Goal: Information Seeking & Learning: Check status

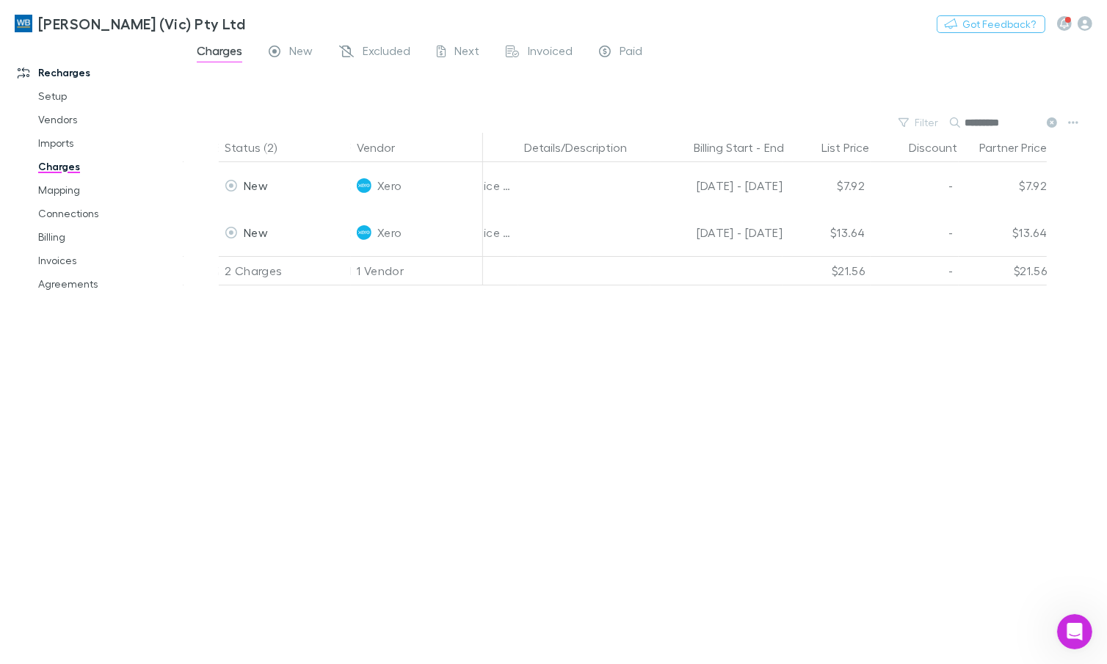
scroll to position [1326, 0]
click at [1044, 119] on button at bounding box center [1051, 123] width 18 height 14
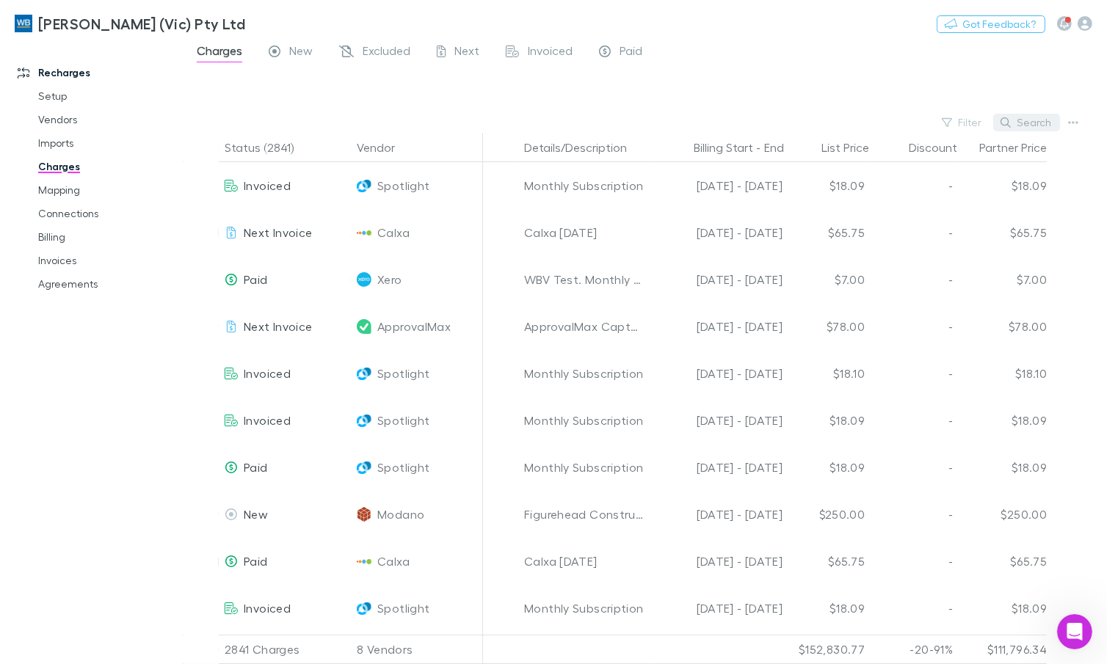
click at [1045, 120] on button "Search" at bounding box center [1026, 123] width 67 height 18
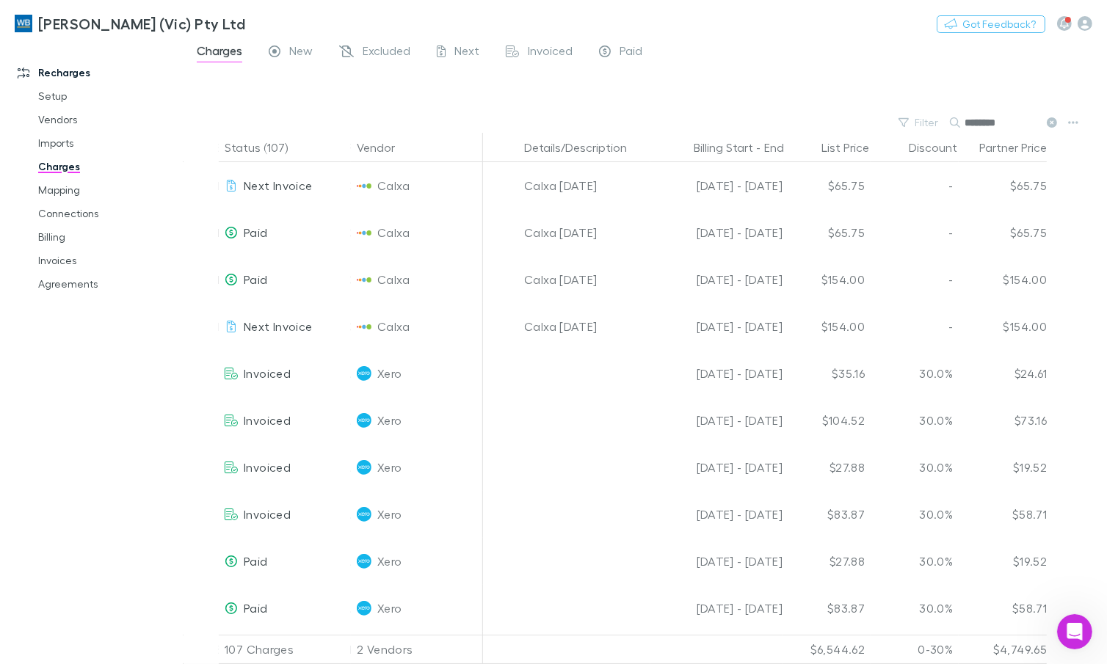
click at [1003, 125] on input "********" at bounding box center [1000, 122] width 73 height 21
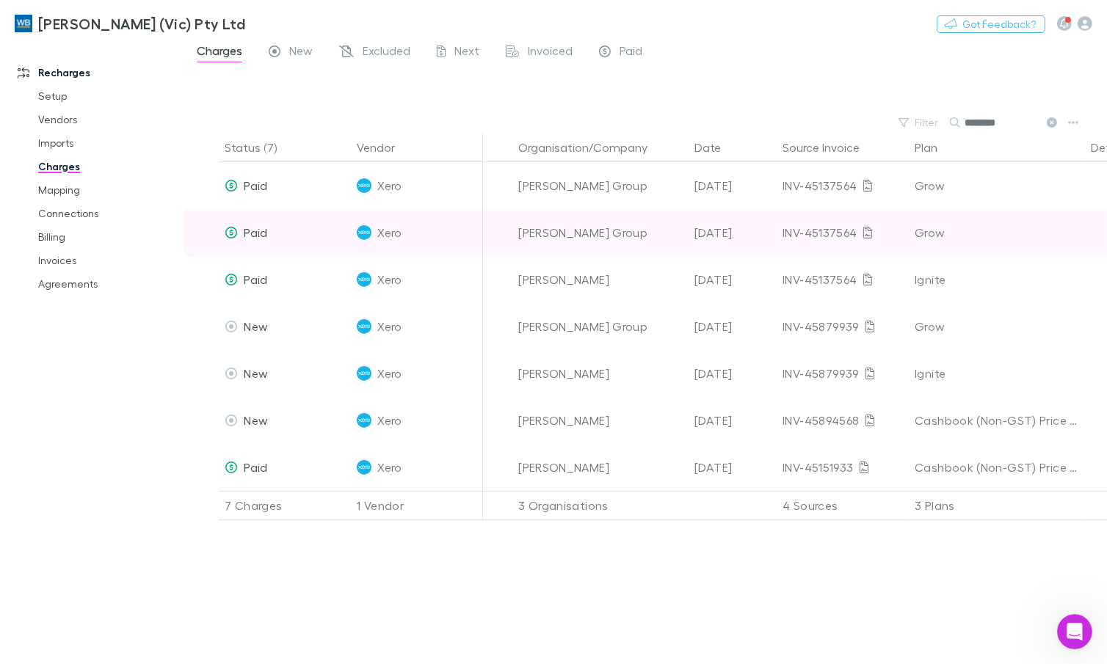
type input "********"
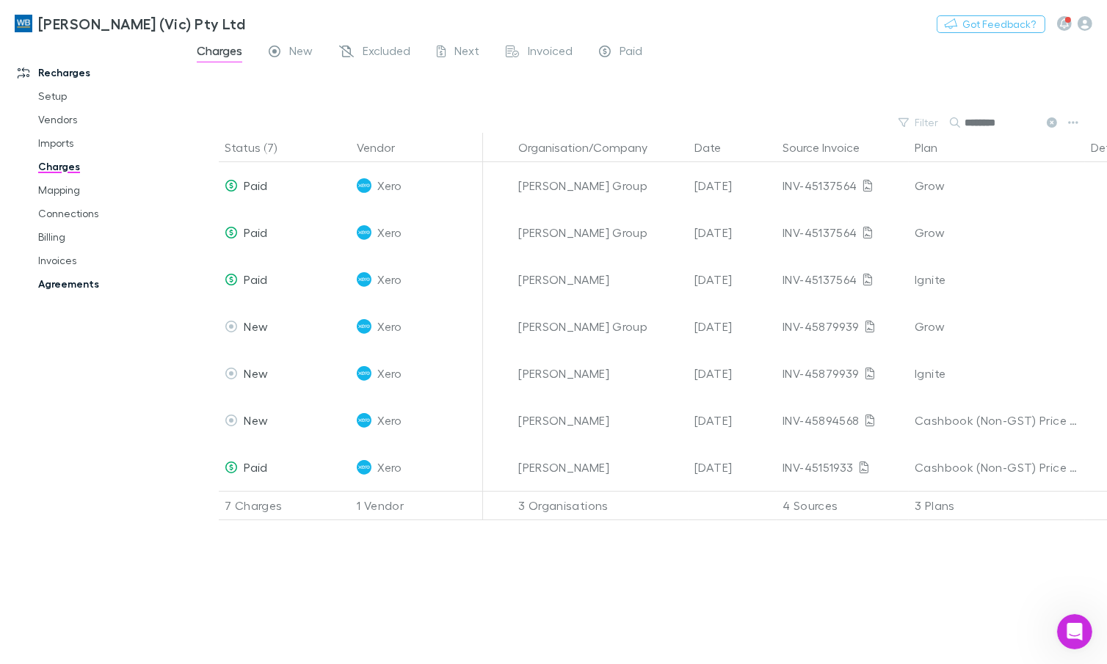
click at [67, 292] on link "Agreements" at bounding box center [106, 283] width 167 height 23
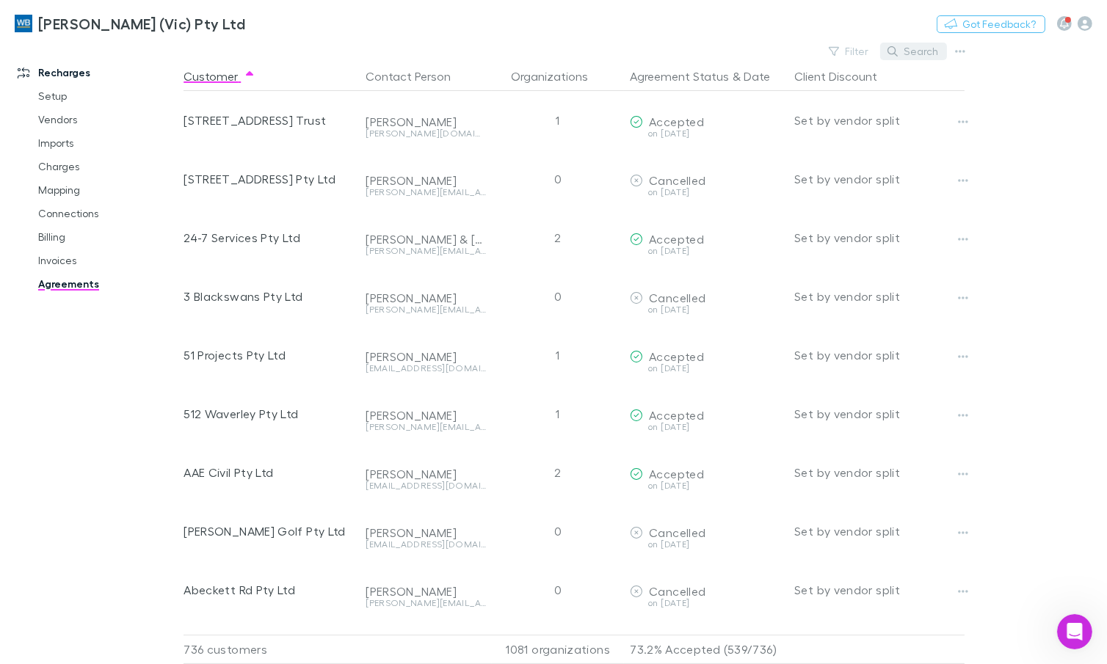
click at [931, 51] on button "Search" at bounding box center [913, 52] width 67 height 18
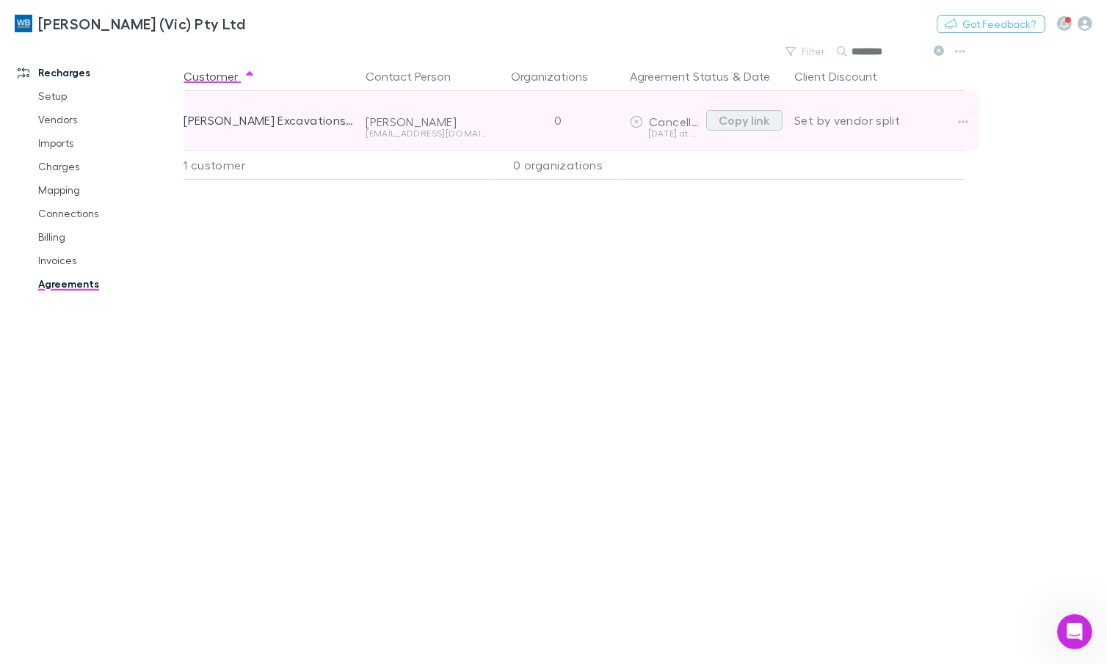
type input "********"
click at [733, 123] on button "Copy link" at bounding box center [744, 120] width 76 height 21
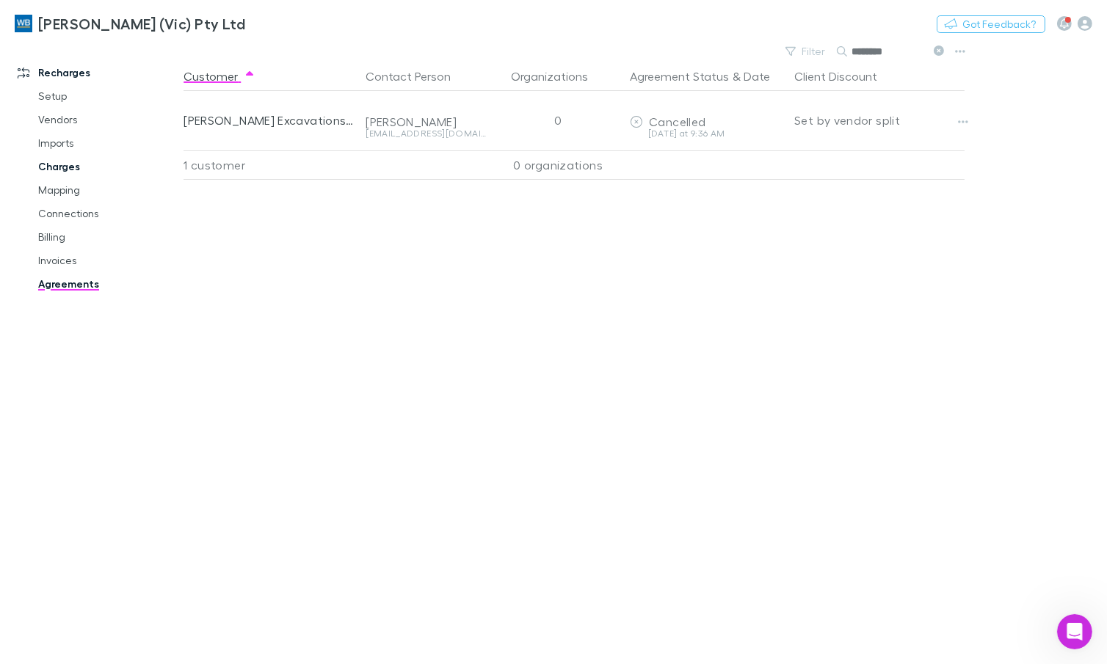
click at [46, 165] on link "Charges" at bounding box center [106, 166] width 167 height 23
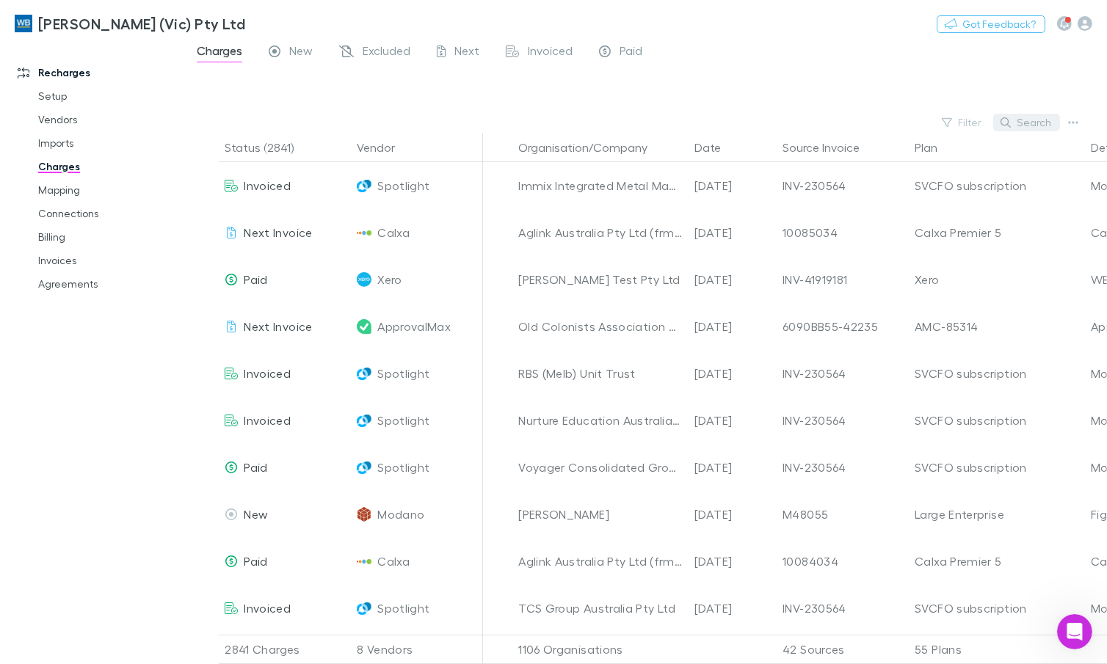
click at [1053, 126] on button "Search" at bounding box center [1026, 123] width 67 height 18
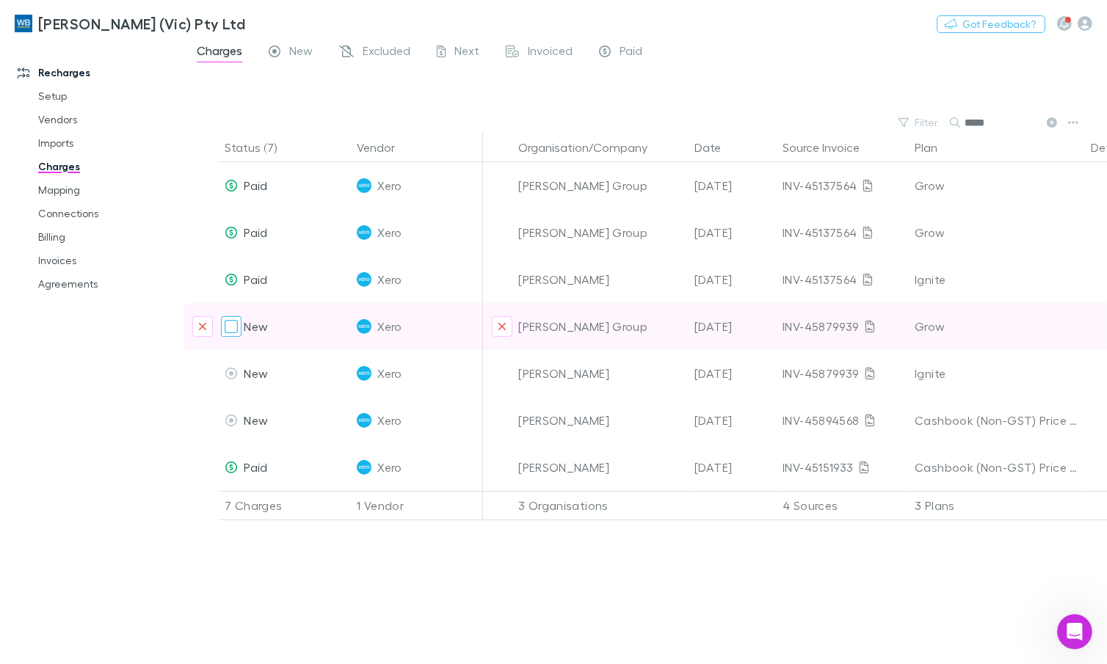
type input "*****"
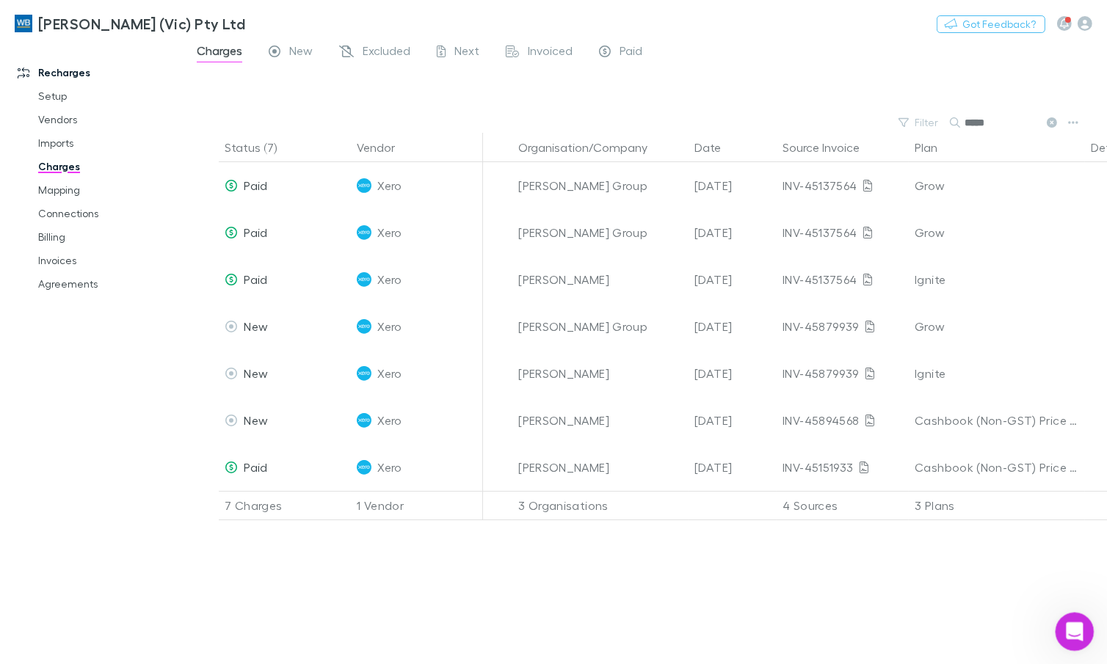
click at [1065, 625] on icon "Open Intercom Messenger" at bounding box center [1073, 630] width 24 height 24
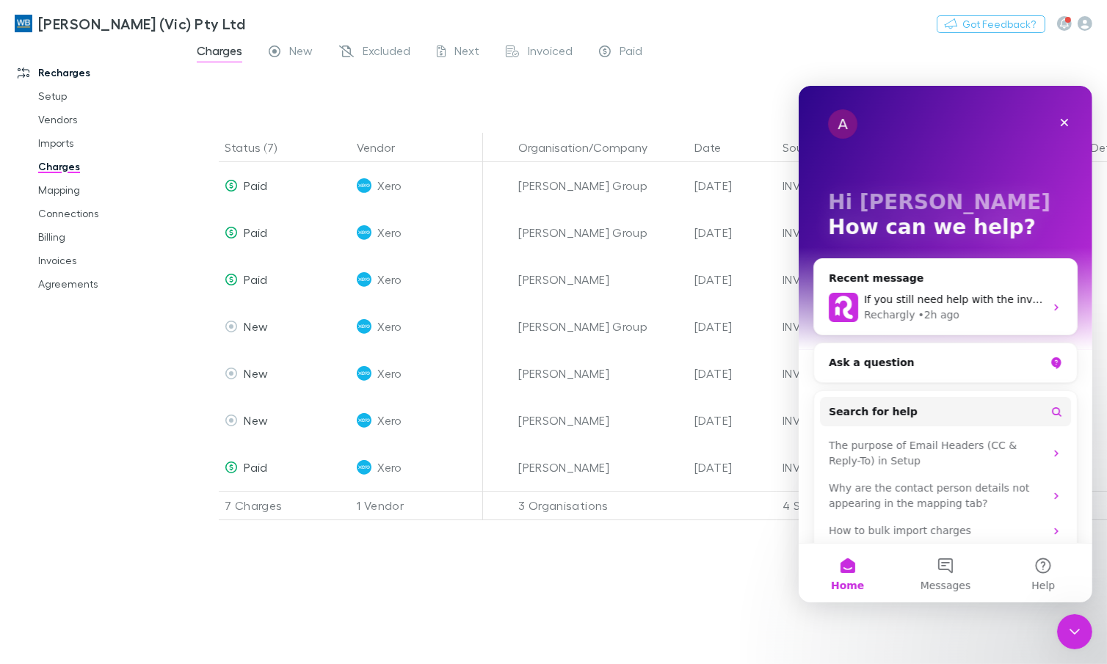
click at [415, 592] on div "Status (7) Vendor Organisation/Company Date Source Invoice Plan Details/Descrip…" at bounding box center [644, 398] width 923 height 531
click at [479, 94] on div at bounding box center [658, 90] width 897 height 43
click at [1058, 127] on div "Close" at bounding box center [1063, 122] width 26 height 26
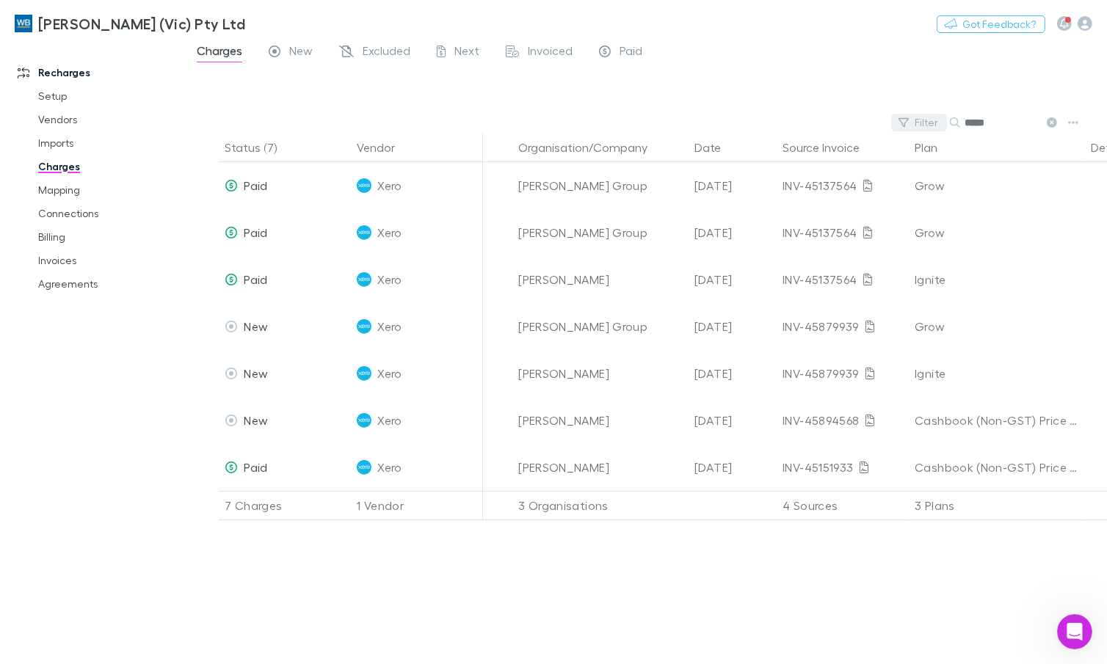
click at [1049, 126] on icon at bounding box center [1052, 122] width 10 height 10
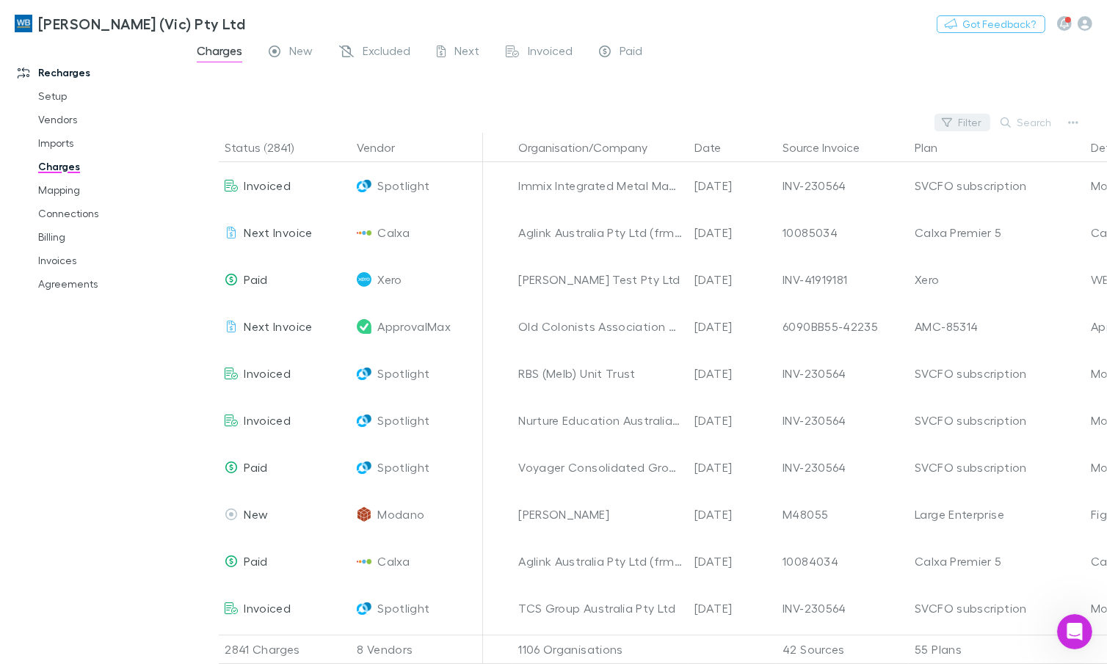
click at [989, 125] on button "Filter" at bounding box center [962, 123] width 56 height 18
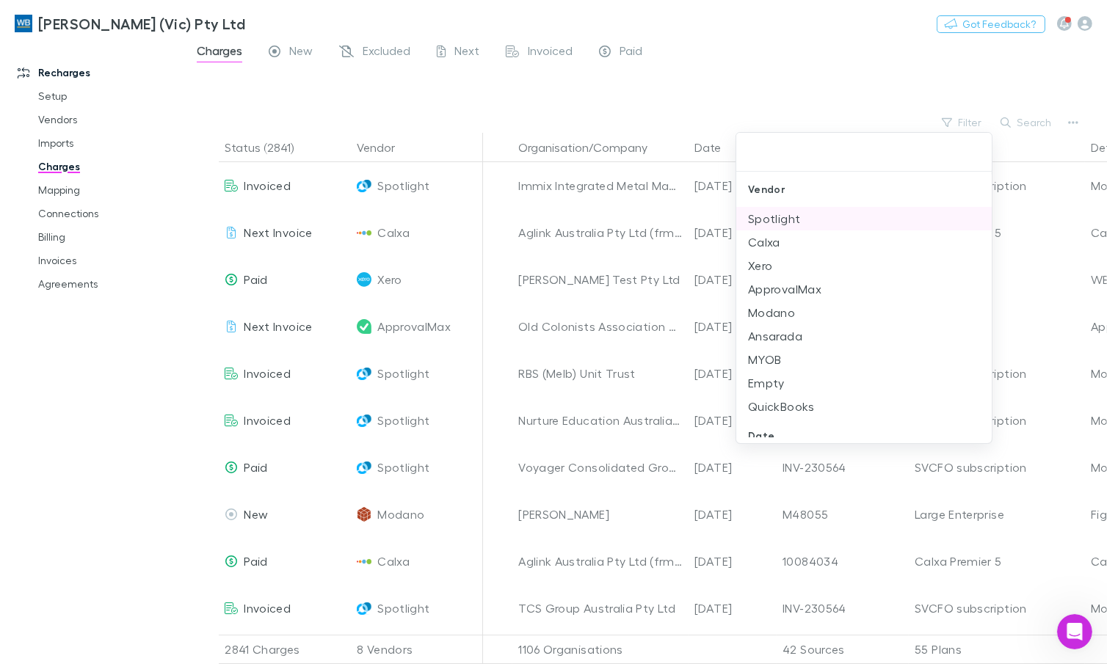
click at [787, 218] on li "Spotlight" at bounding box center [863, 218] width 255 height 23
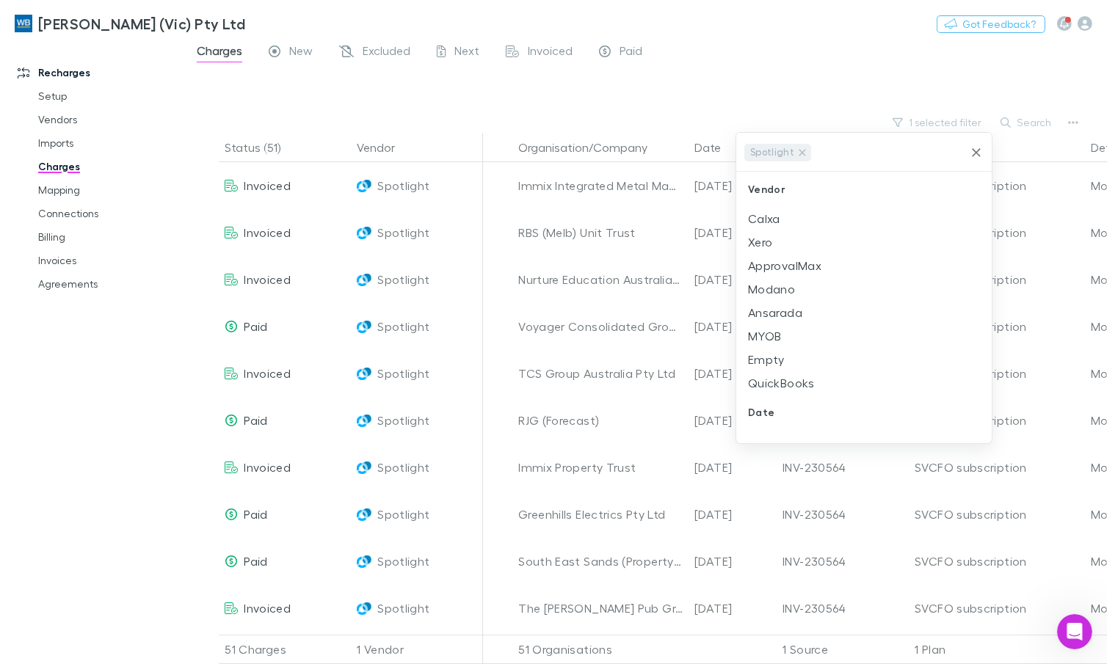
click at [799, 68] on div at bounding box center [553, 332] width 1107 height 664
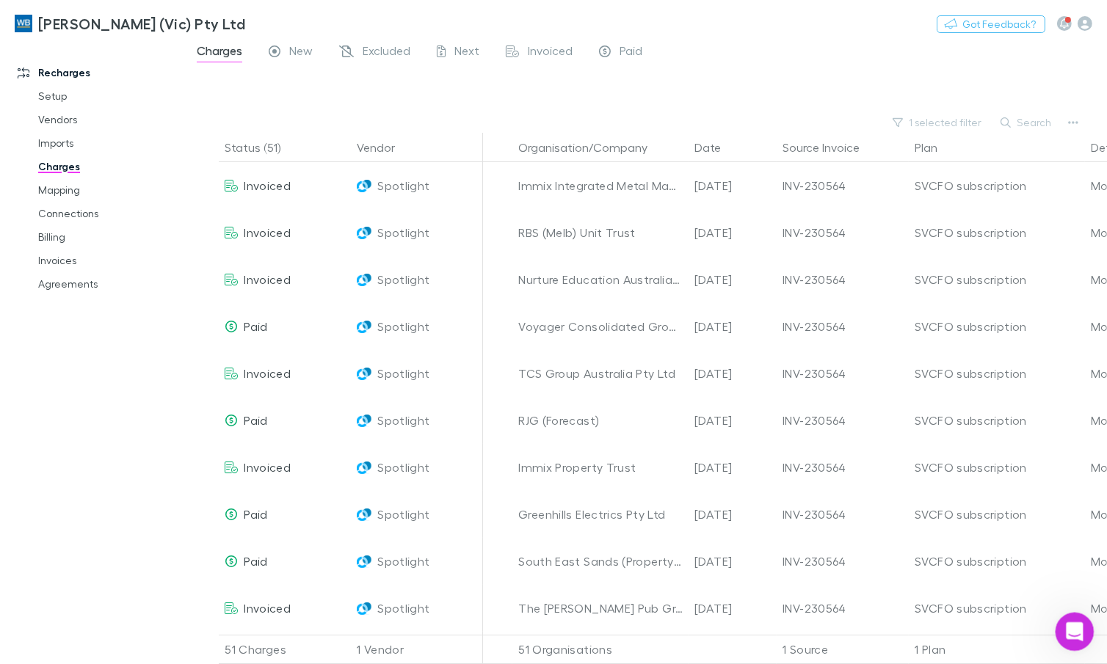
click at [1063, 625] on div "Open Intercom Messenger" at bounding box center [1072, 630] width 48 height 48
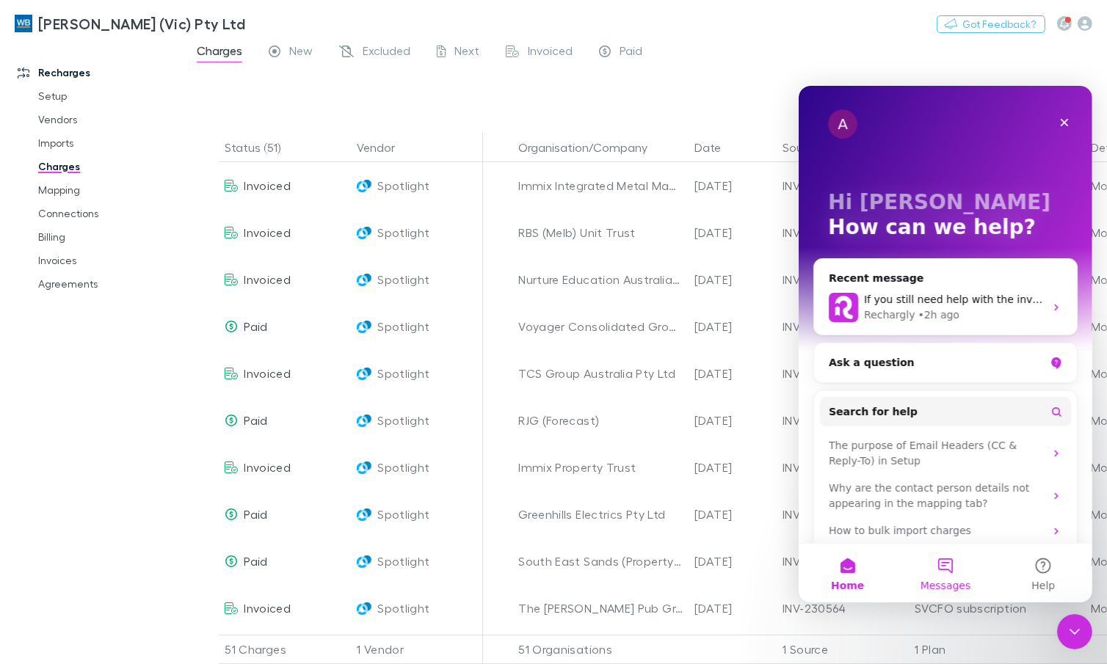
click at [930, 558] on button "Messages" at bounding box center [944, 572] width 98 height 59
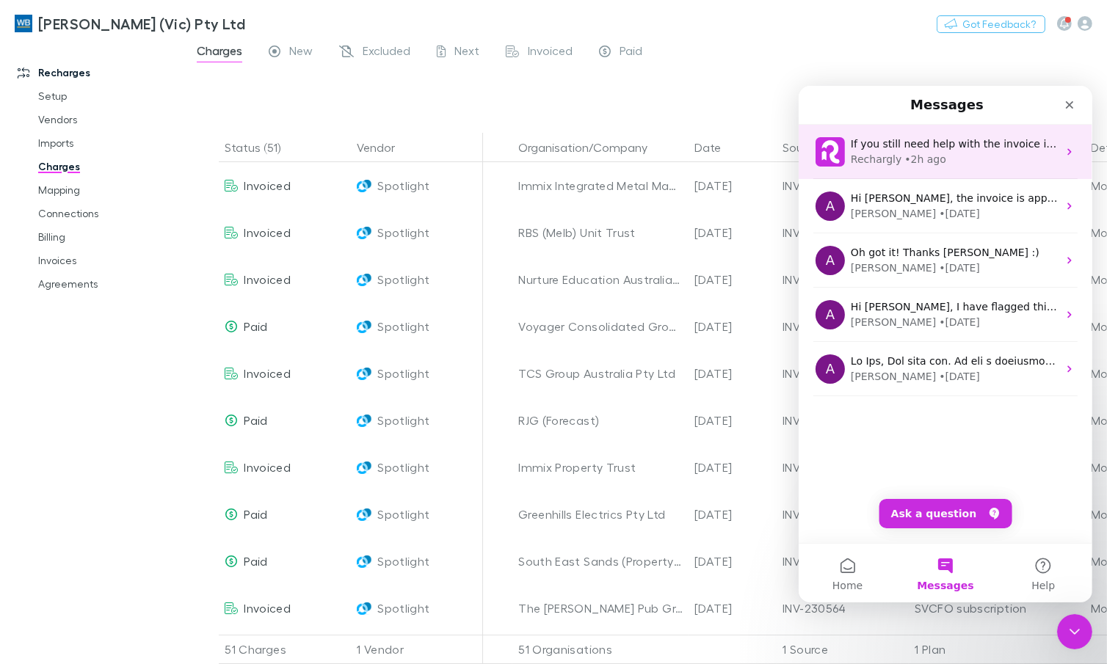
click at [908, 155] on div "• 2h ago" at bounding box center [924, 158] width 42 height 15
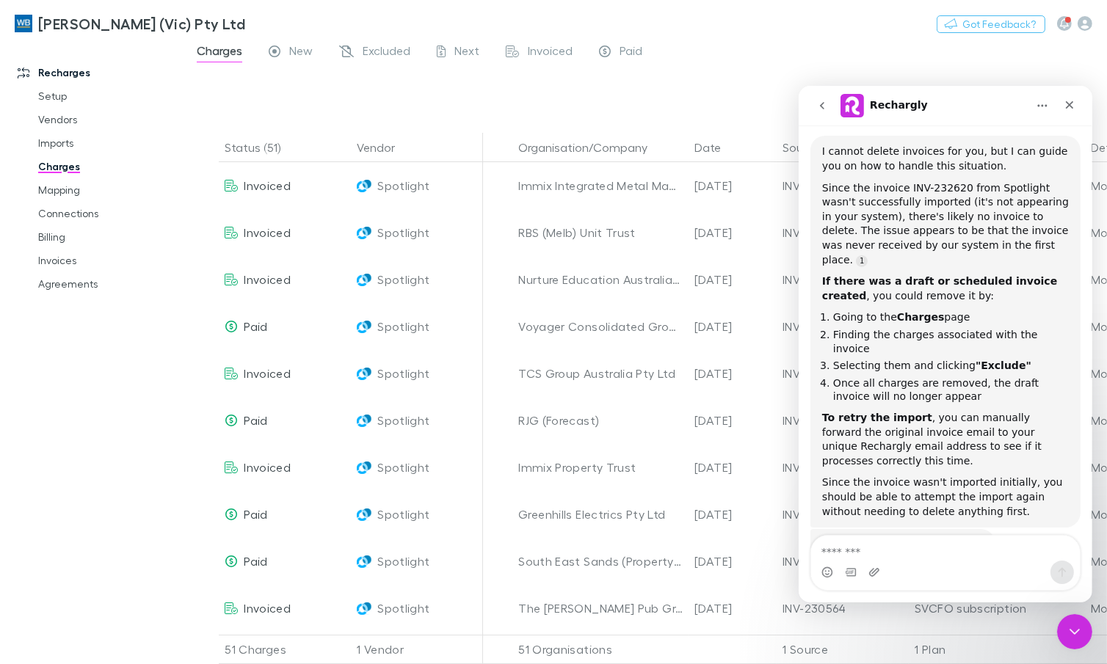
scroll to position [1326, 0]
click at [942, 544] on textarea "Message…" at bounding box center [944, 547] width 269 height 25
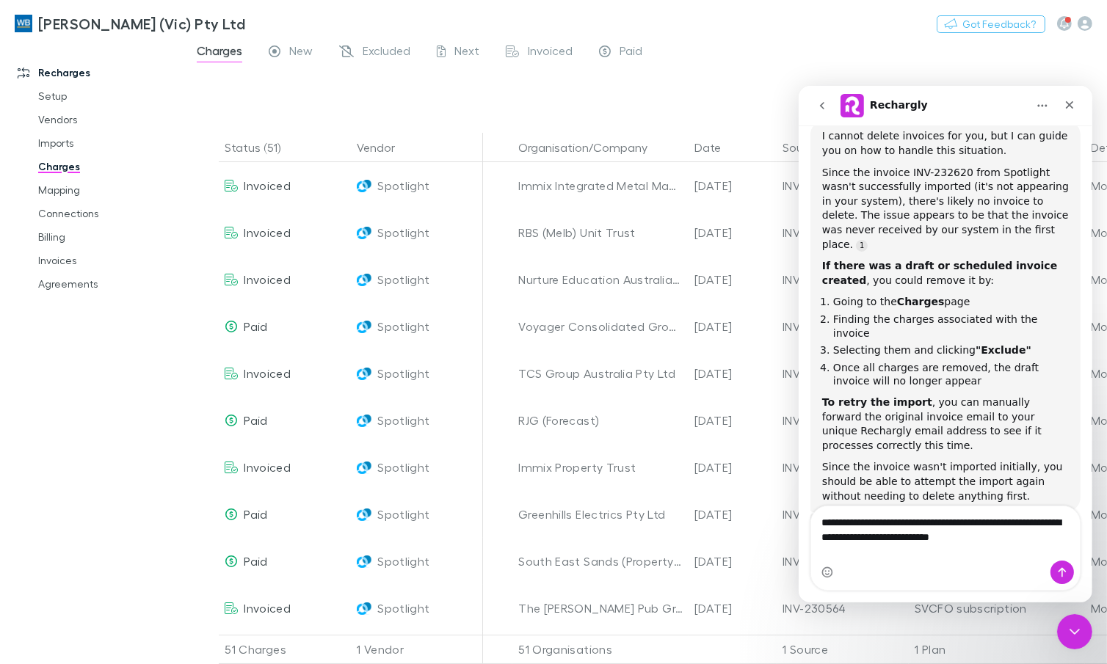
type textarea "**********"
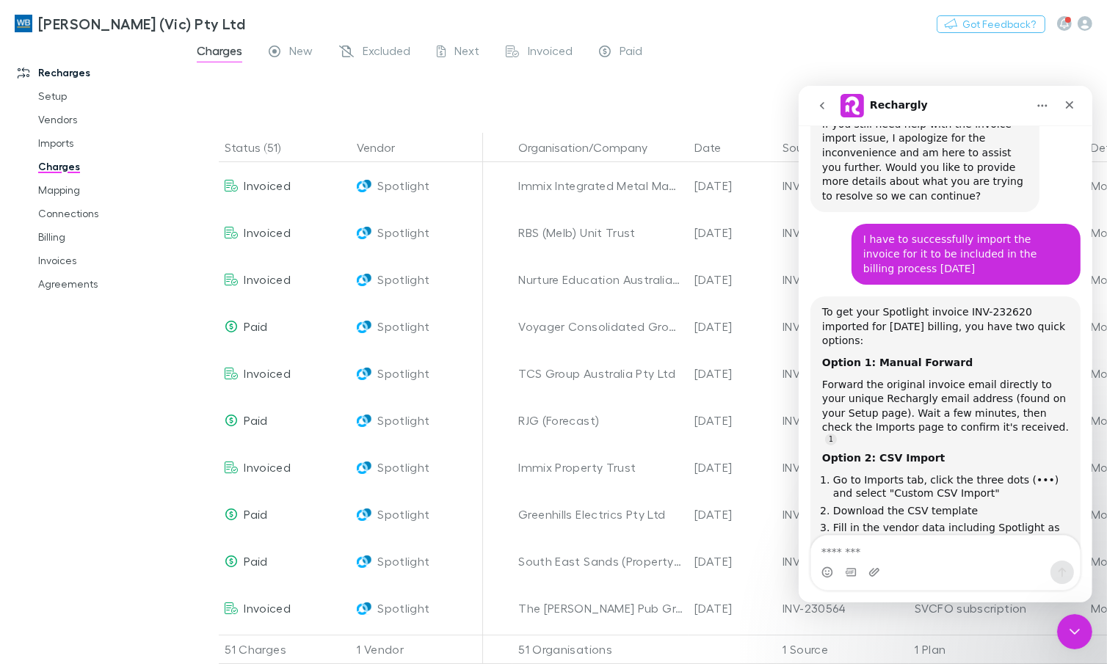
scroll to position [1747, 0]
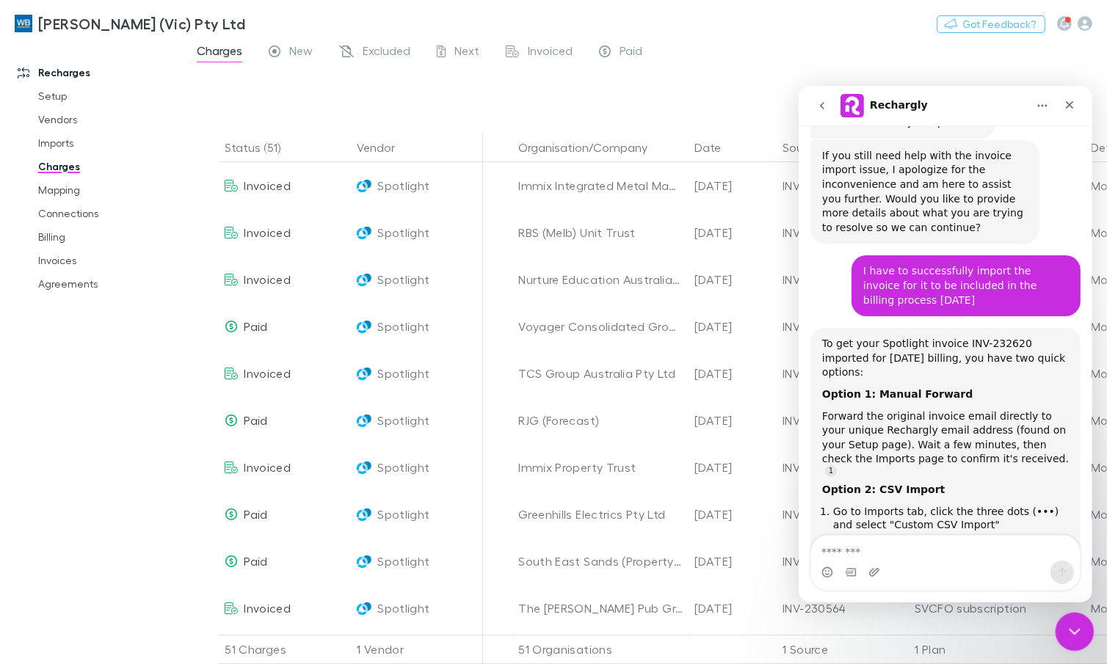
click at [1059, 633] on div "Close Intercom Messenger" at bounding box center [1072, 629] width 35 height 35
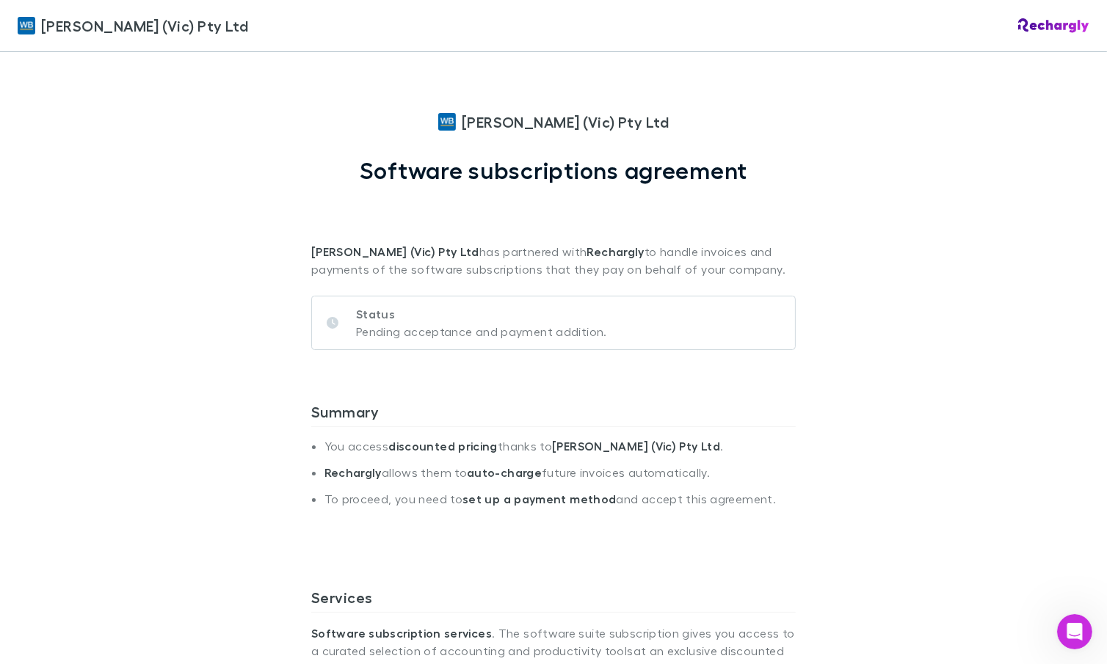
scroll to position [934, 0]
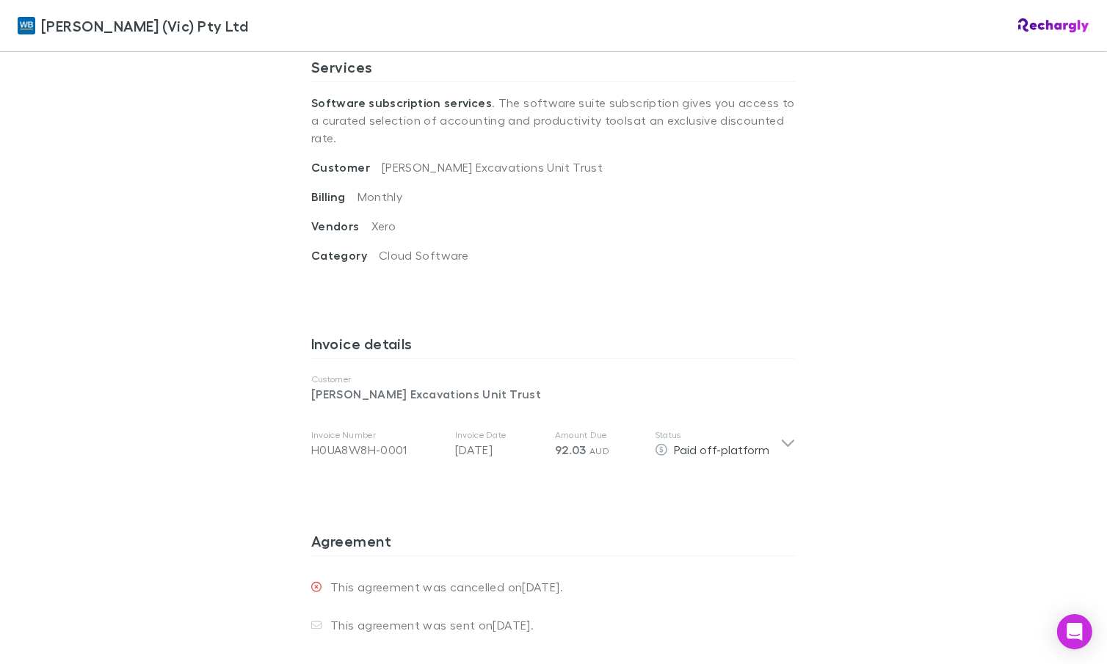
scroll to position [534, 0]
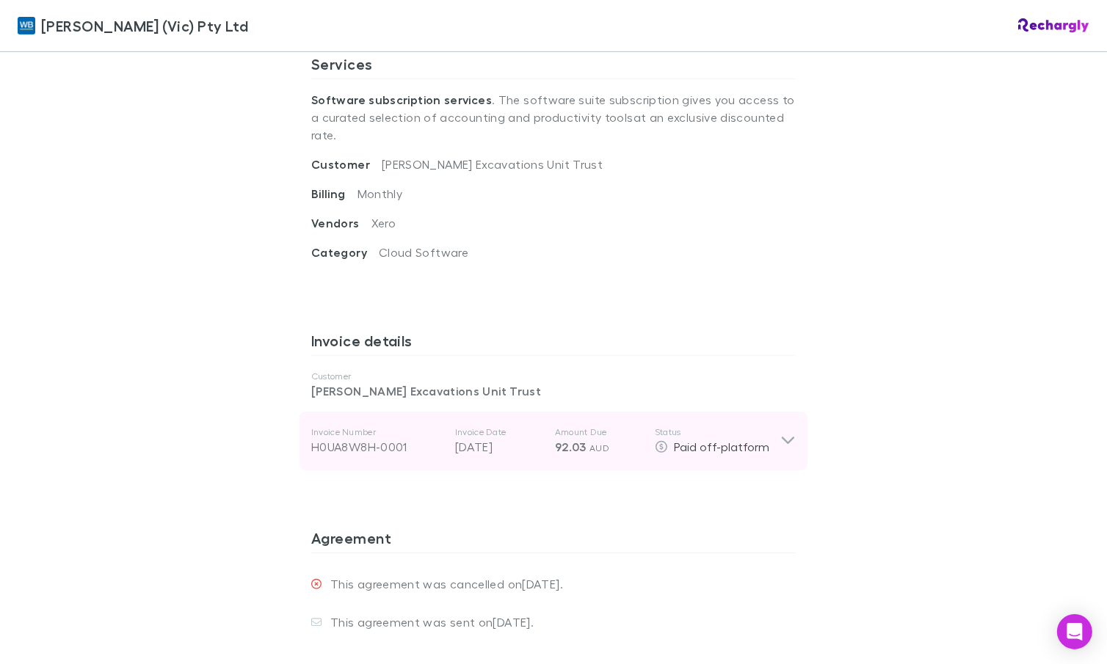
click at [791, 425] on div "Invoice Number H0UA8W8H-0001 Invoice Date 28 Jul 2025 Amount Due 92.03 AUD Stat…" at bounding box center [553, 441] width 508 height 59
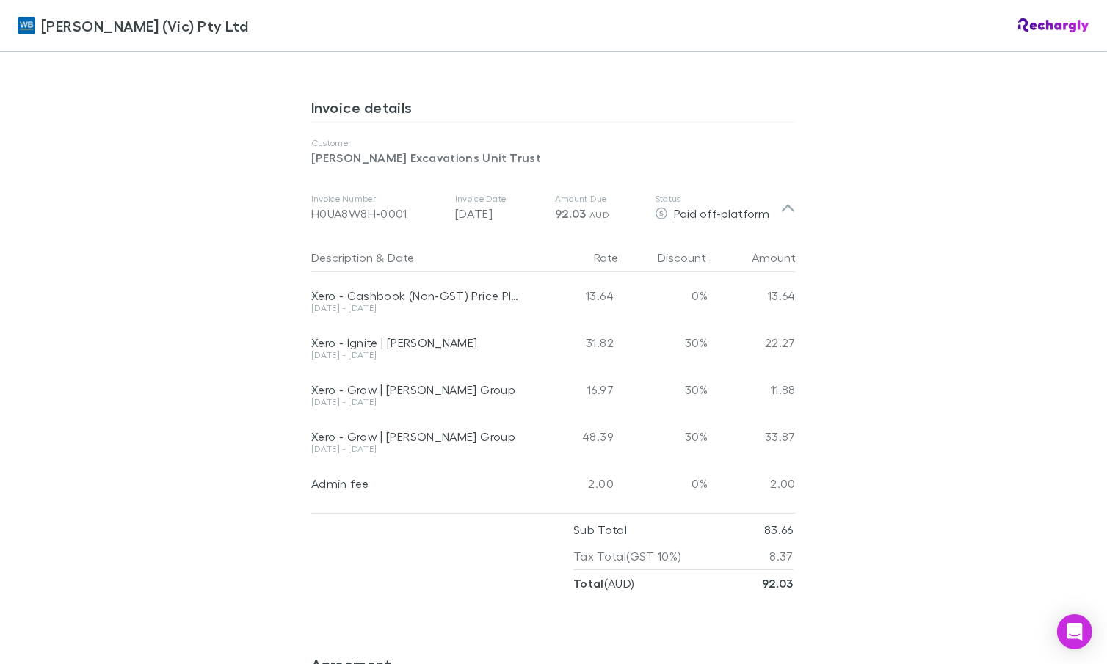
scroll to position [747, 0]
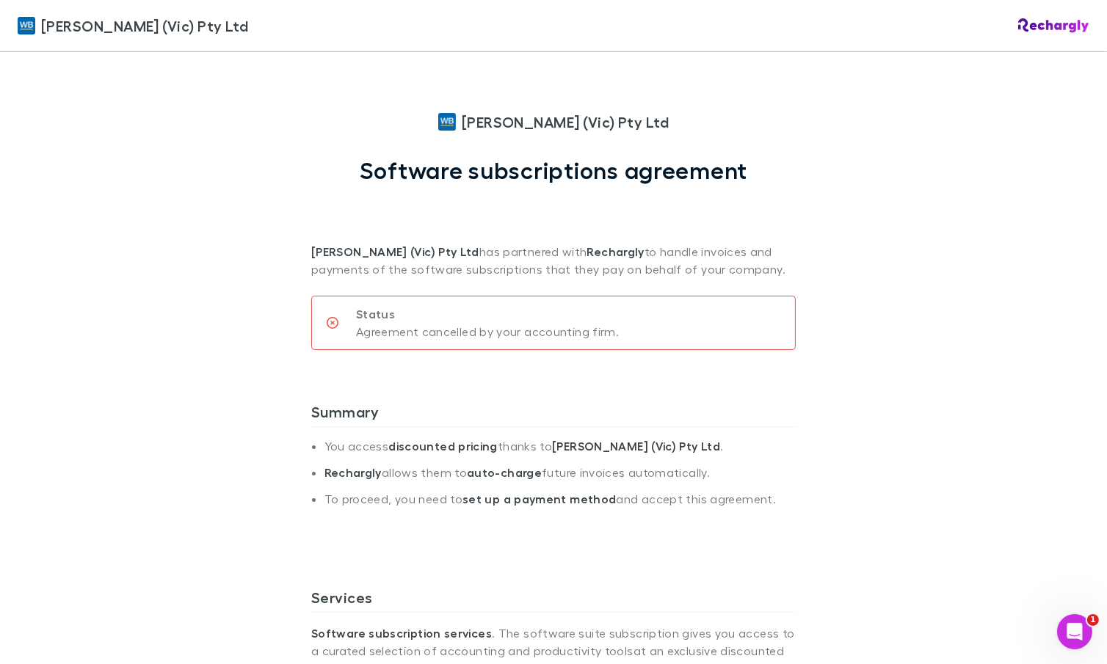
scroll to position [747, 0]
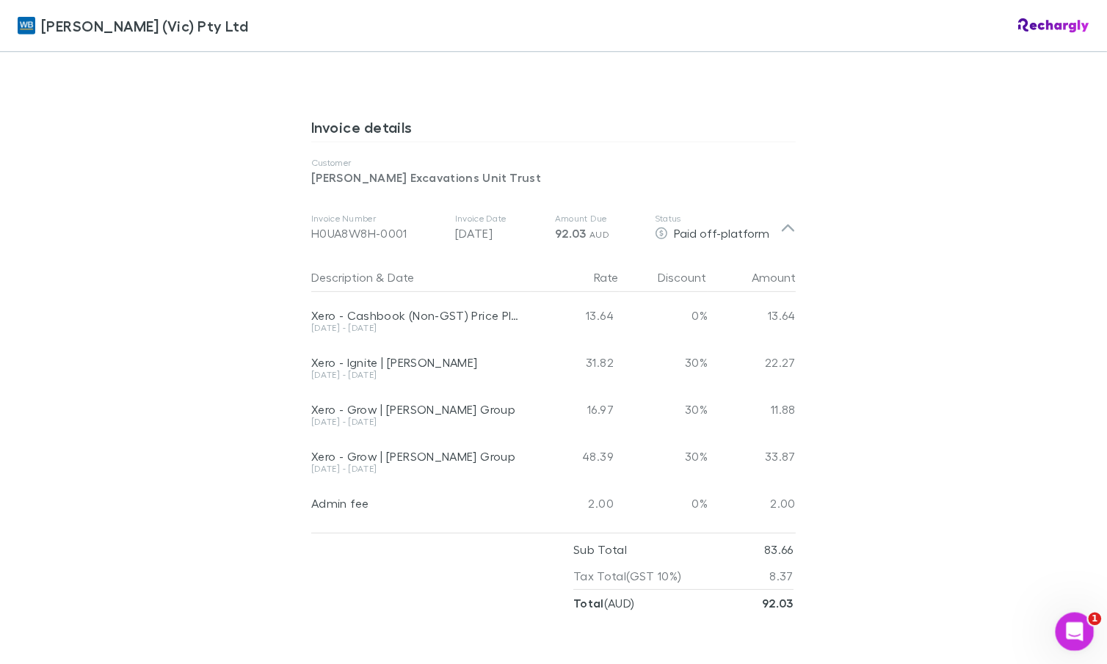
click at [1061, 619] on div "Open Intercom Messenger" at bounding box center [1072, 630] width 48 height 48
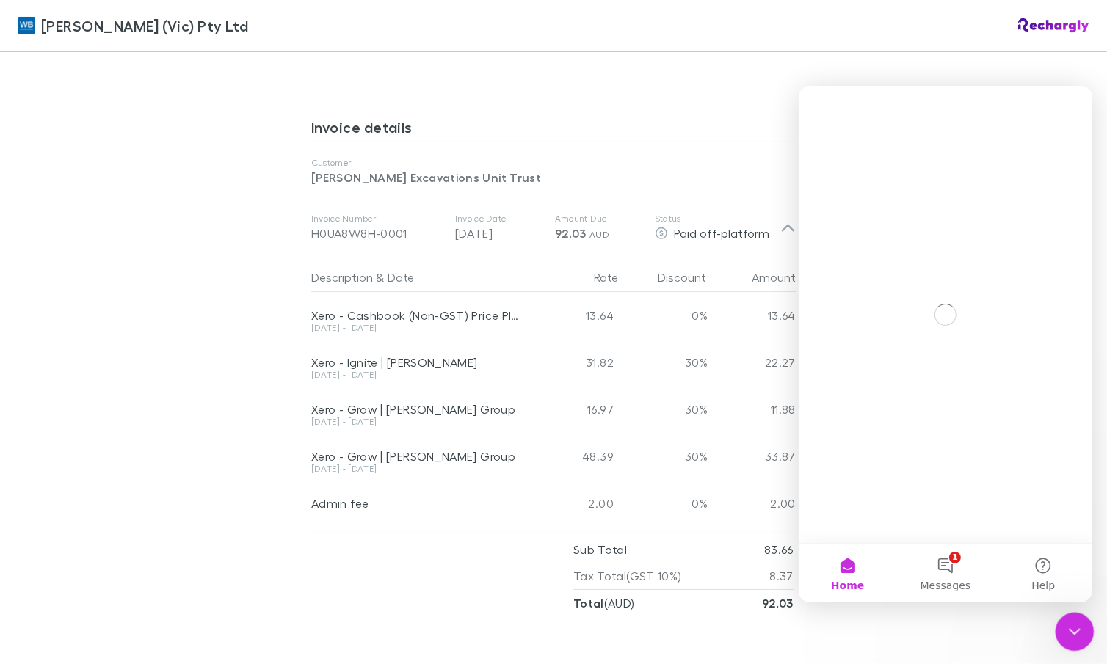
scroll to position [0, 0]
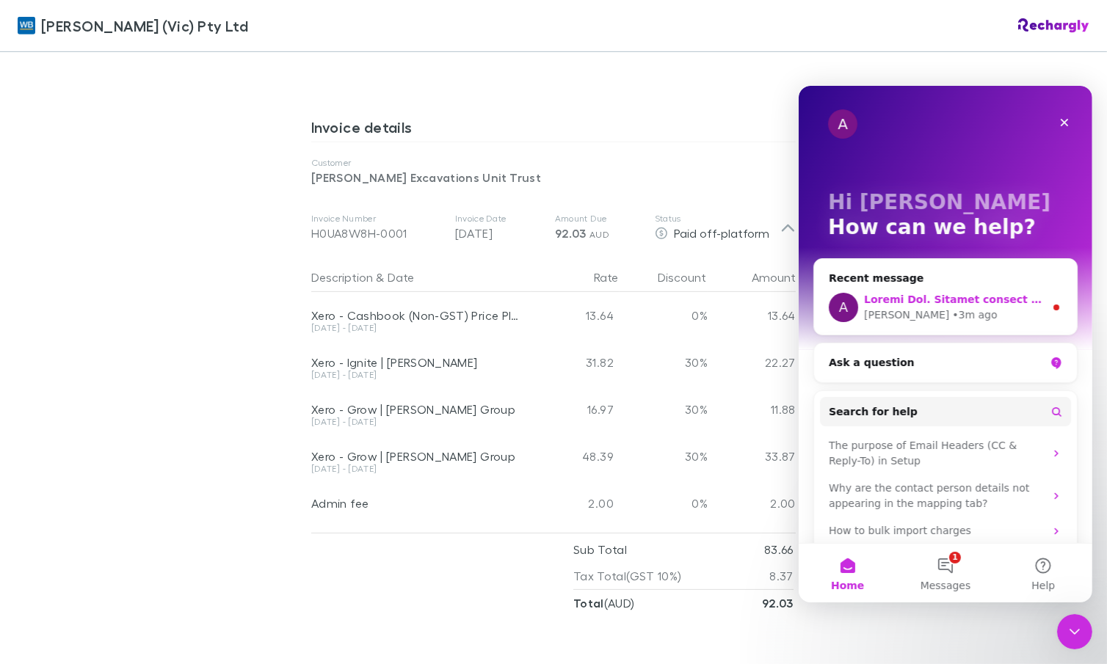
click at [937, 313] on div "Alex • 3m ago" at bounding box center [953, 314] width 181 height 15
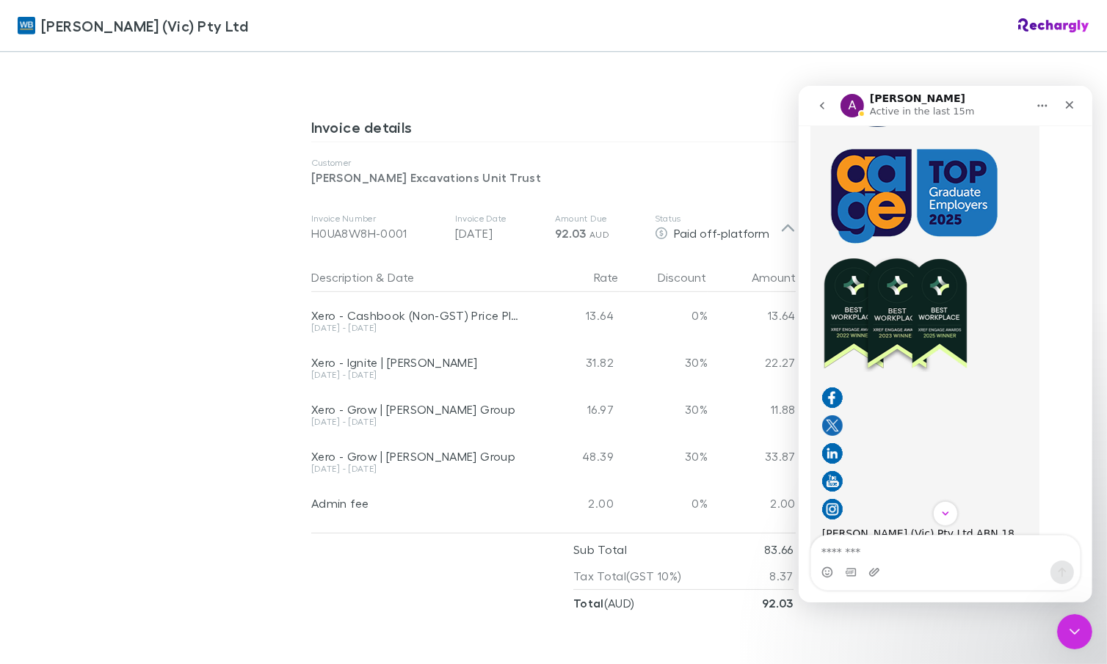
scroll to position [3422, 0]
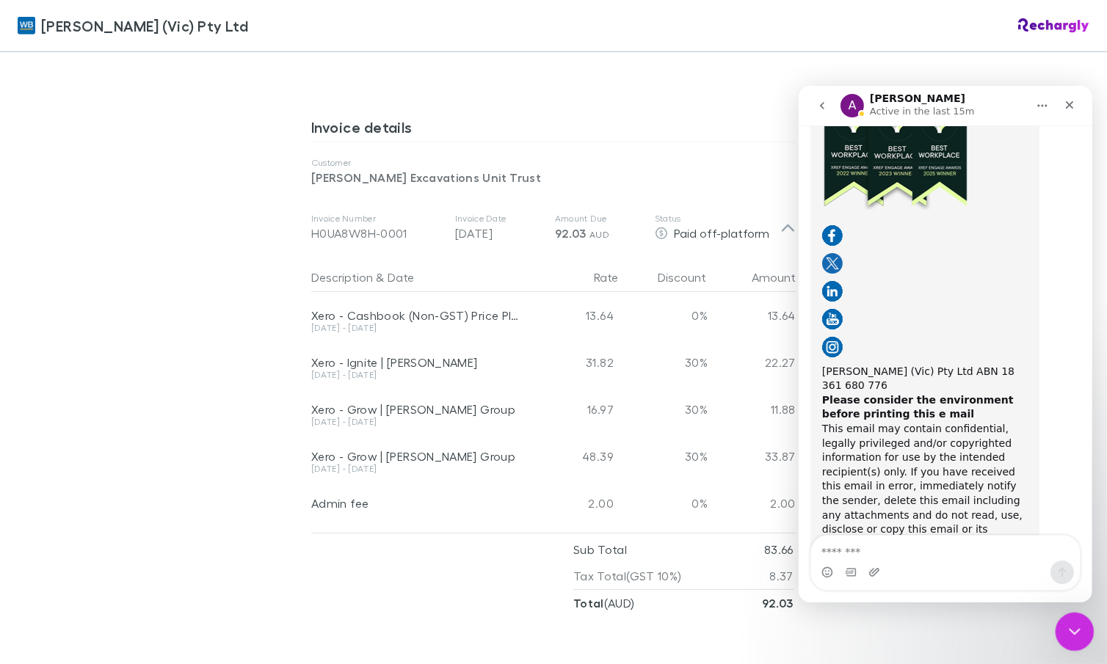
click at [1081, 631] on div "Close Intercom Messenger" at bounding box center [1072, 629] width 35 height 35
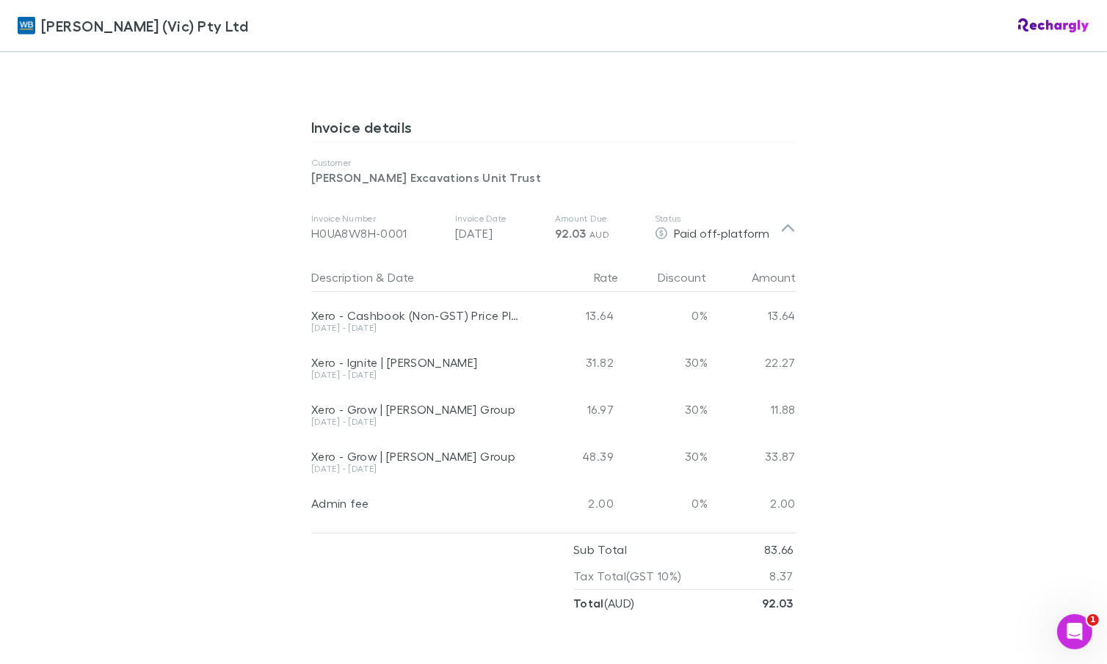
scroll to position [5788, 0]
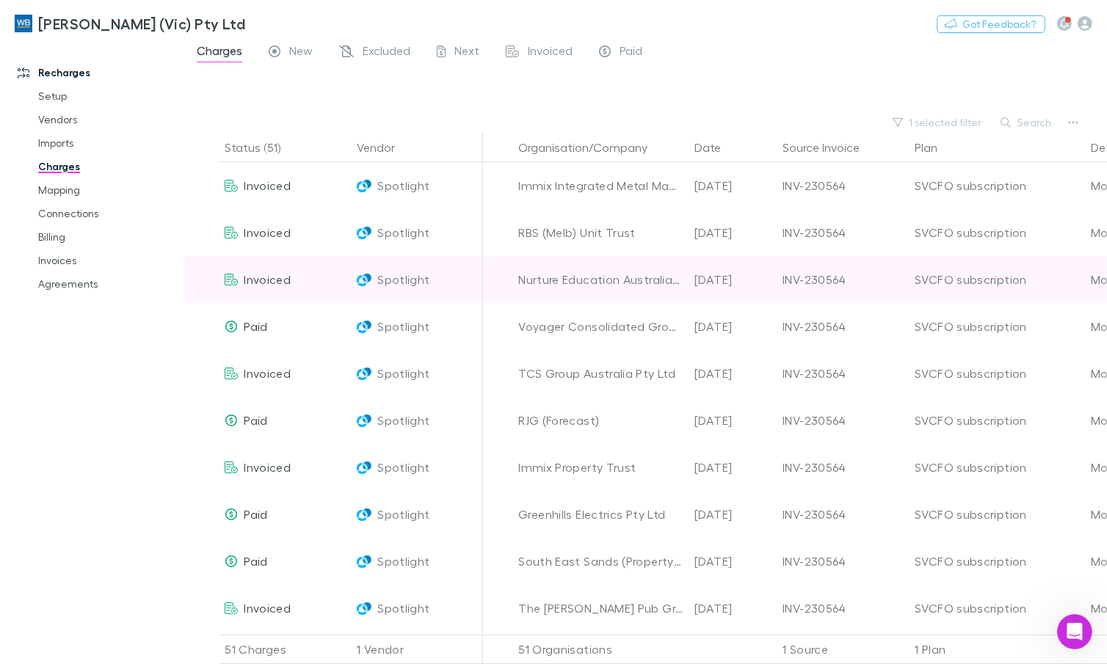
scroll to position [3447, 0]
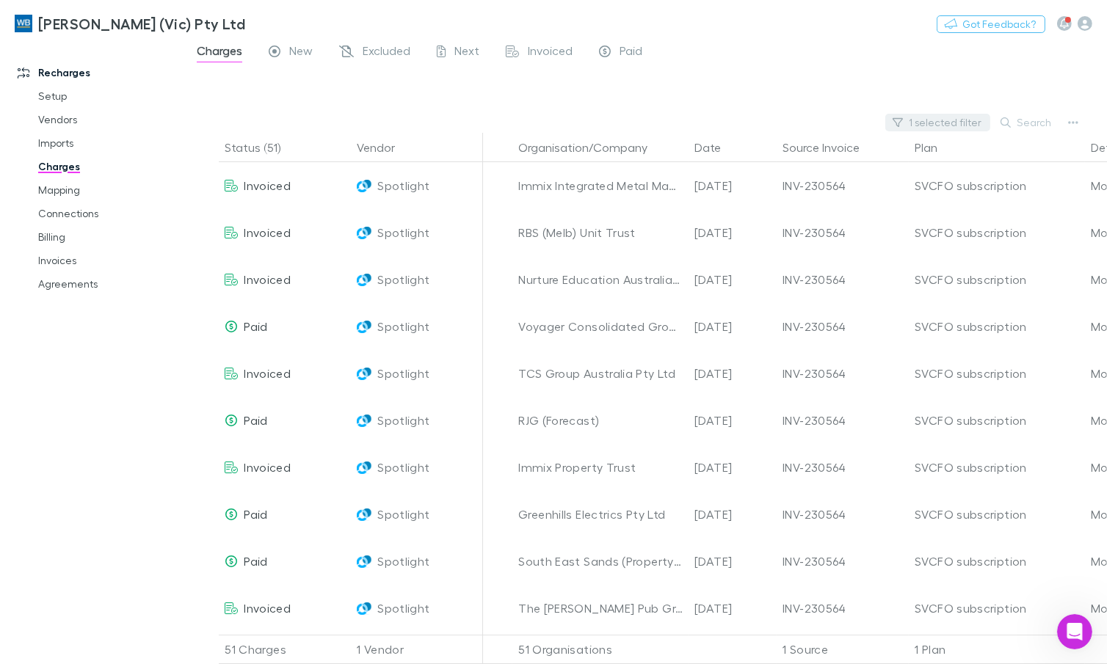
click at [972, 124] on button "1 selected filter" at bounding box center [937, 123] width 105 height 18
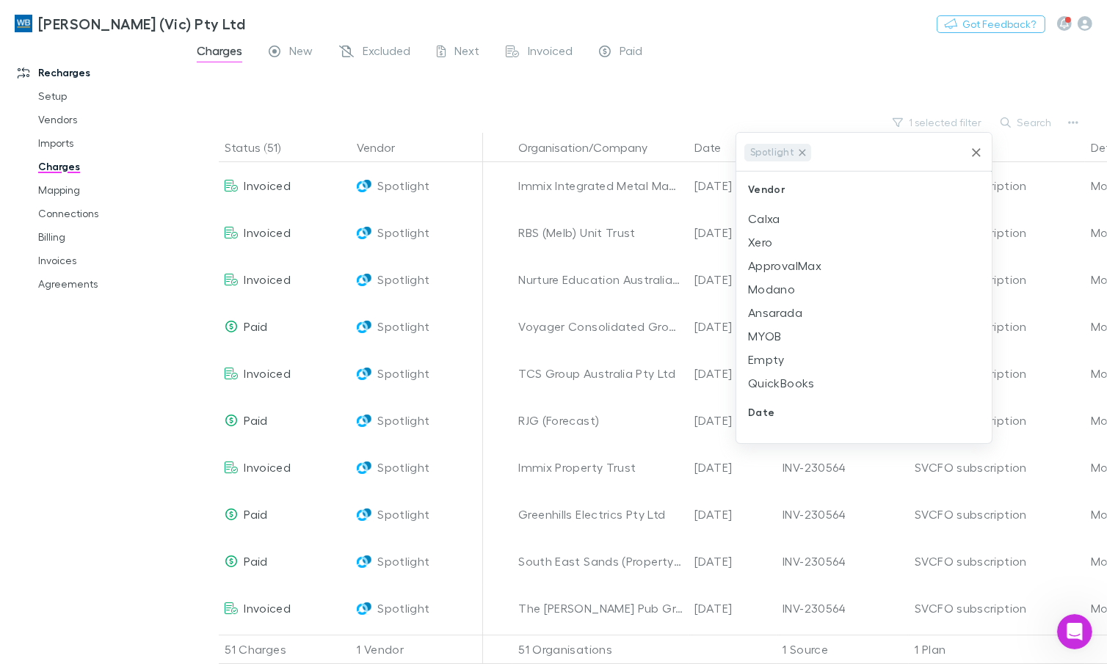
click at [799, 150] on icon at bounding box center [802, 152] width 7 height 7
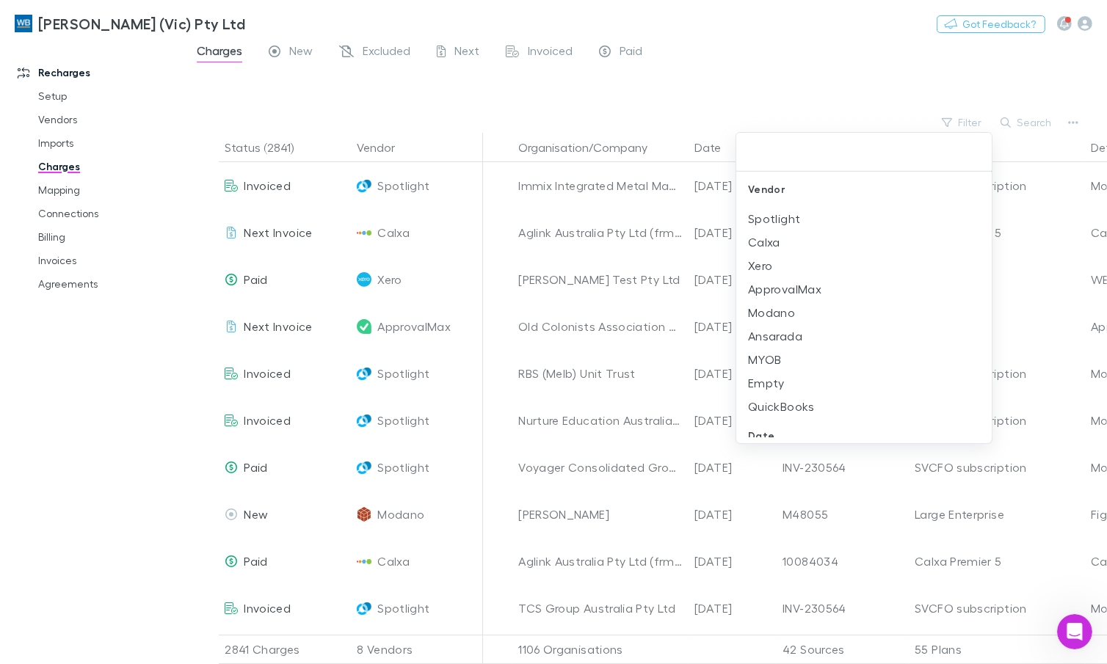
click at [1028, 128] on div at bounding box center [553, 332] width 1107 height 664
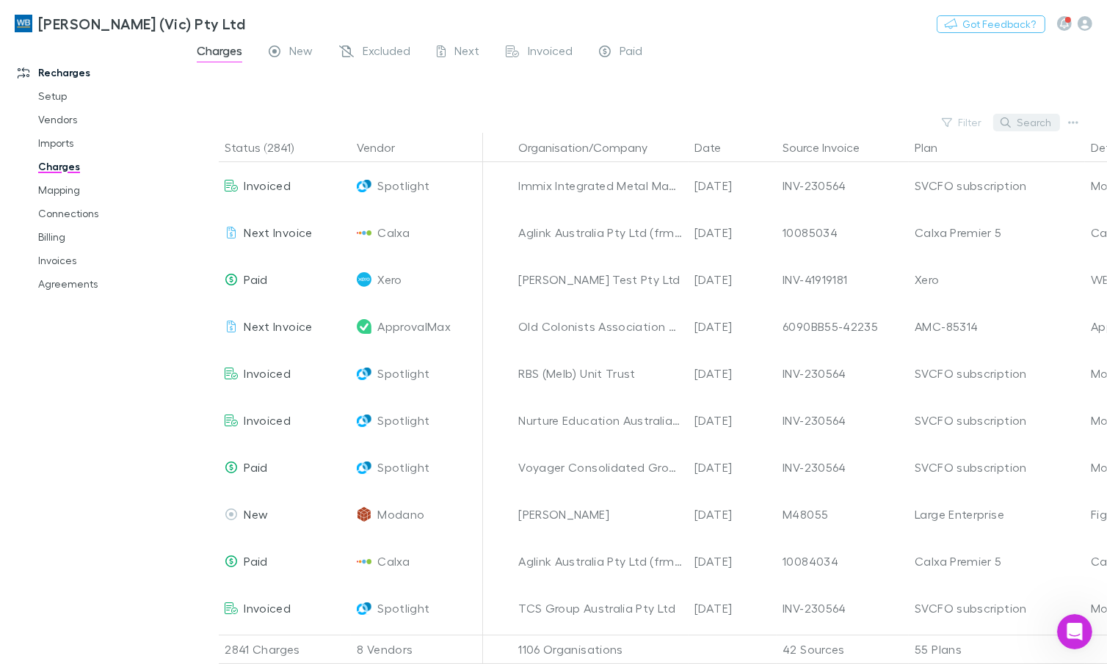
click at [1036, 117] on button "Search" at bounding box center [1026, 123] width 67 height 18
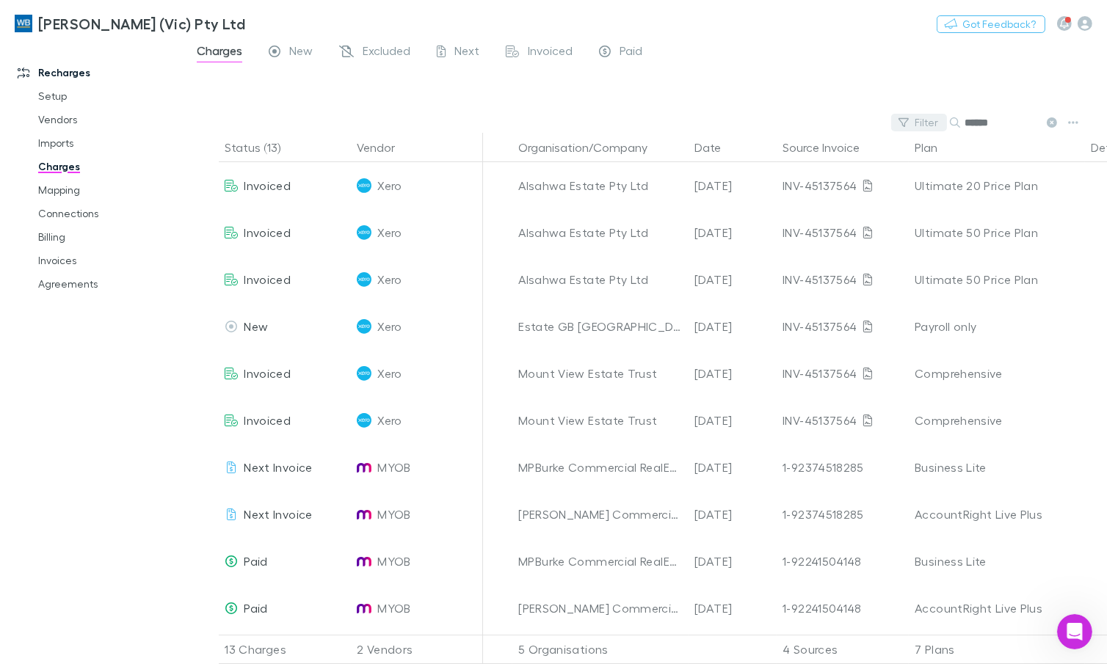
click at [917, 123] on button "Filter" at bounding box center [919, 123] width 56 height 18
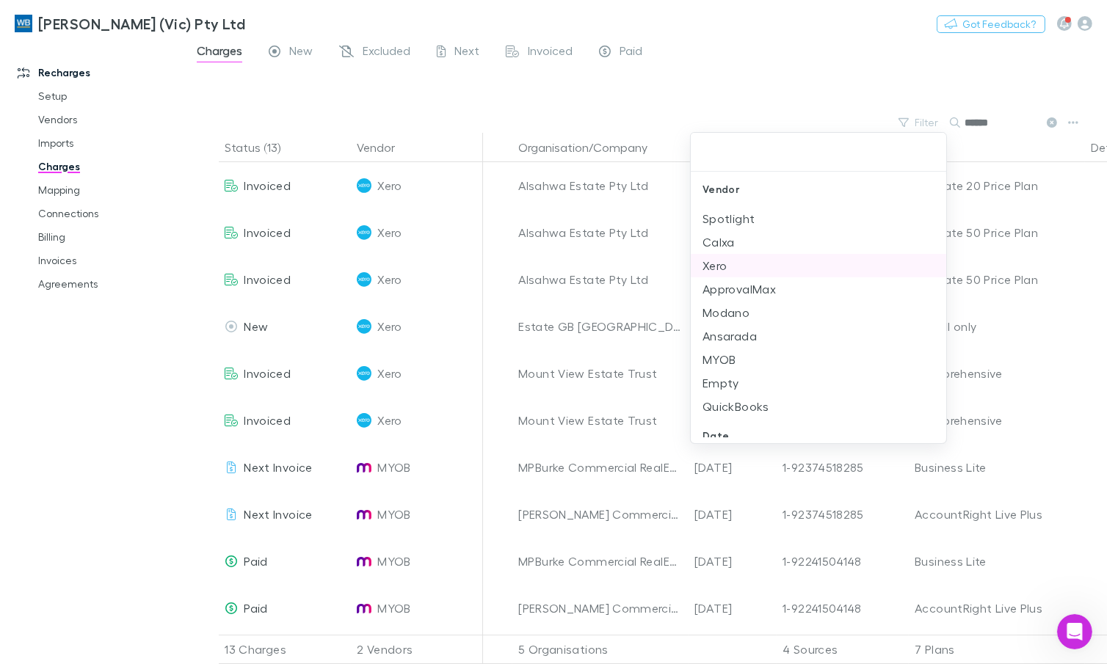
click at [731, 259] on li "Xero" at bounding box center [818, 265] width 255 height 23
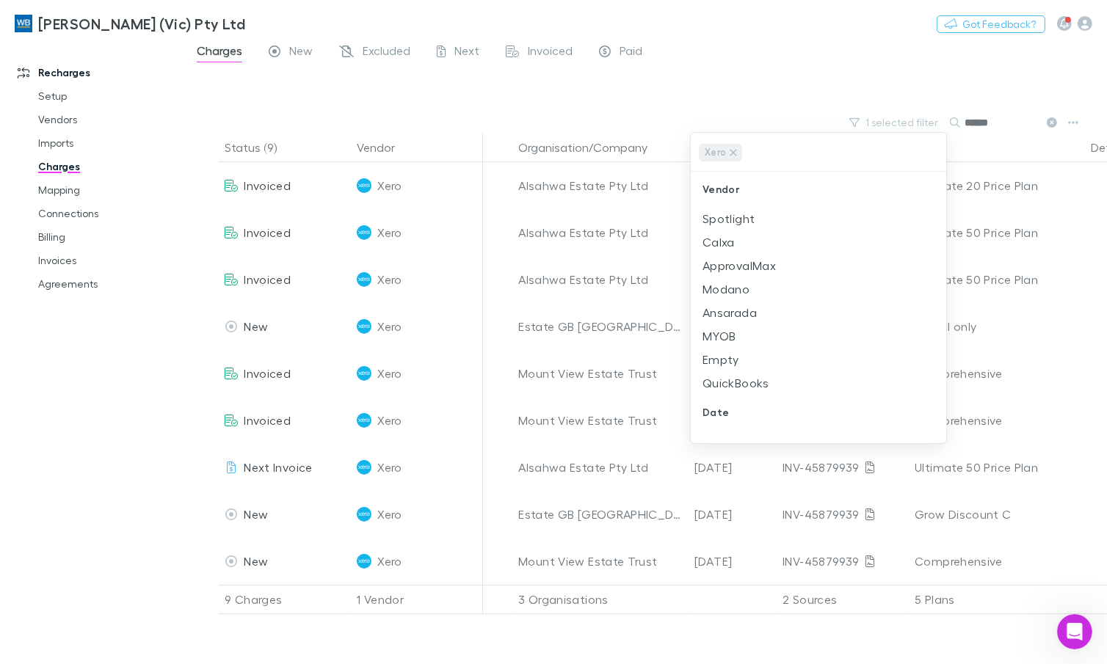
click at [731, 64] on div at bounding box center [553, 332] width 1107 height 664
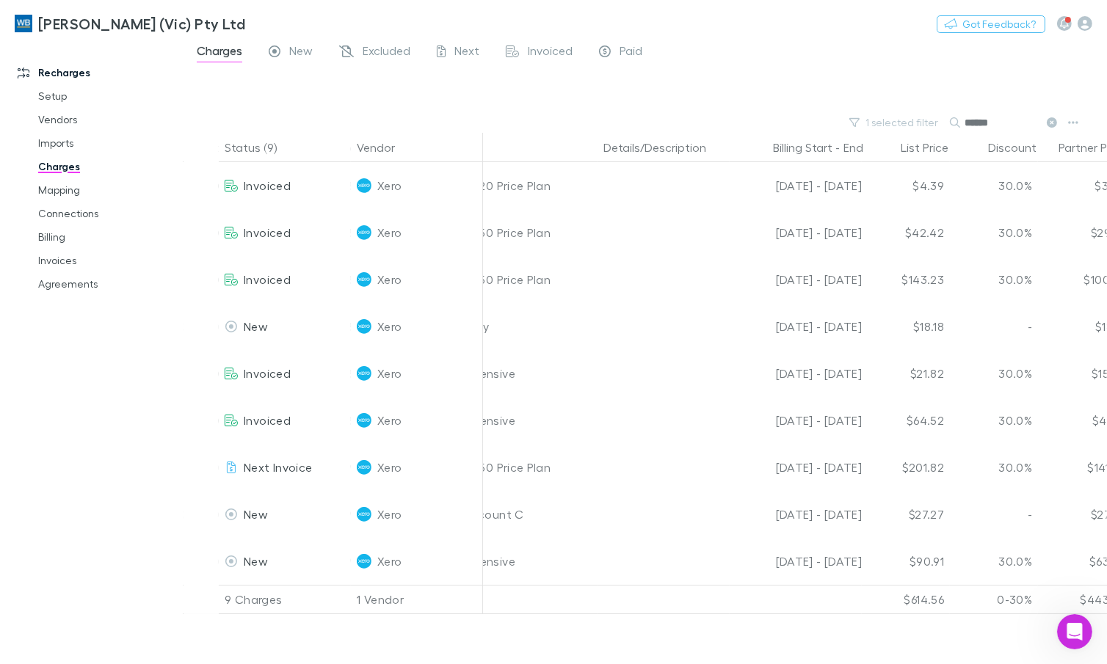
scroll to position [0, 567]
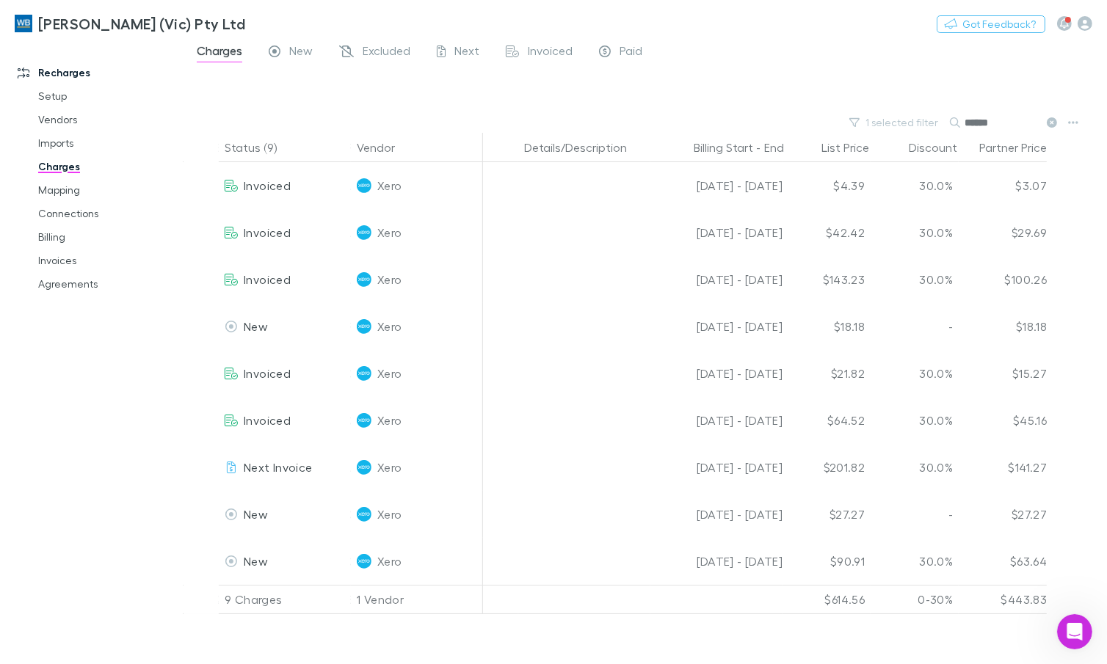
drag, startPoint x: 663, startPoint y: 655, endPoint x: 2, endPoint y: 10, distance: 923.9
click at [1067, 626] on icon "Open Intercom Messenger" at bounding box center [1073, 630] width 24 height 24
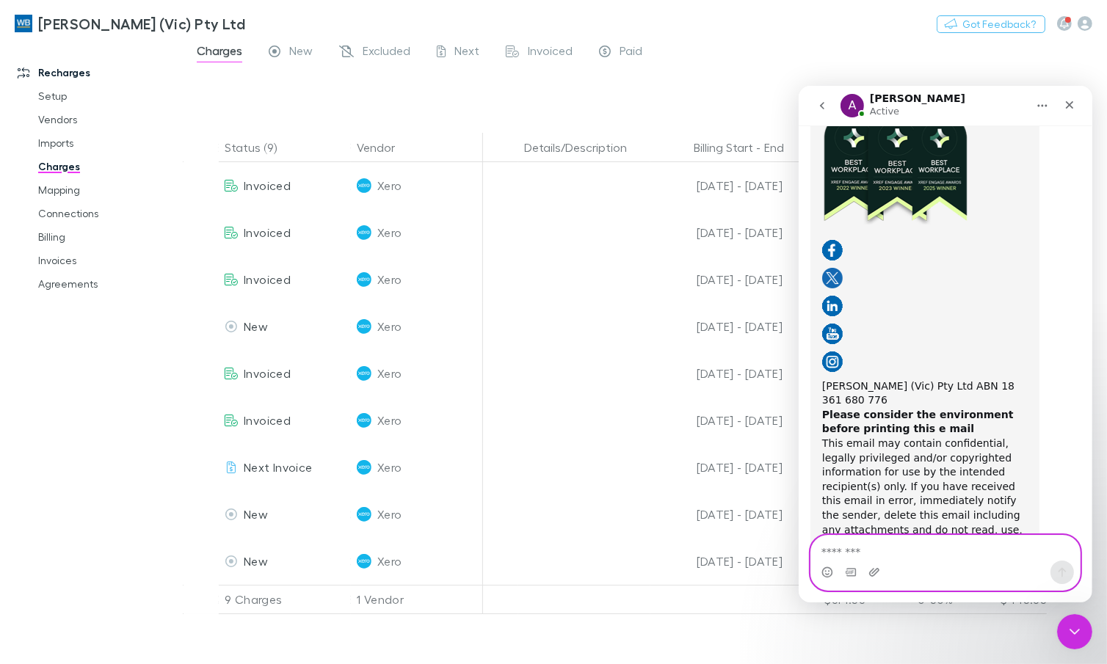
scroll to position [3422, 0]
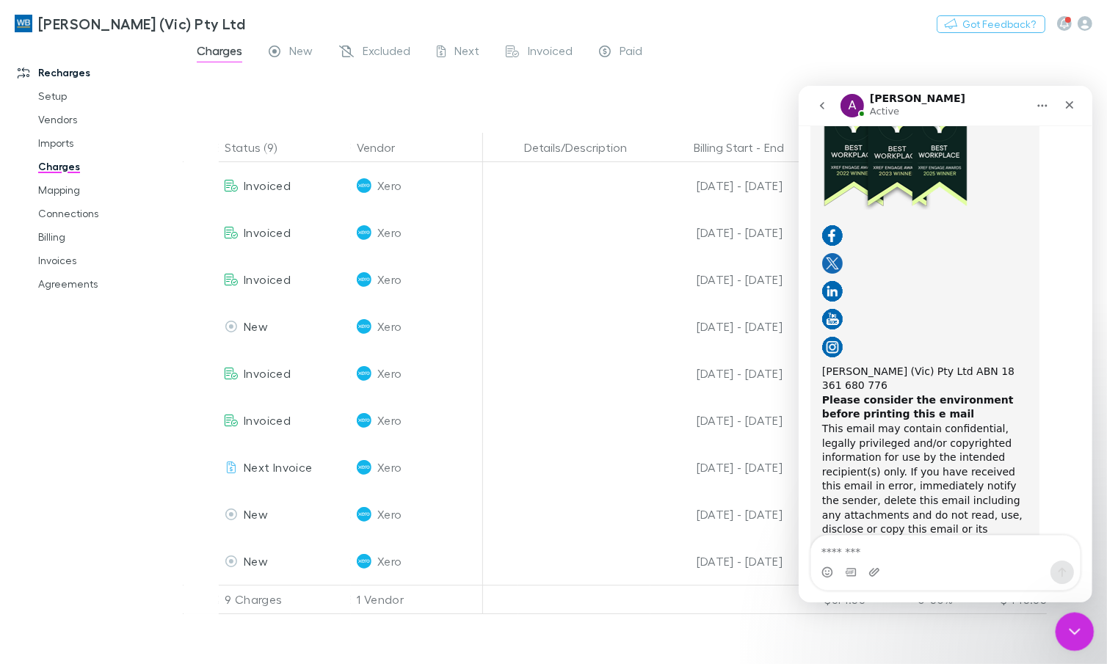
click at [1063, 621] on icon "Close Intercom Messenger" at bounding box center [1072, 630] width 18 height 18
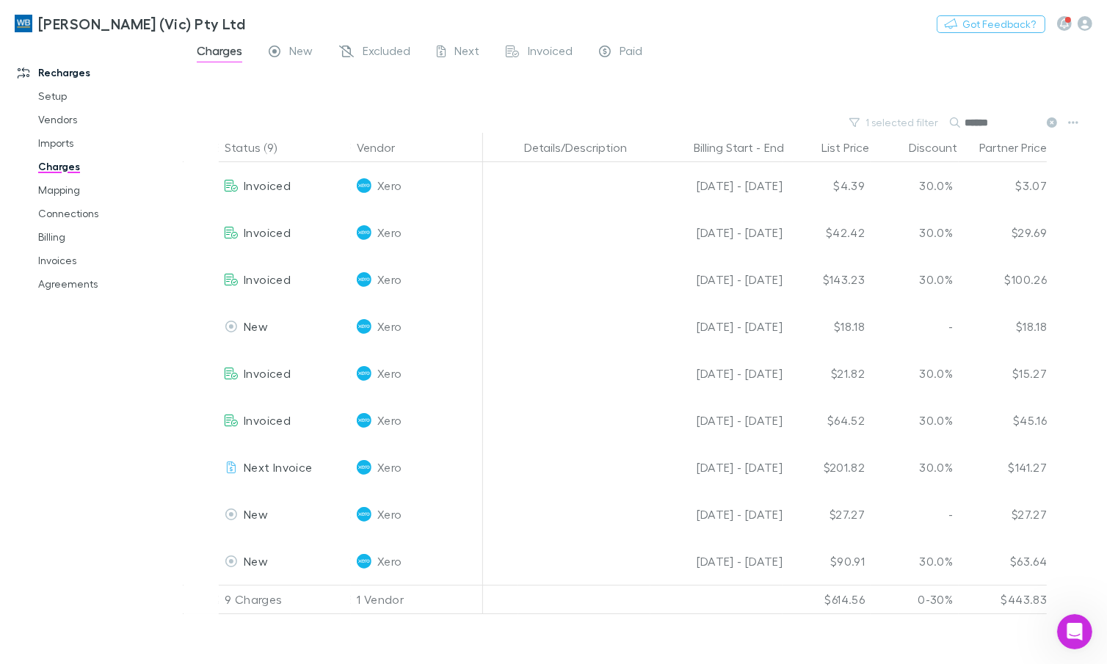
click at [1050, 118] on icon at bounding box center [1052, 122] width 10 height 10
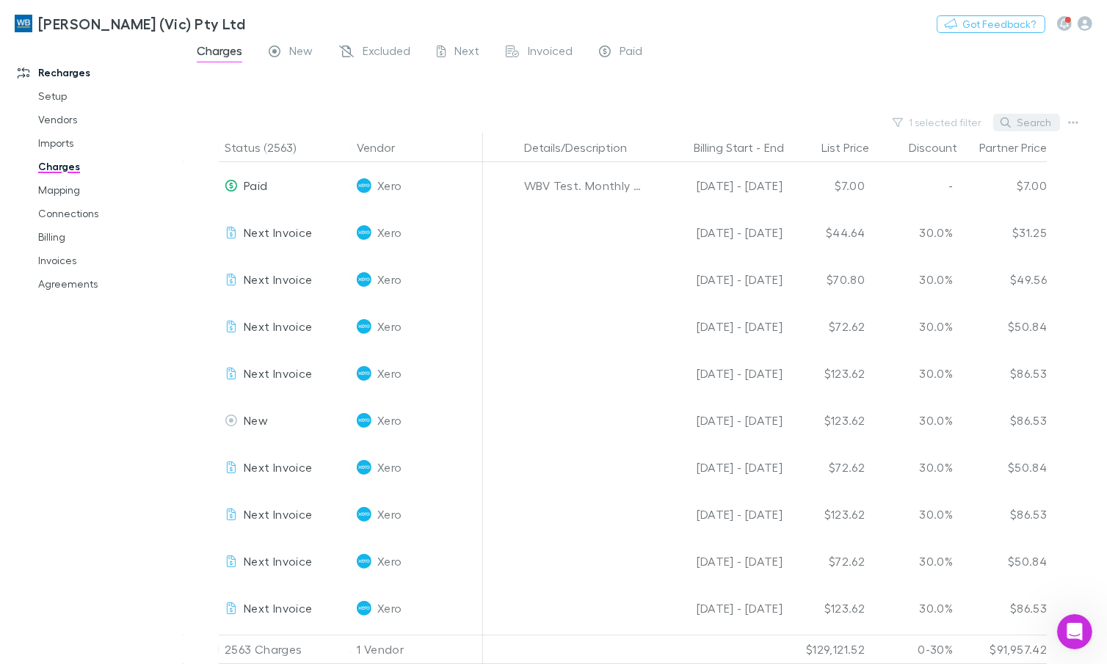
click at [1016, 124] on button "Search" at bounding box center [1026, 123] width 67 height 18
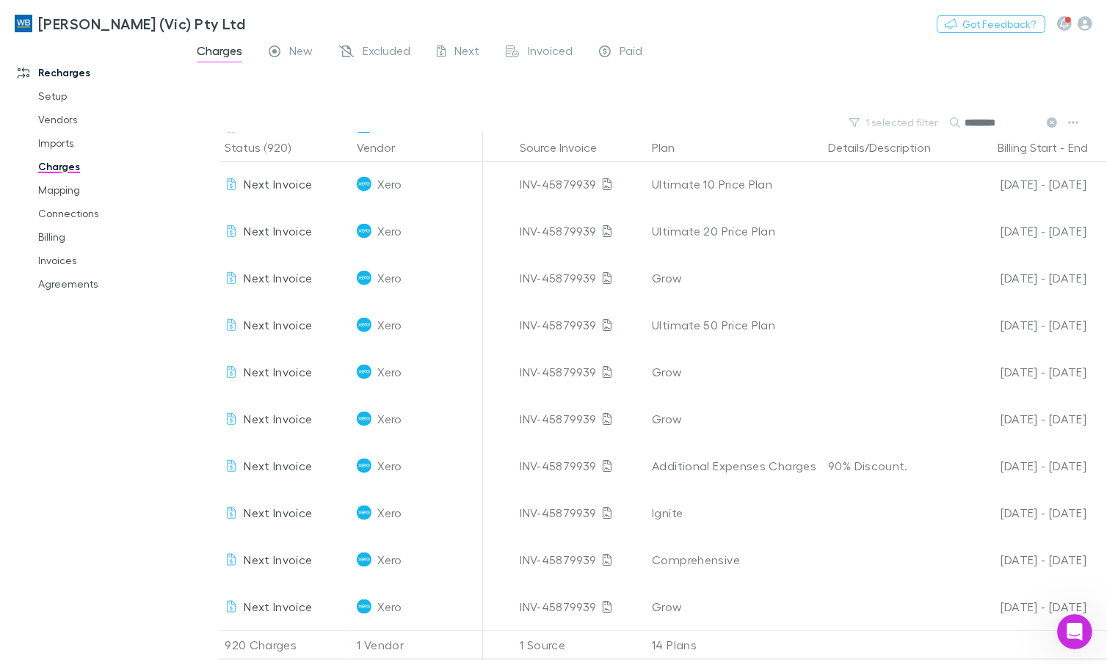
scroll to position [1891, 567]
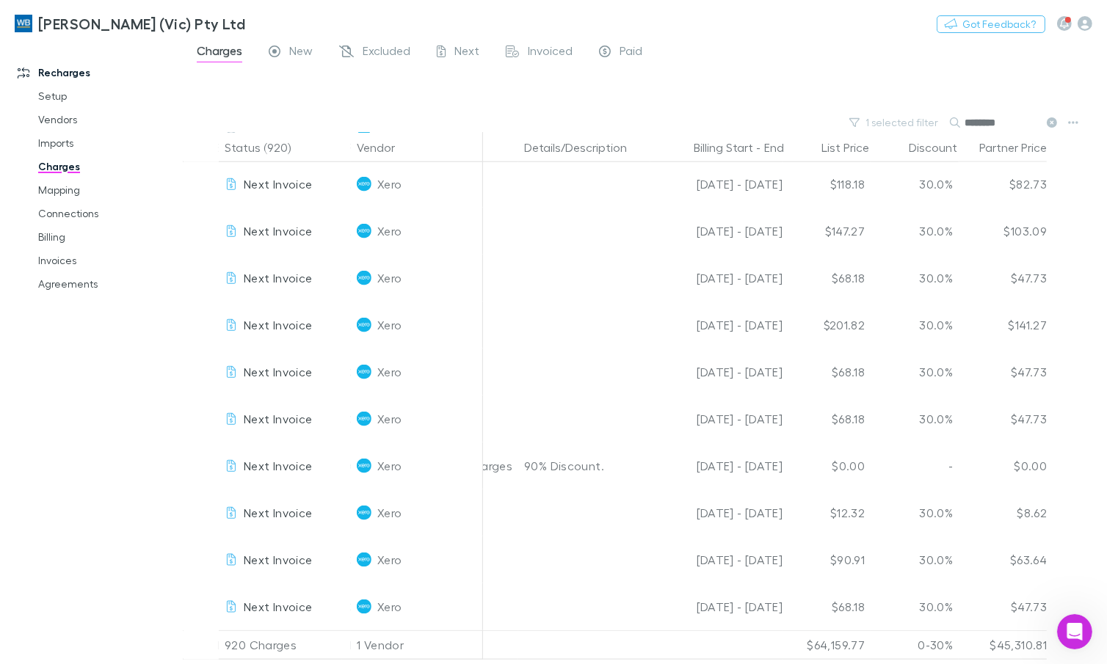
type input "********"
drag, startPoint x: 1048, startPoint y: 123, endPoint x: 920, endPoint y: 124, distance: 127.7
click at [1048, 123] on icon at bounding box center [1052, 122] width 10 height 10
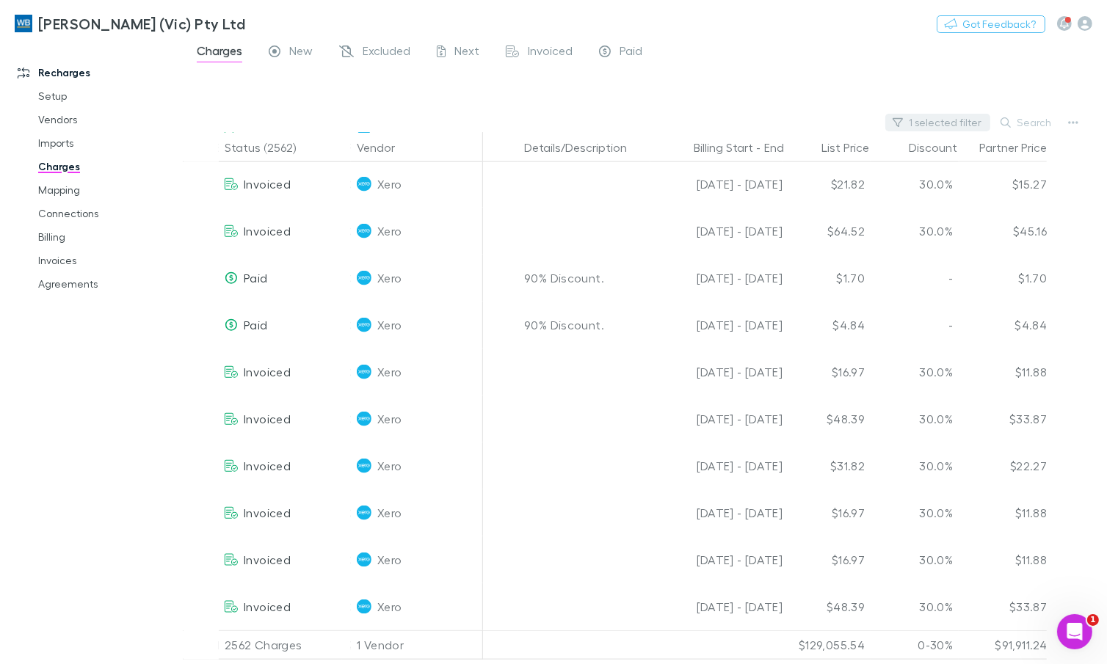
click at [935, 122] on button "1 selected filter" at bounding box center [937, 123] width 105 height 18
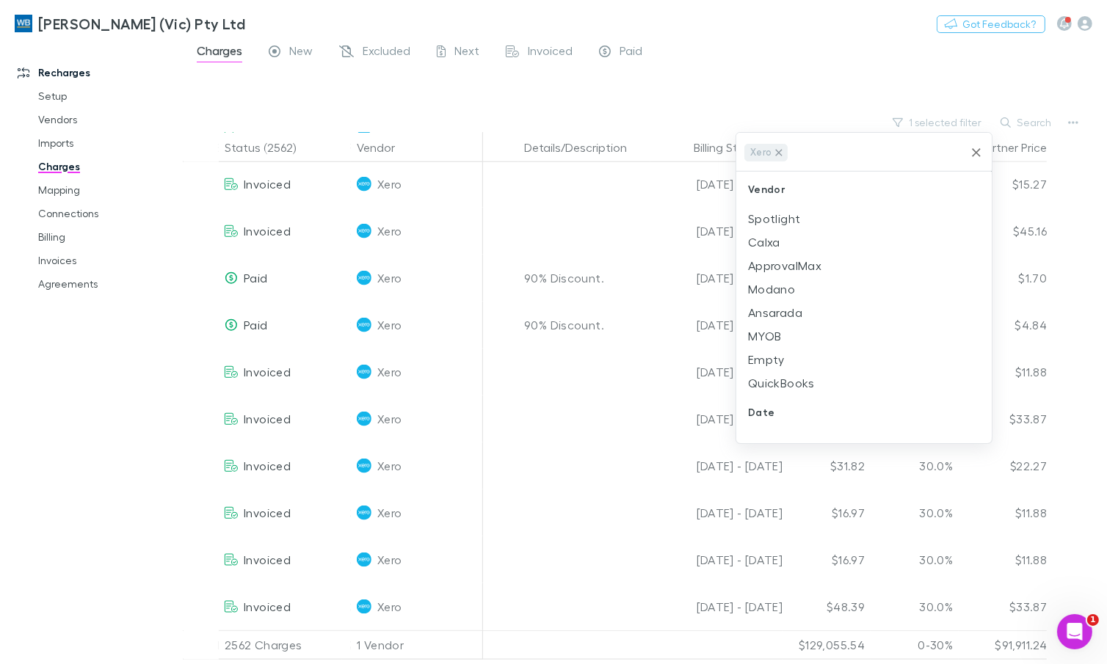
click at [779, 156] on icon at bounding box center [779, 153] width 12 height 12
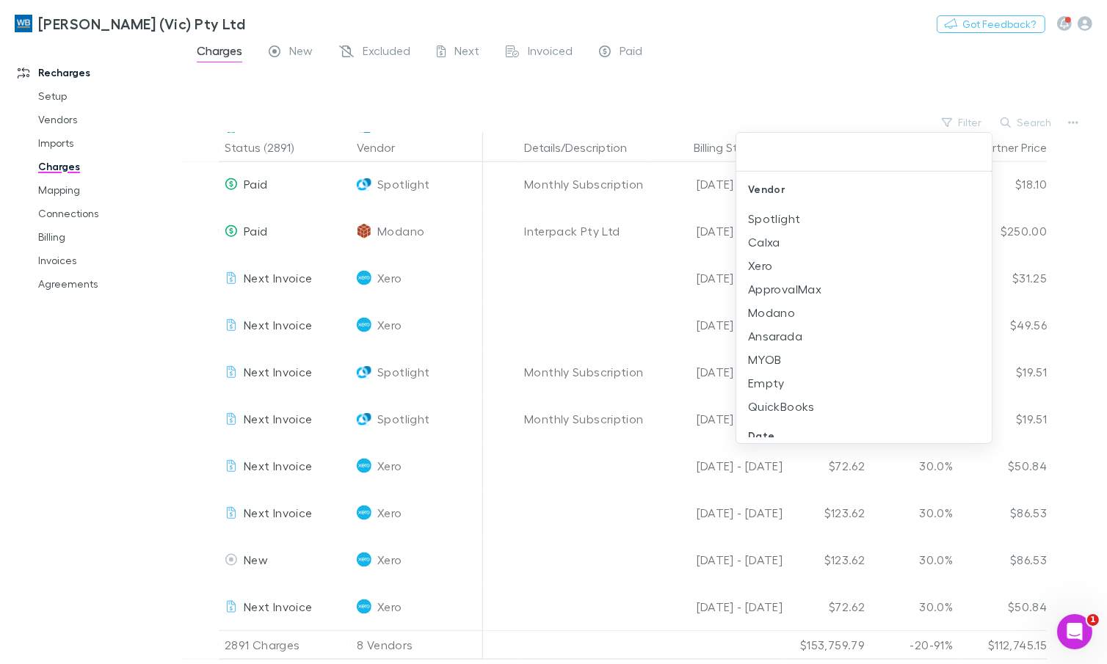
click at [780, 154] on input "text" at bounding box center [864, 152] width 244 height 27
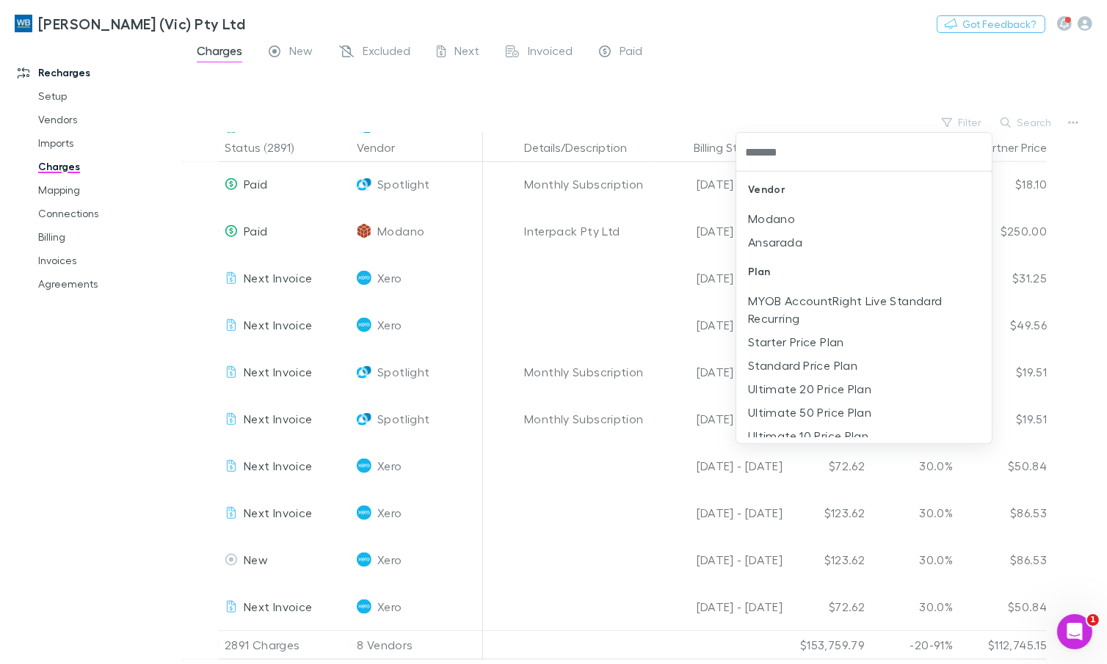
type input "********"
click at [791, 230] on li "Ansarada" at bounding box center [863, 241] width 255 height 23
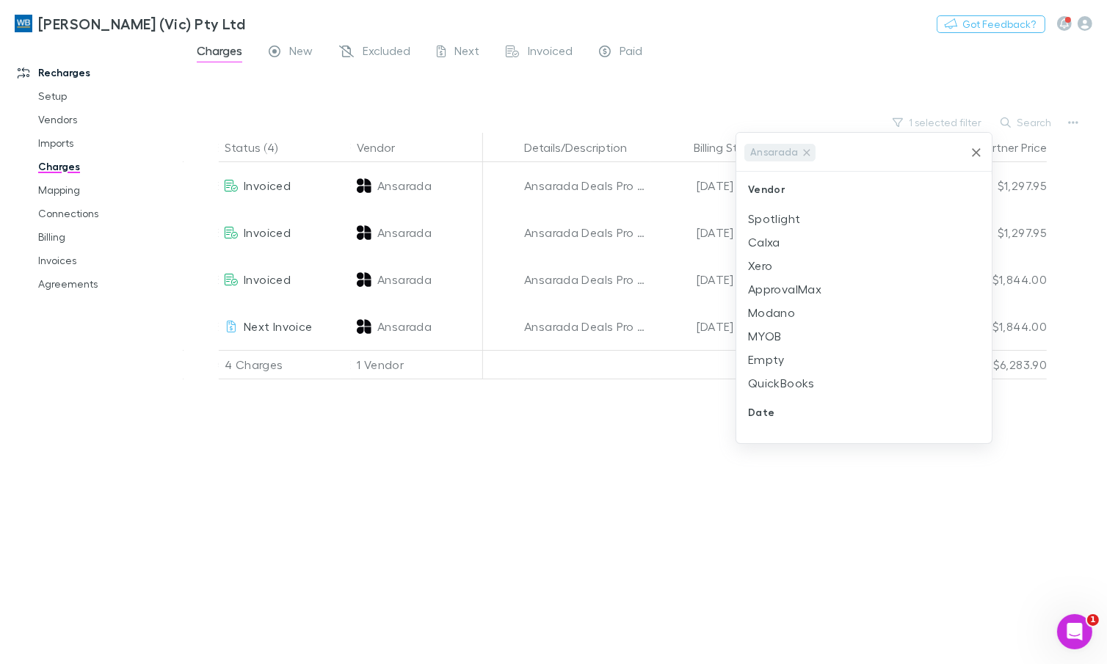
scroll to position [0, 567]
click at [789, 57] on div at bounding box center [553, 332] width 1107 height 664
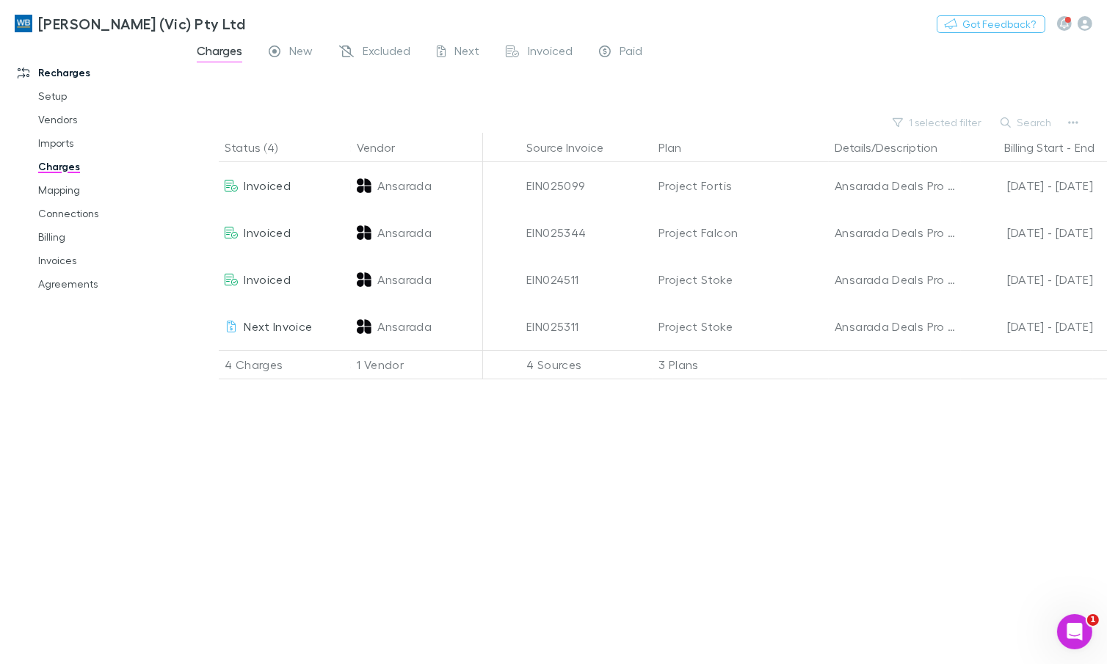
scroll to position [0, 0]
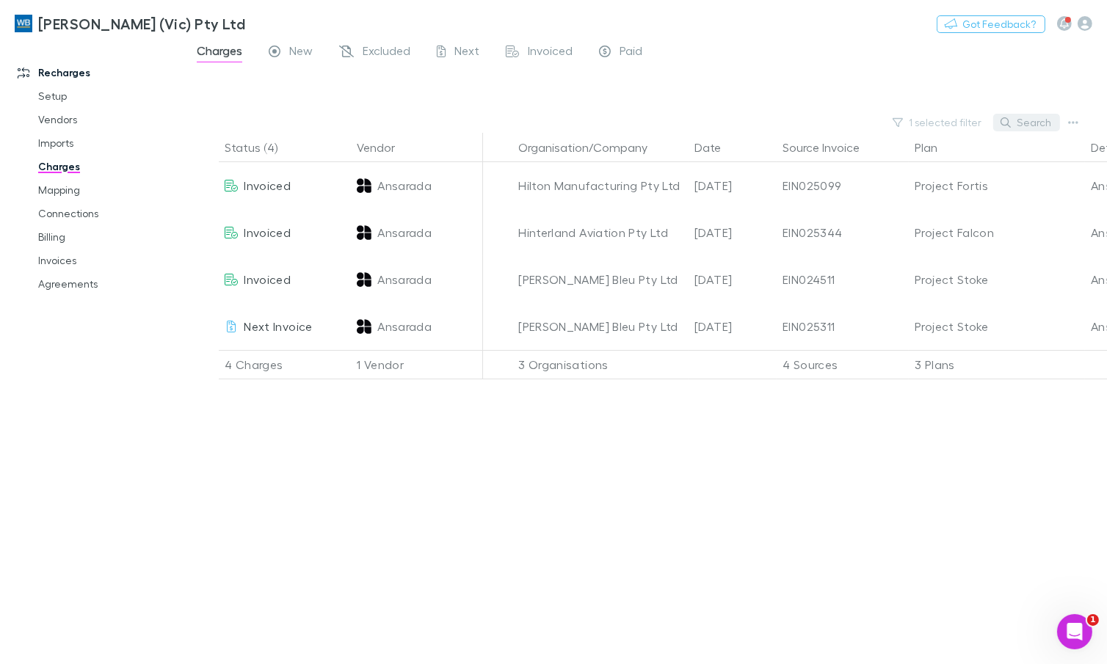
click at [1031, 120] on button "Search" at bounding box center [1026, 123] width 67 height 18
paste input "********"
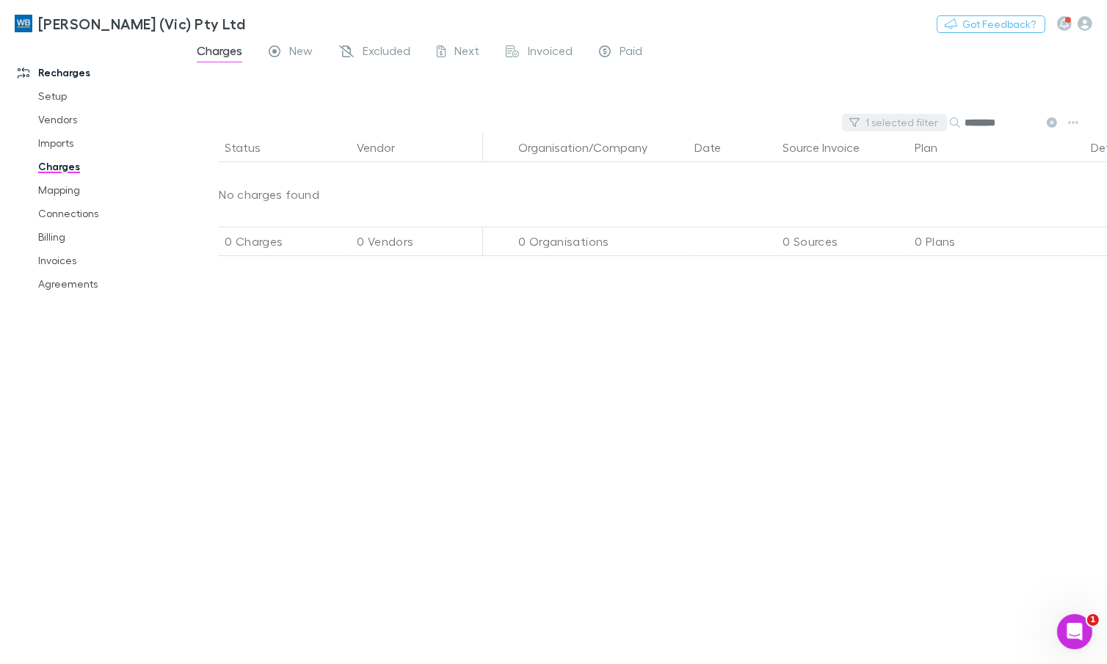
click at [914, 118] on button "1 selected filter" at bounding box center [894, 123] width 105 height 18
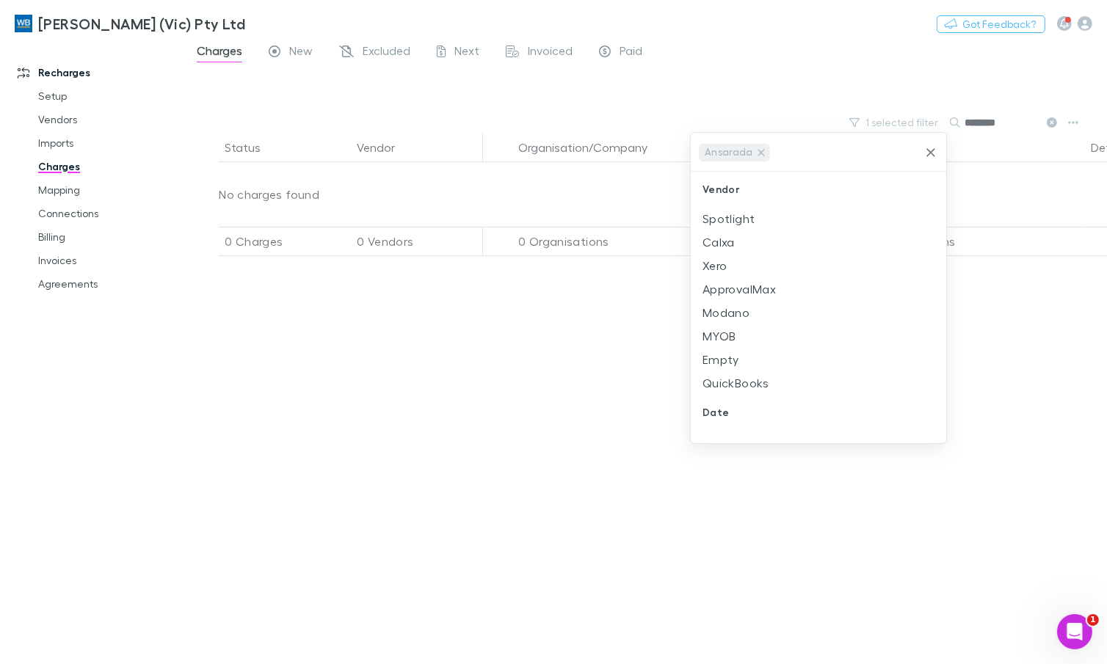
drag, startPoint x: 760, startPoint y: 150, endPoint x: 949, endPoint y: 126, distance: 190.2
click at [759, 150] on icon at bounding box center [761, 153] width 12 height 12
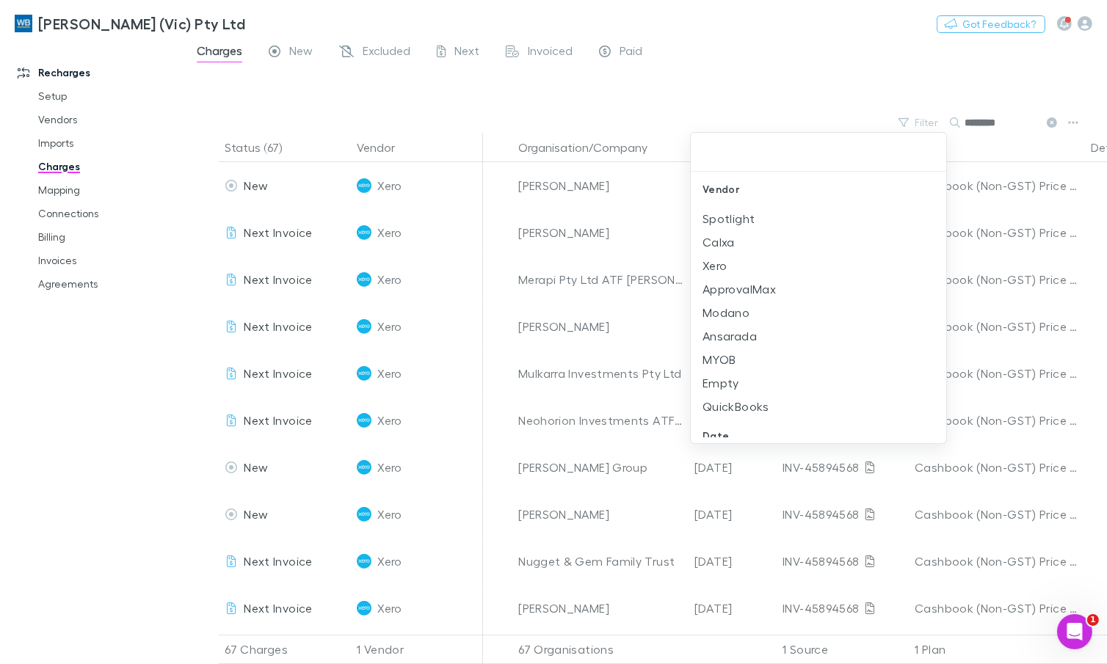
click at [805, 81] on div at bounding box center [553, 332] width 1107 height 664
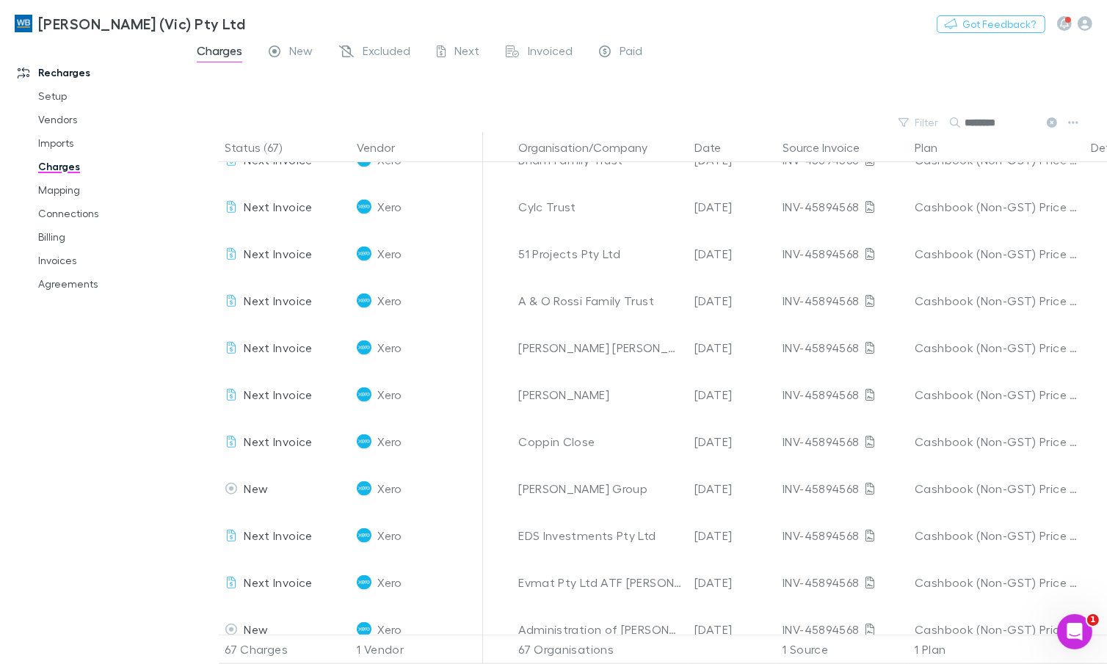
scroll to position [1891, 0]
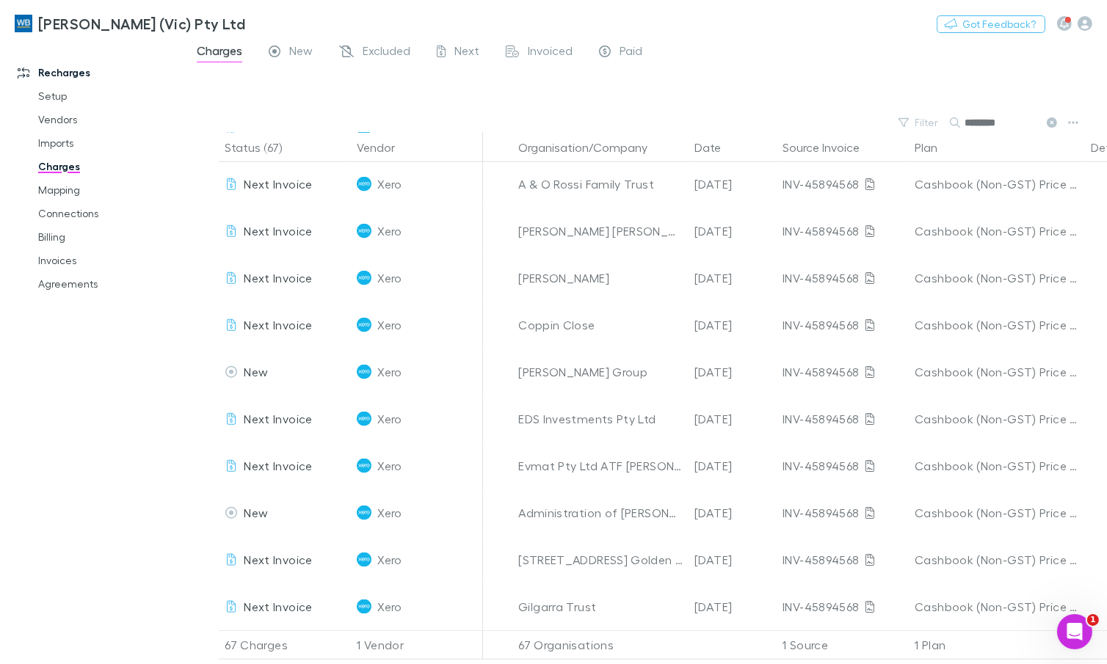
click at [1046, 117] on button at bounding box center [1051, 123] width 18 height 14
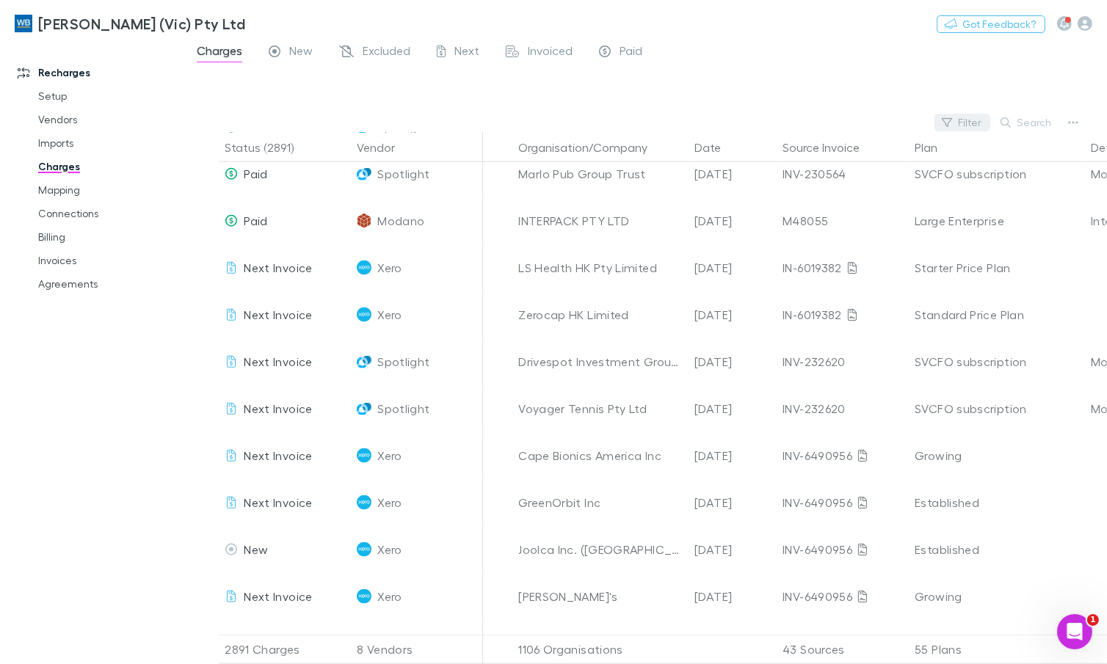
click at [983, 124] on button "Filter" at bounding box center [962, 123] width 56 height 18
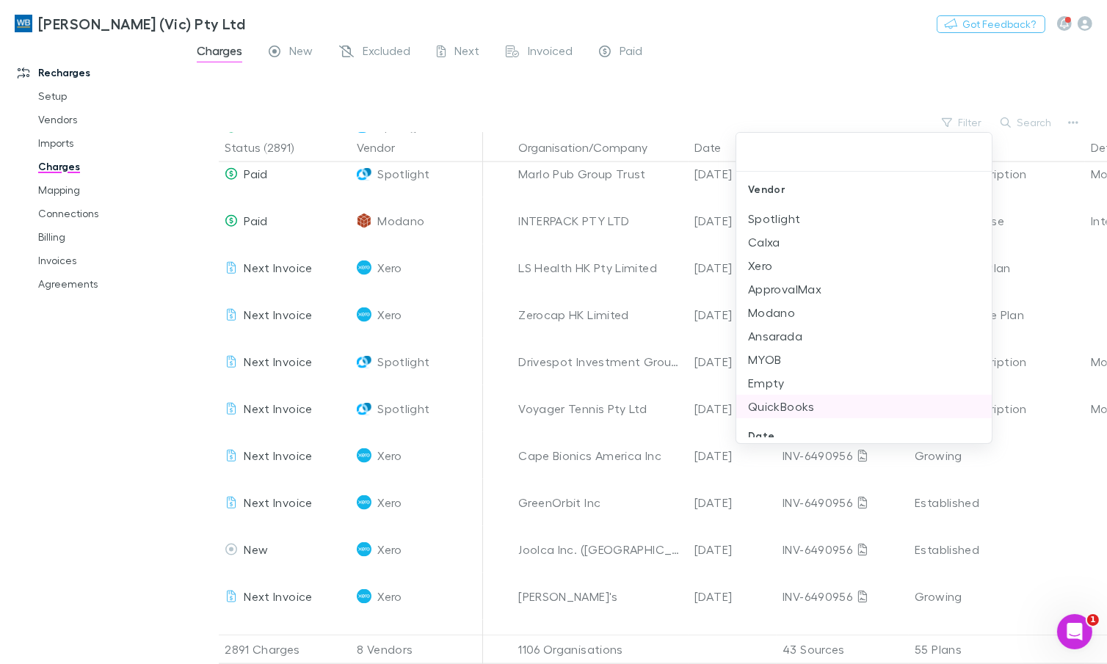
click at [781, 415] on li "QuickBooks" at bounding box center [863, 406] width 255 height 23
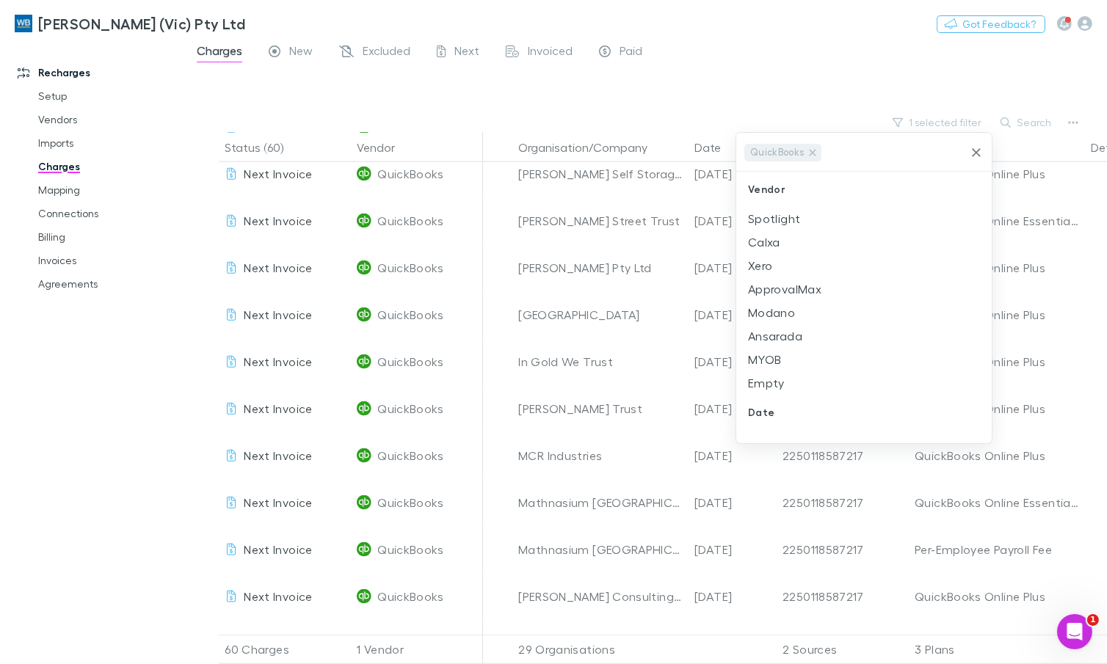
click at [794, 49] on div at bounding box center [553, 332] width 1107 height 664
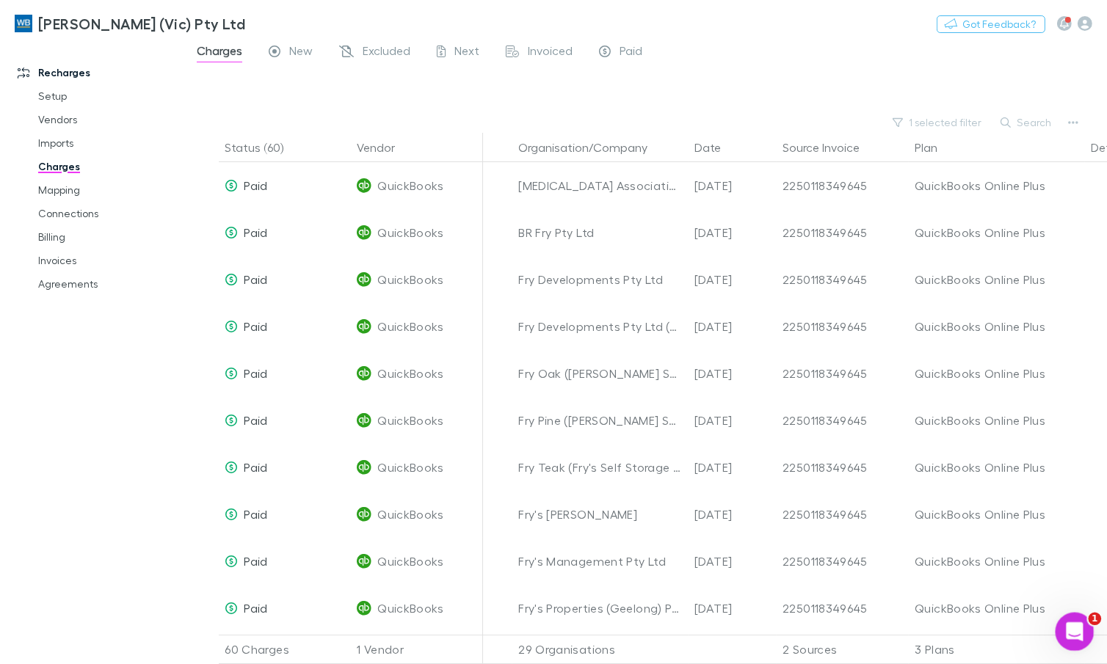
click at [1066, 636] on icon "Open Intercom Messenger" at bounding box center [1073, 630] width 24 height 24
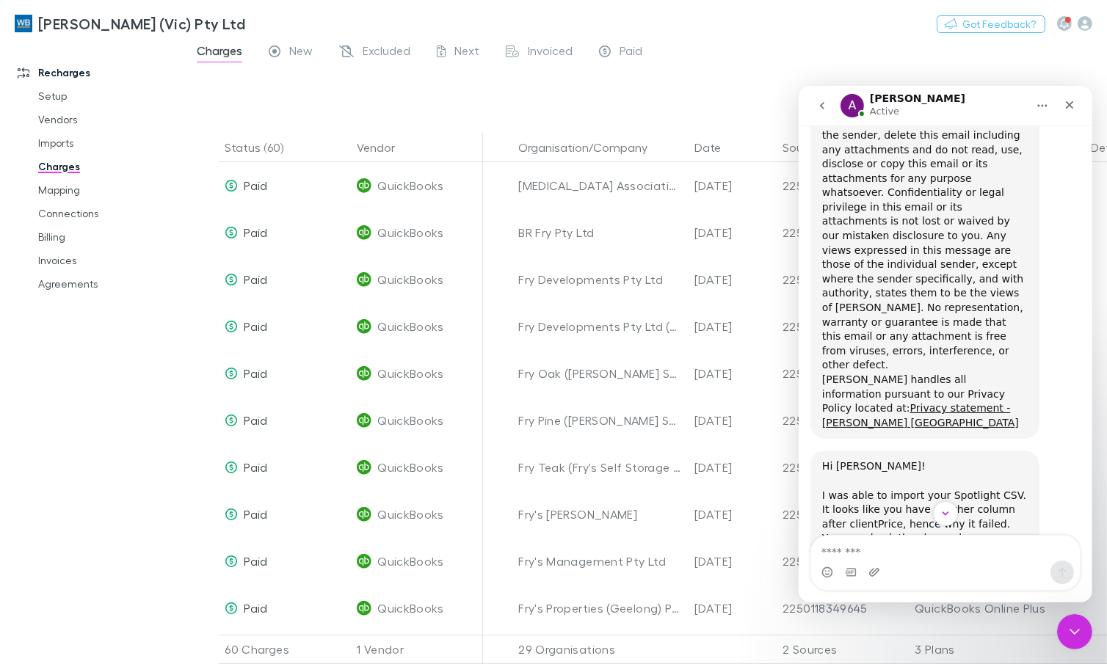
scroll to position [3762, 0]
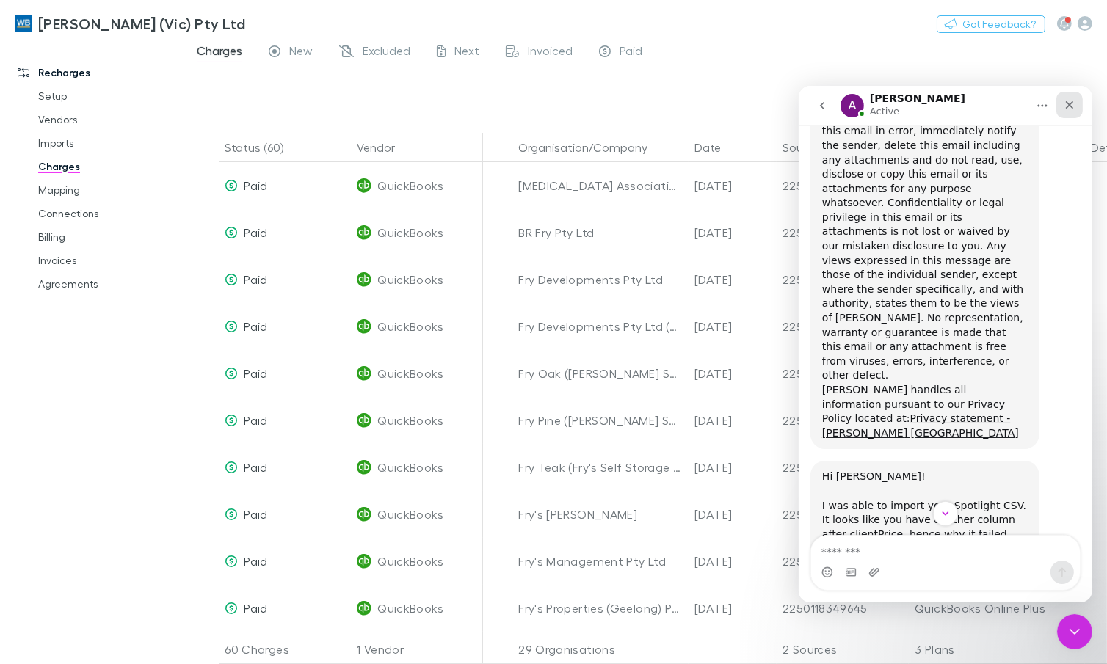
drag, startPoint x: 1069, startPoint y: 103, endPoint x: 1866, endPoint y: 189, distance: 801.7
click at [1069, 103] on icon "Close" at bounding box center [1069, 105] width 8 height 8
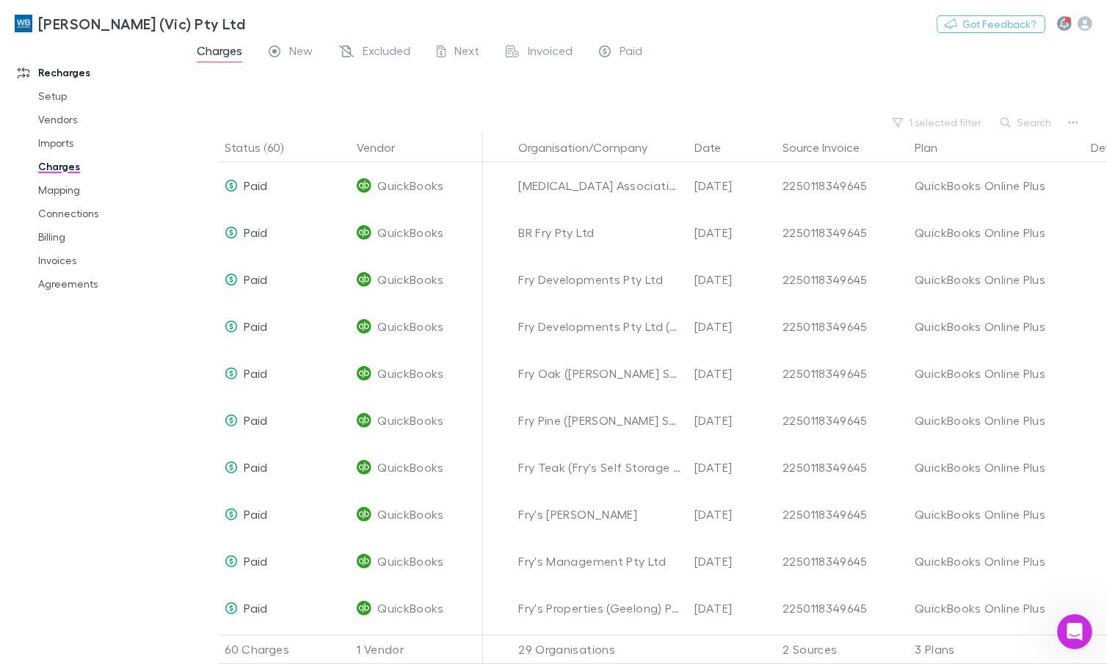
click at [1066, 26] on icon "button" at bounding box center [1064, 23] width 9 height 10
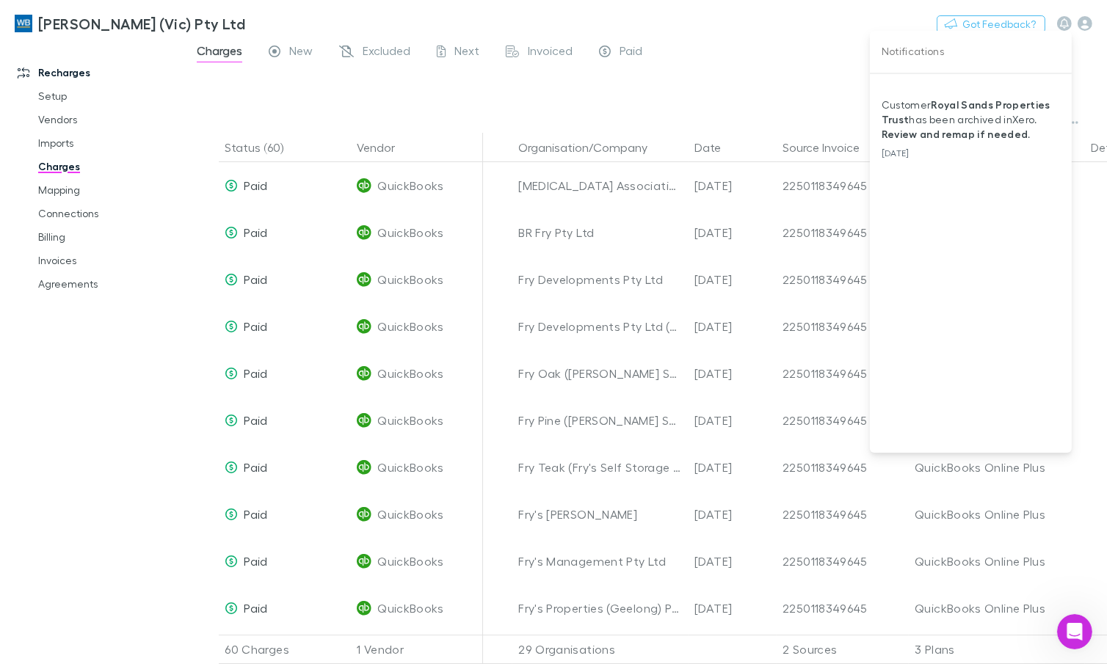
click at [730, 69] on div at bounding box center [553, 332] width 1107 height 664
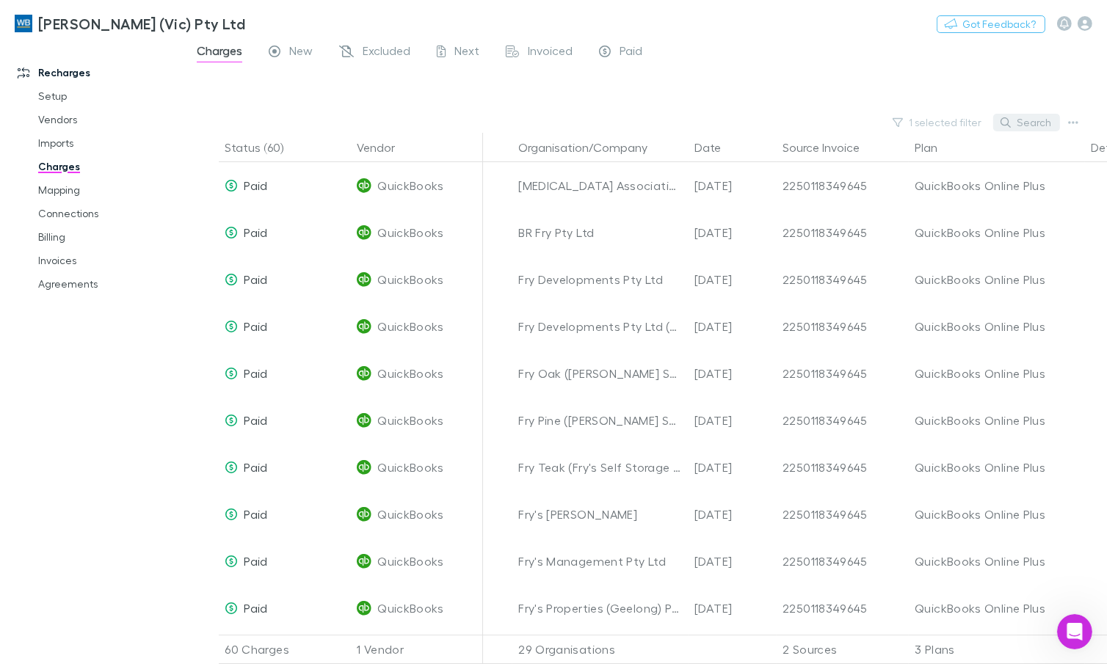
click at [1013, 122] on button "Search" at bounding box center [1026, 123] width 67 height 18
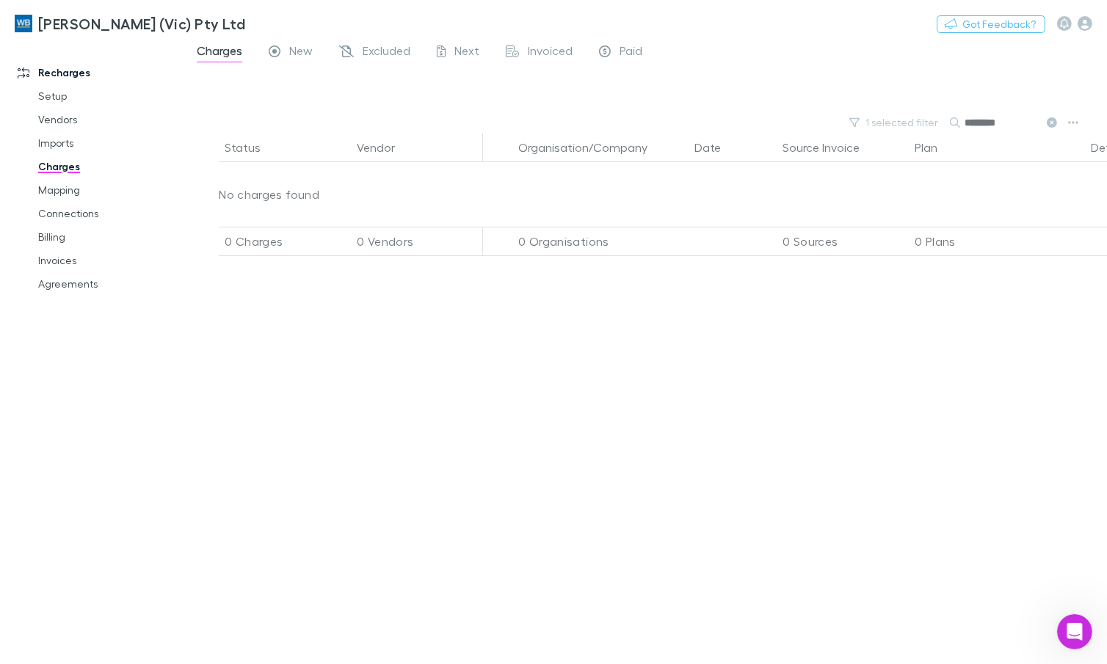
type input "********"
click at [907, 120] on button "1 selected filter" at bounding box center [894, 123] width 105 height 18
click at [903, 125] on button "1 selected filter" at bounding box center [894, 123] width 105 height 18
click at [766, 153] on icon at bounding box center [766, 152] width 7 height 7
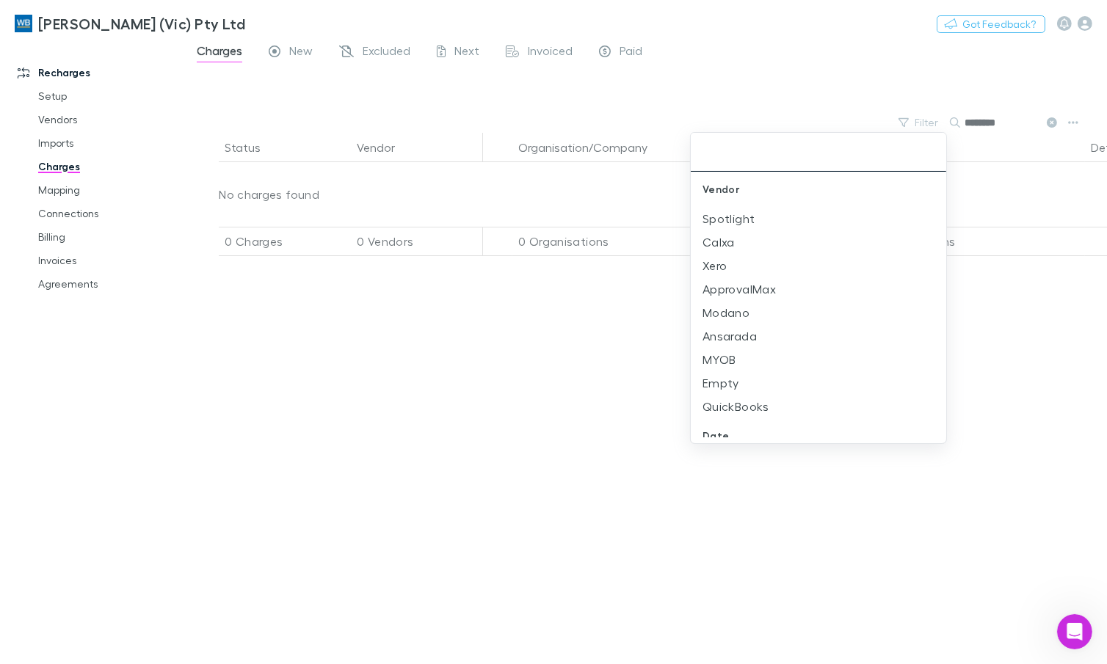
click at [1018, 125] on div at bounding box center [553, 332] width 1107 height 664
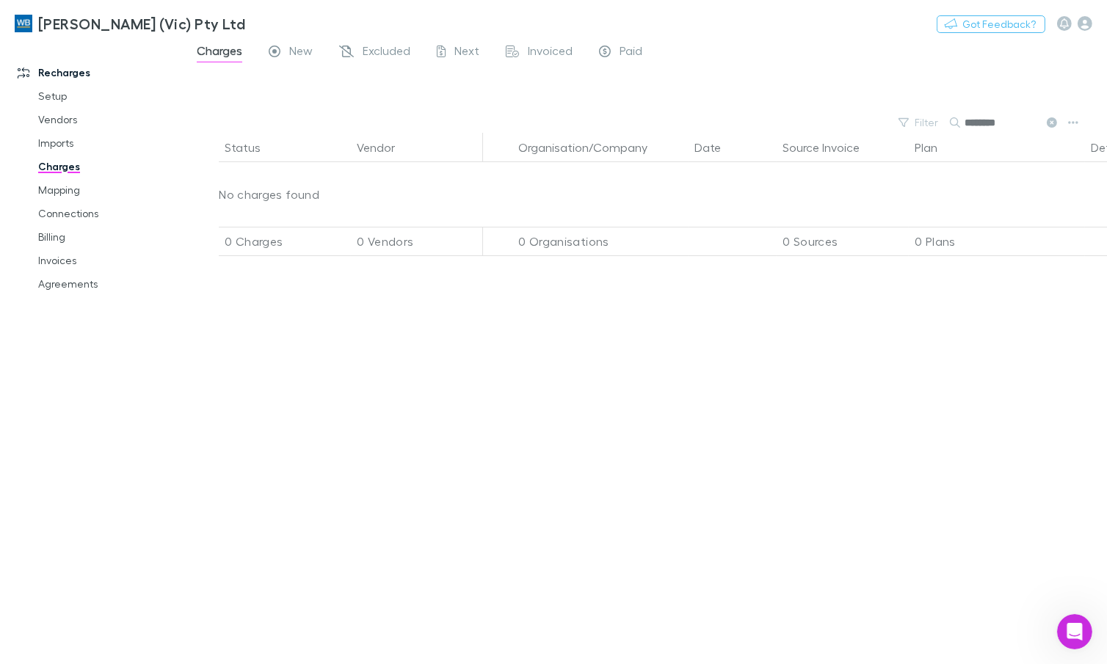
click at [1013, 122] on input "********" at bounding box center [1000, 122] width 73 height 21
click at [1052, 123] on icon at bounding box center [1052, 122] width 10 height 10
click at [996, 123] on button "Search" at bounding box center [972, 123] width 47 height 1
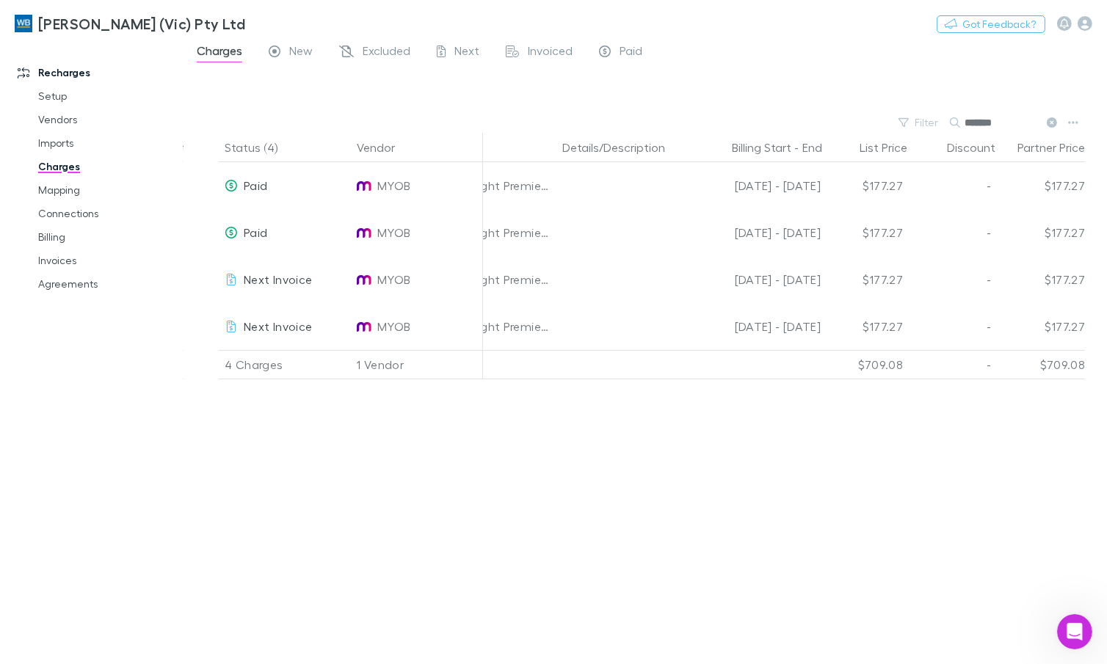
scroll to position [0, 567]
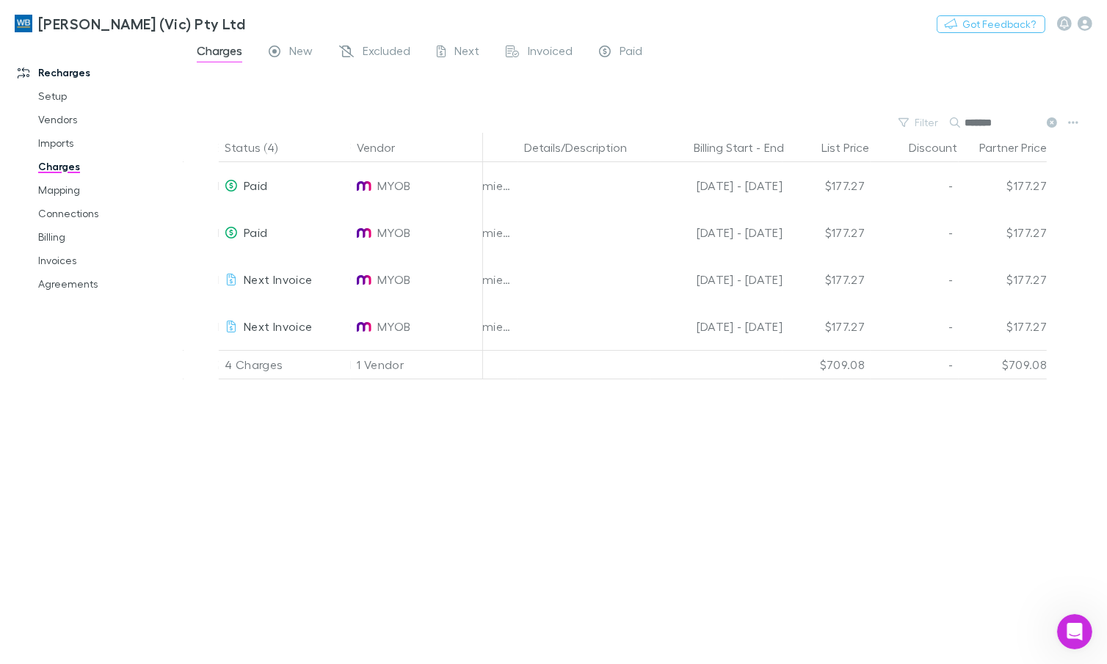
click at [1055, 122] on icon at bounding box center [1052, 122] width 10 height 10
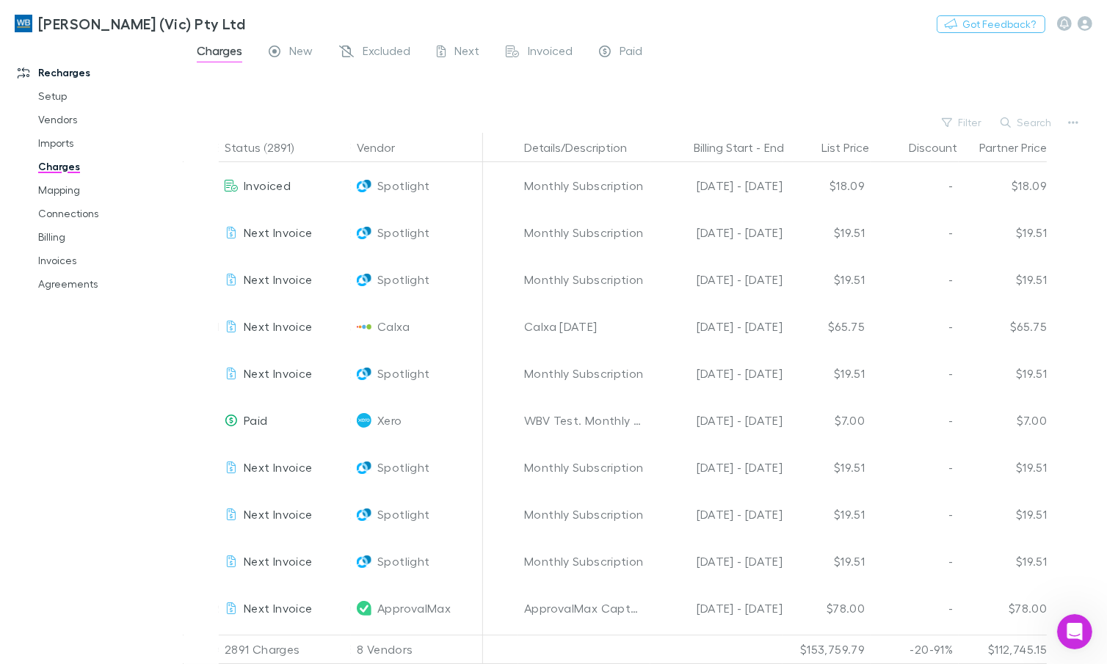
drag, startPoint x: 1018, startPoint y: 123, endPoint x: 933, endPoint y: 87, distance: 92.1
click at [1018, 123] on button "Search" at bounding box center [1026, 123] width 67 height 18
click at [1011, 123] on input "****" at bounding box center [1000, 122] width 73 height 21
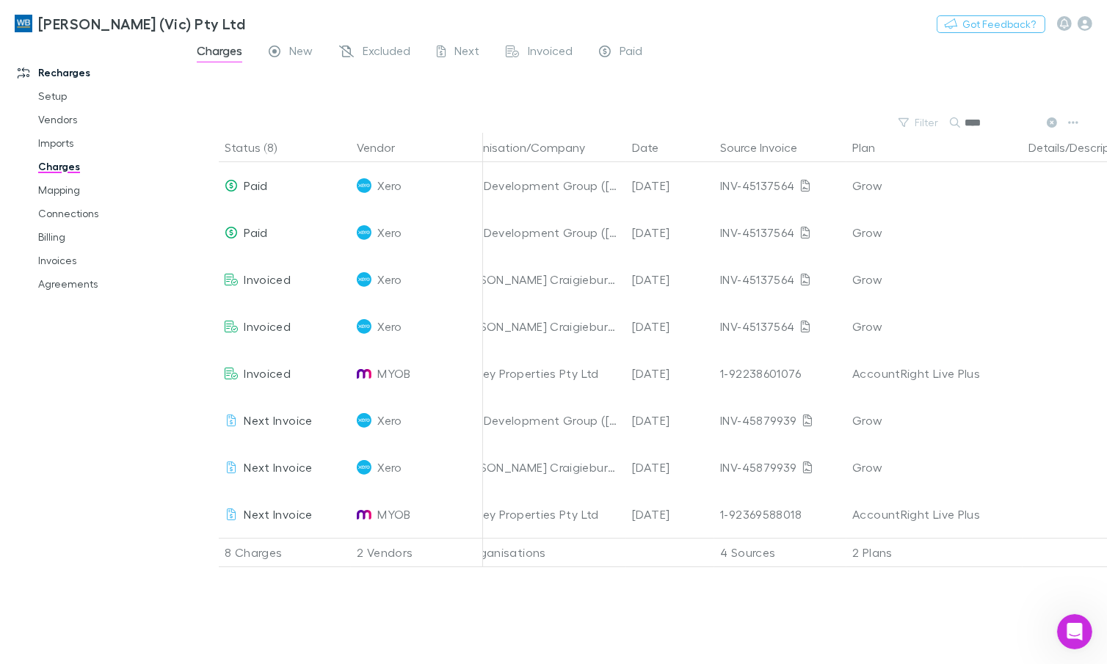
scroll to position [0, 58]
type input "****"
drag, startPoint x: 74, startPoint y: 267, endPoint x: 73, endPoint y: 379, distance: 112.3
click at [74, 267] on link "Invoices" at bounding box center [106, 260] width 167 height 23
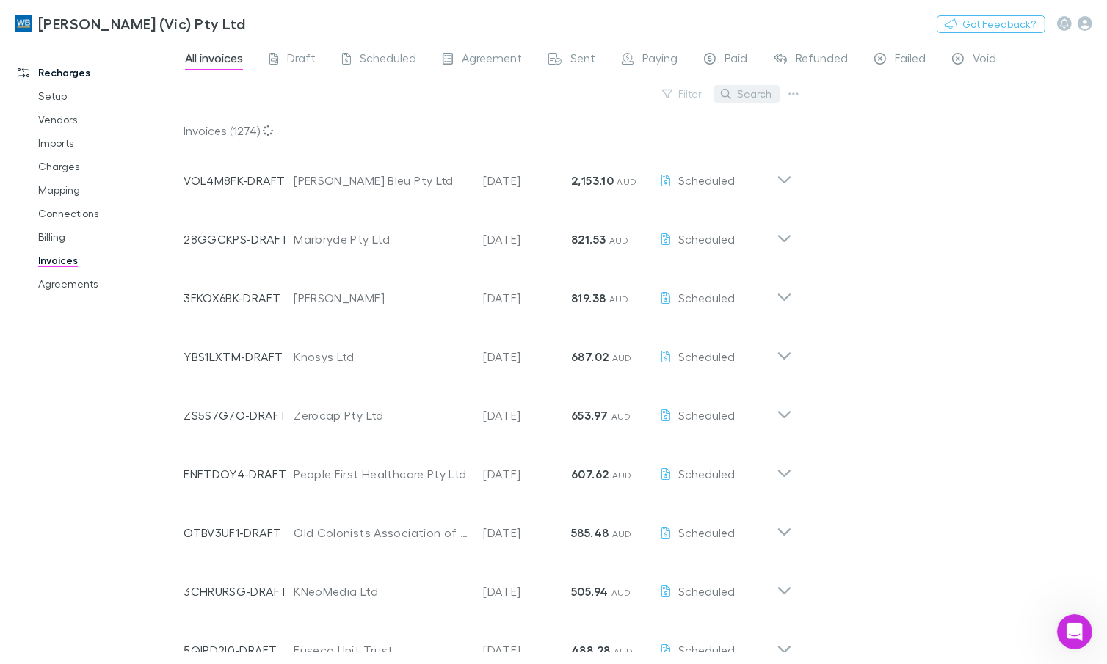
click at [759, 91] on button "Search" at bounding box center [746, 94] width 67 height 18
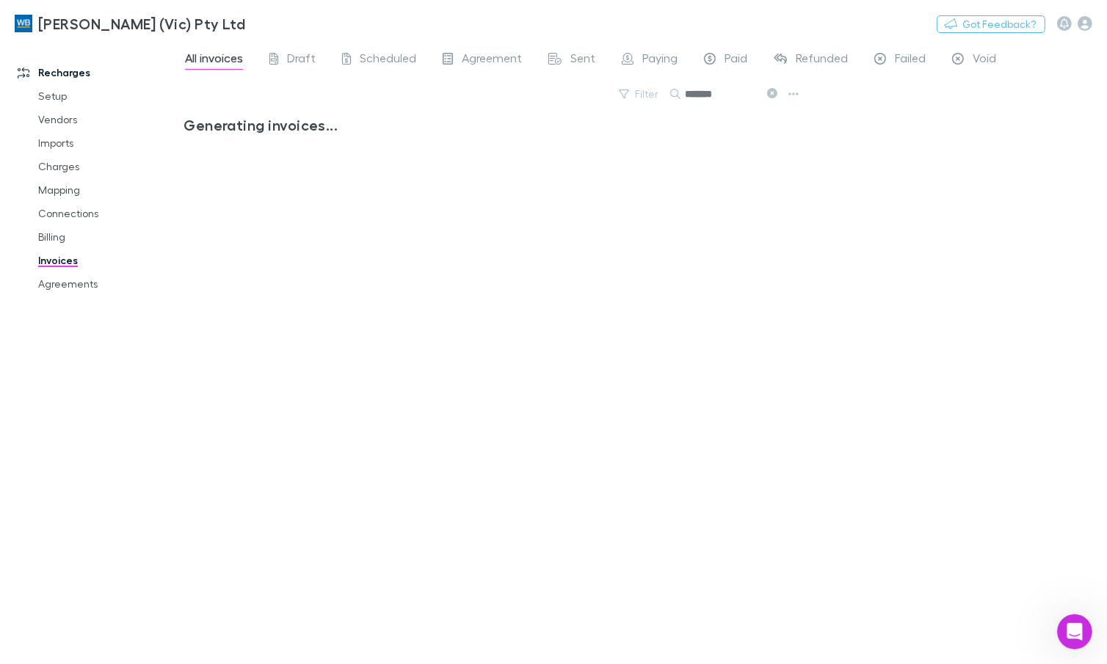
type input "*******"
click at [920, 120] on div "All invoices Draft Scheduled Agreement Sent Paying Paid Refunded Failed Void Fi…" at bounding box center [644, 352] width 923 height 623
click at [515, 95] on div "Filter Search *******" at bounding box center [493, 100] width 620 height 32
click at [518, 239] on div "No invoices to show" at bounding box center [493, 384] width 620 height 537
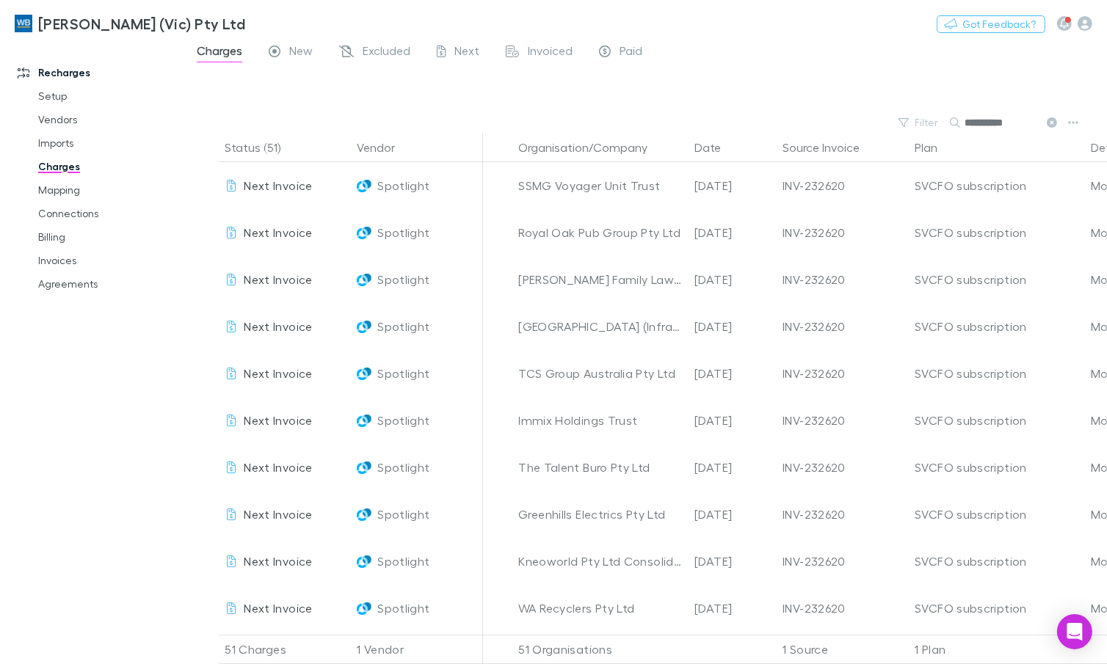
click at [1050, 120] on icon at bounding box center [1052, 122] width 10 height 10
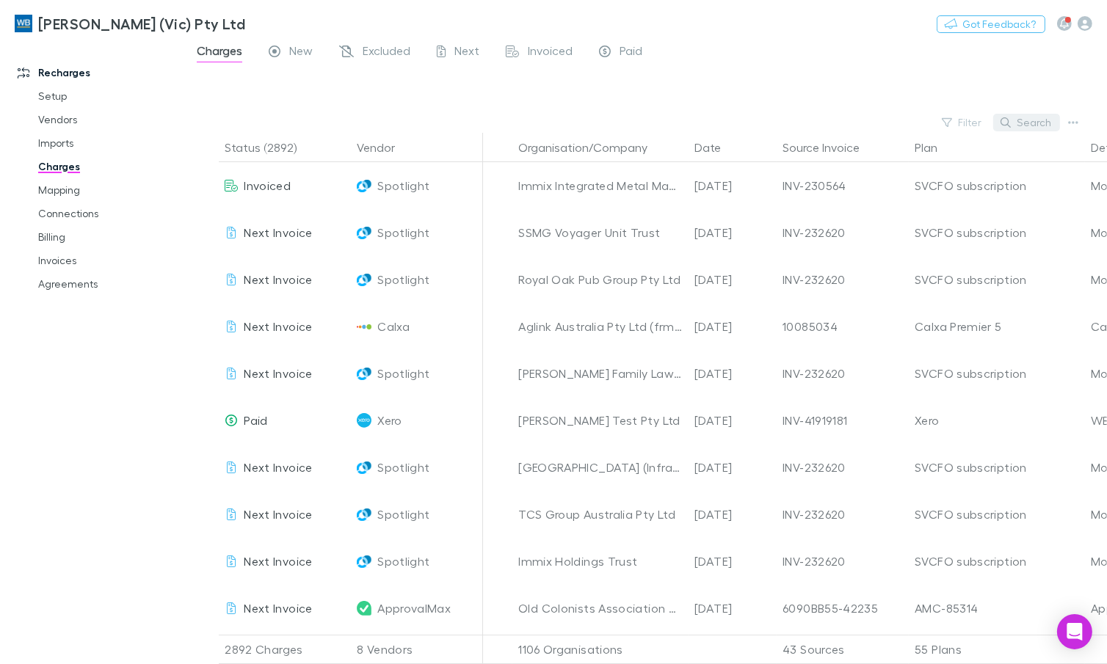
click at [1011, 123] on icon "button" at bounding box center [1005, 122] width 10 height 10
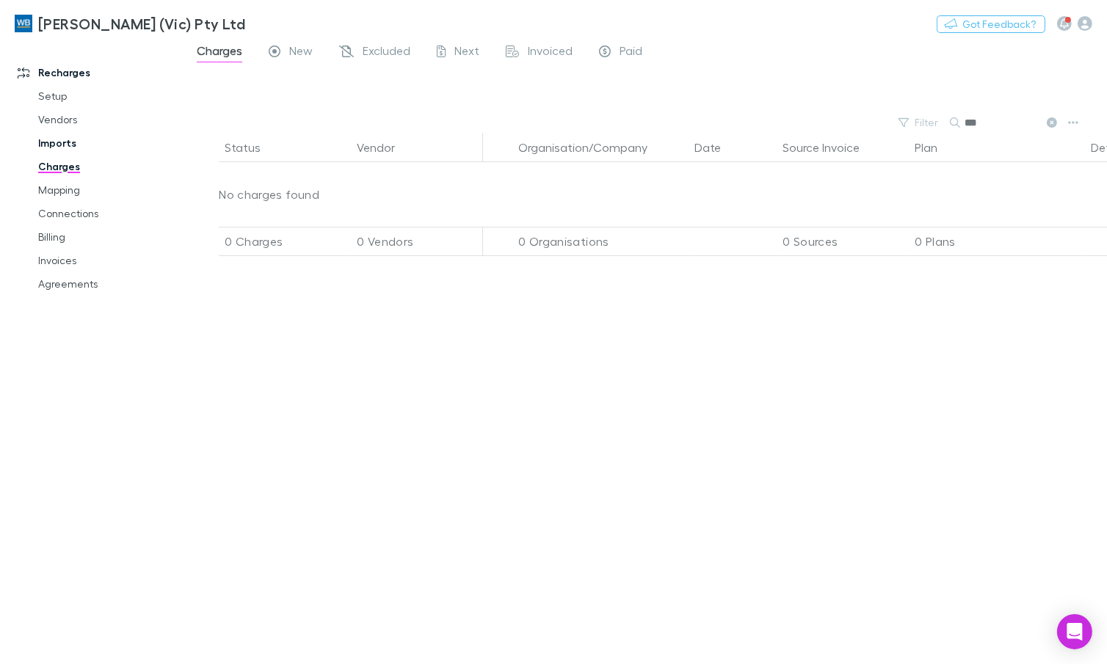
type input "***"
click at [48, 139] on link "Imports" at bounding box center [106, 142] width 167 height 23
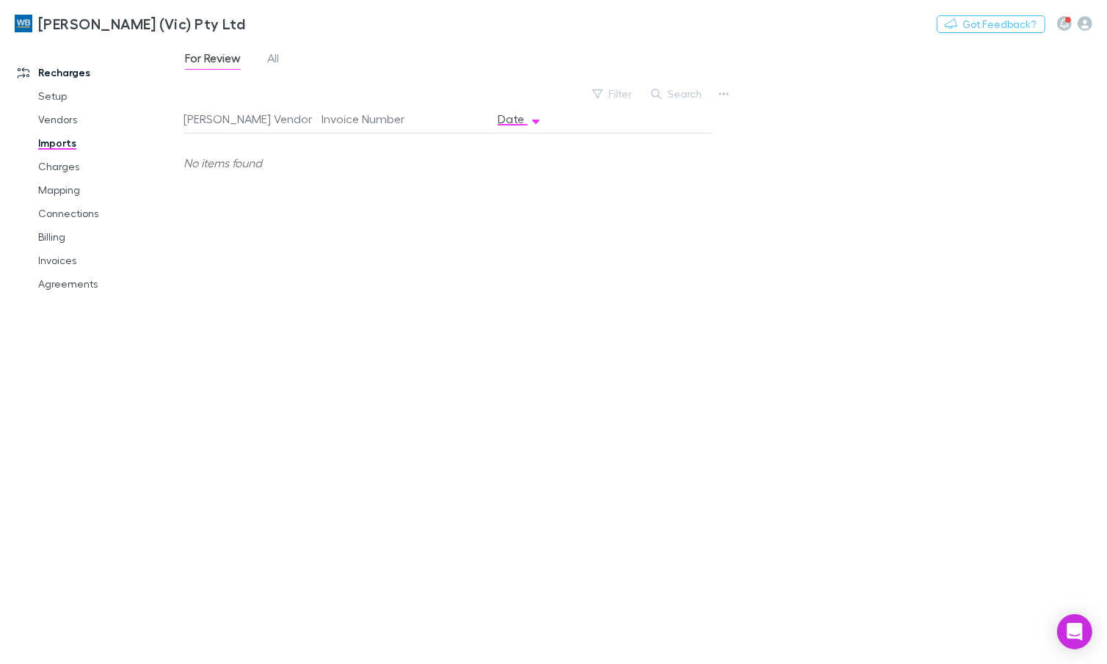
click at [264, 51] on div "For Review All" at bounding box center [237, 59] width 109 height 23
click at [272, 55] on span "All" at bounding box center [273, 60] width 12 height 19
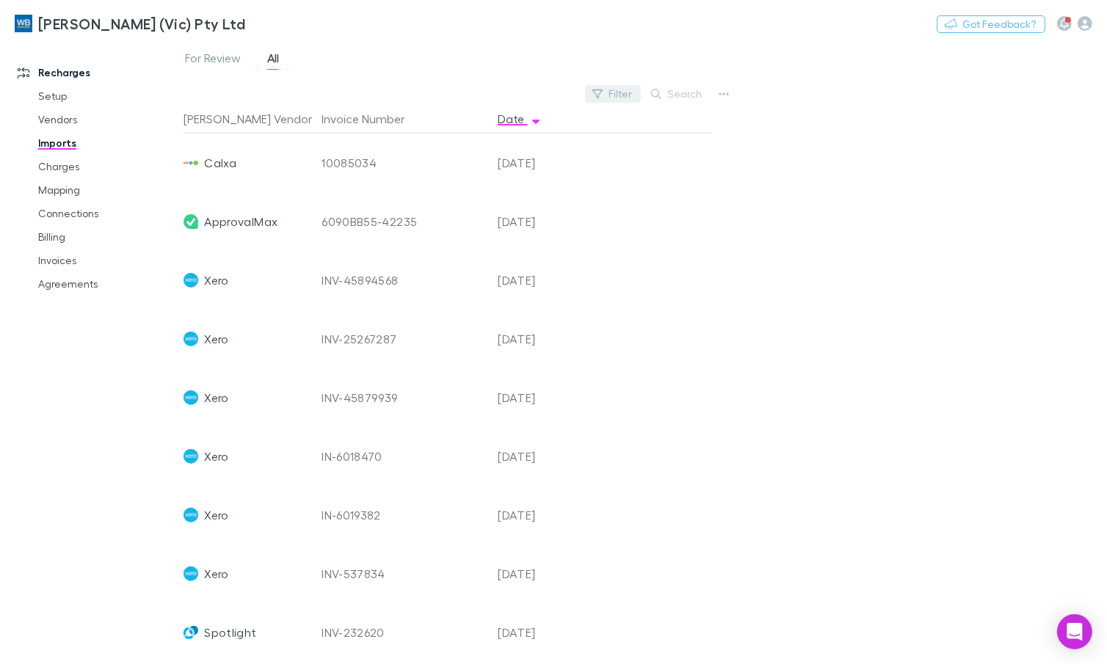
click at [622, 96] on button "Filter" at bounding box center [613, 94] width 56 height 18
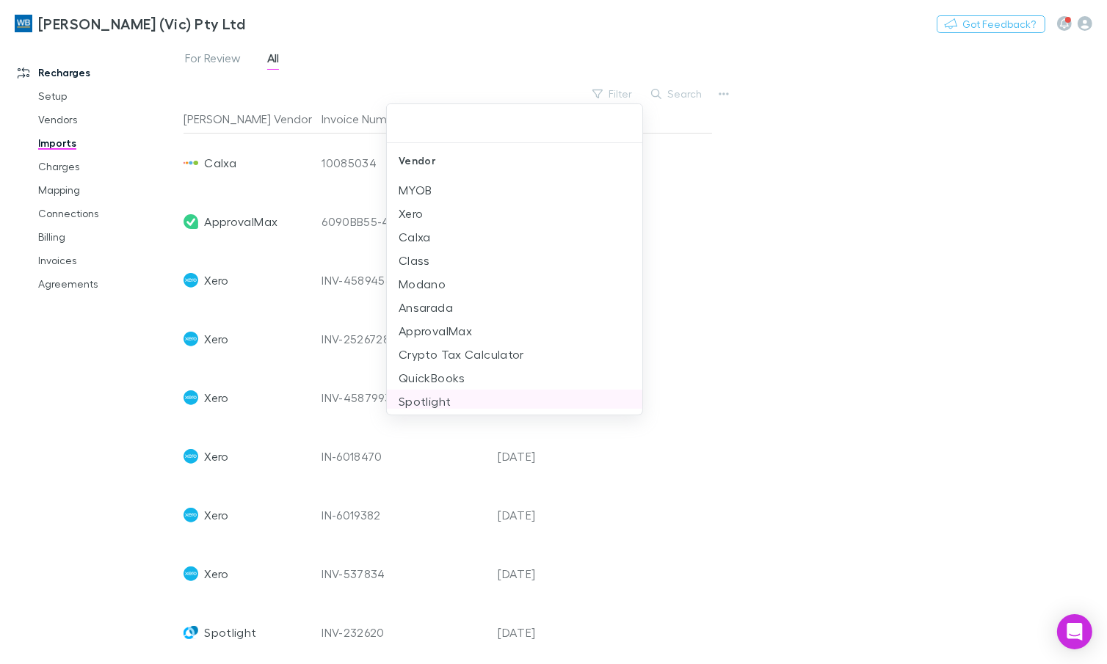
click at [443, 395] on li "Spotlight" at bounding box center [514, 401] width 255 height 23
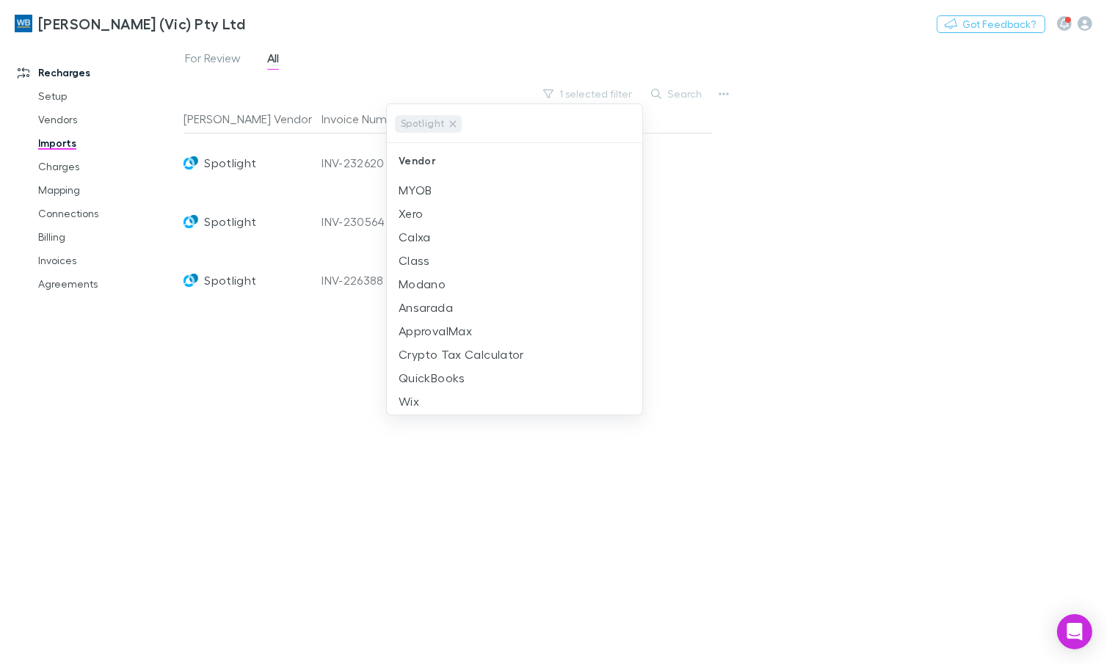
click at [904, 153] on div at bounding box center [553, 332] width 1107 height 664
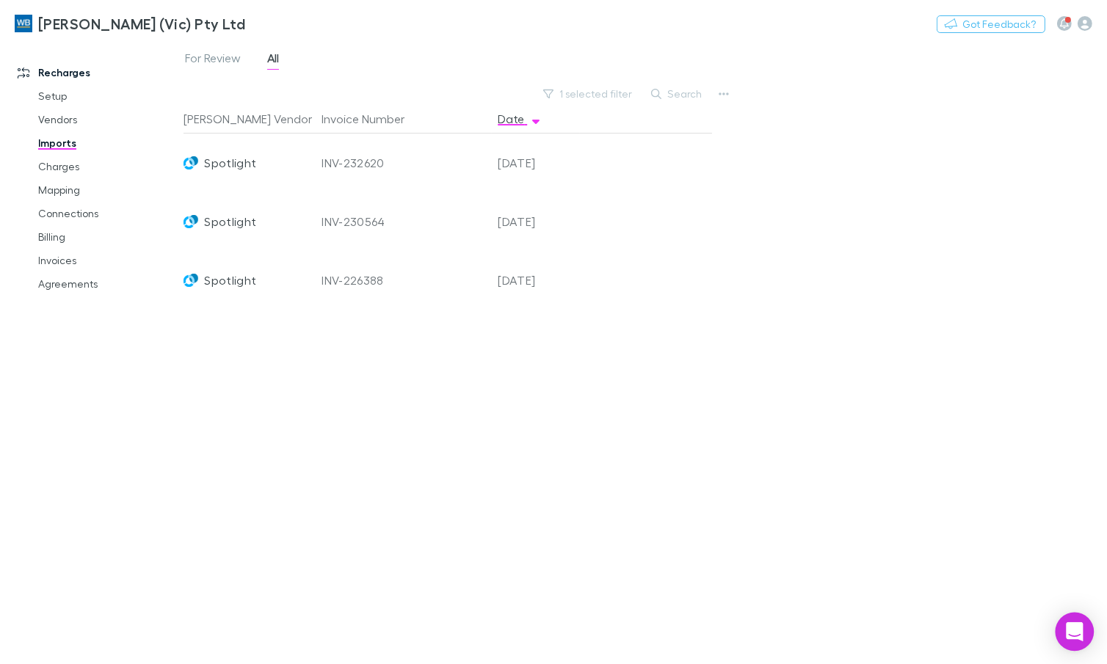
click at [1075, 630] on icon "Open Intercom Messenger" at bounding box center [1074, 631] width 17 height 19
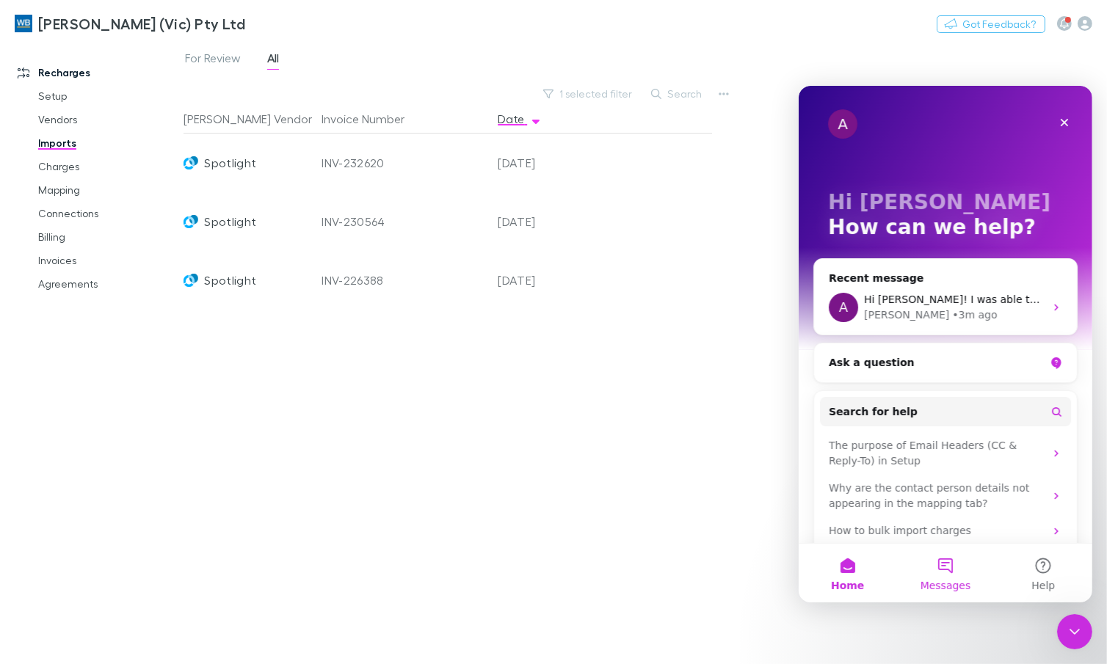
click at [939, 568] on button "Messages" at bounding box center [944, 572] width 98 height 59
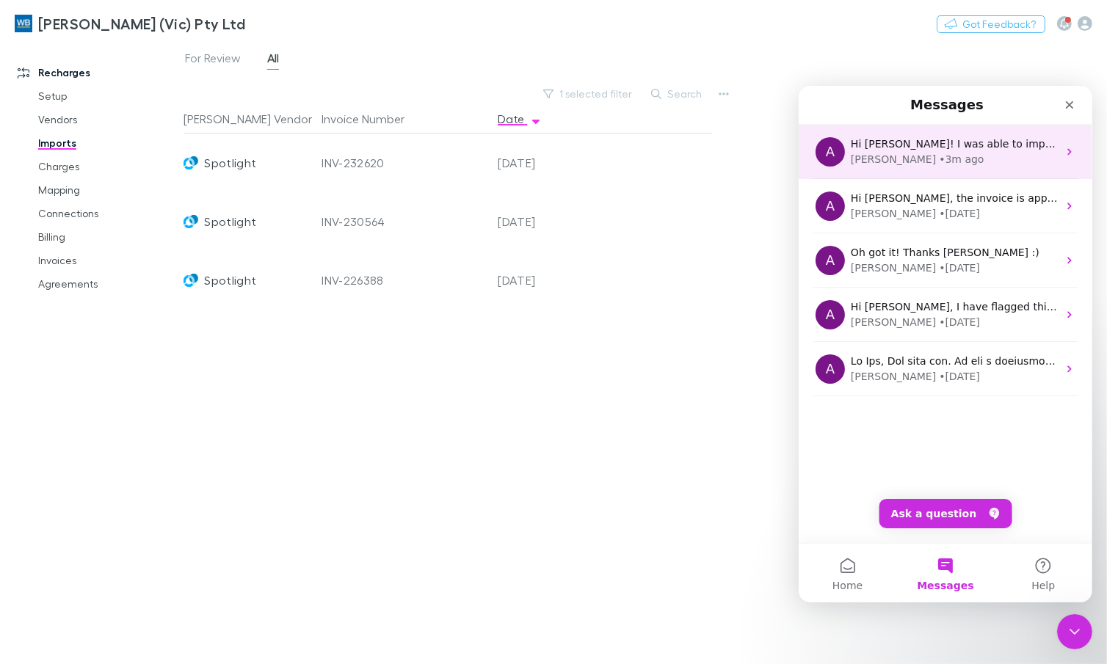
click at [937, 154] on div "[PERSON_NAME] • 3m ago" at bounding box center [953, 158] width 207 height 15
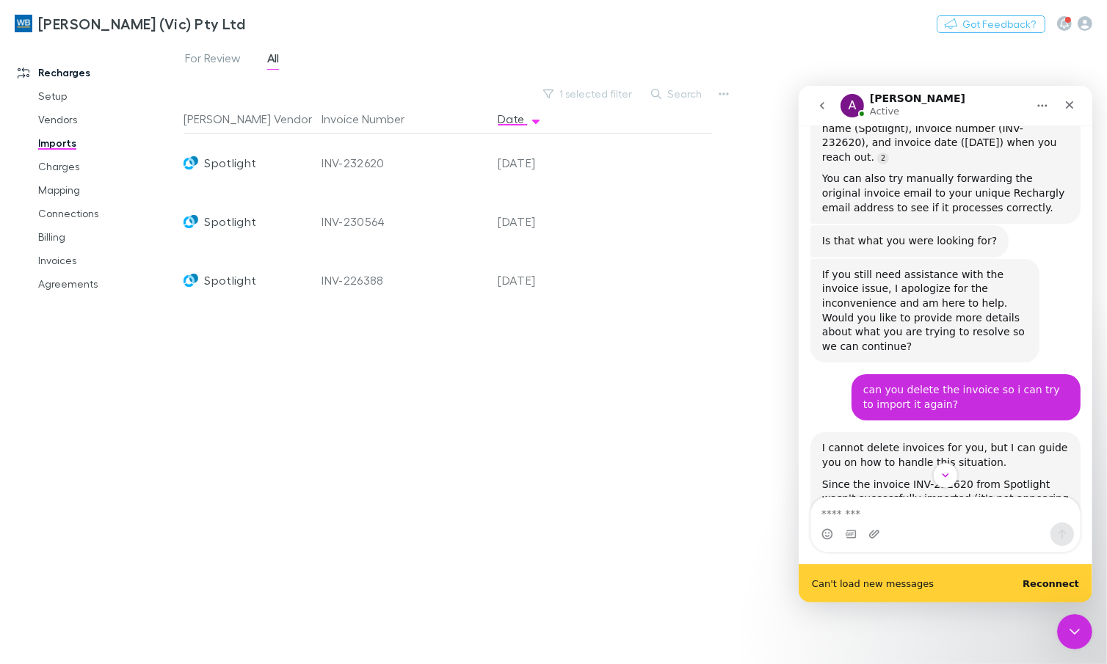
scroll to position [1030, 0]
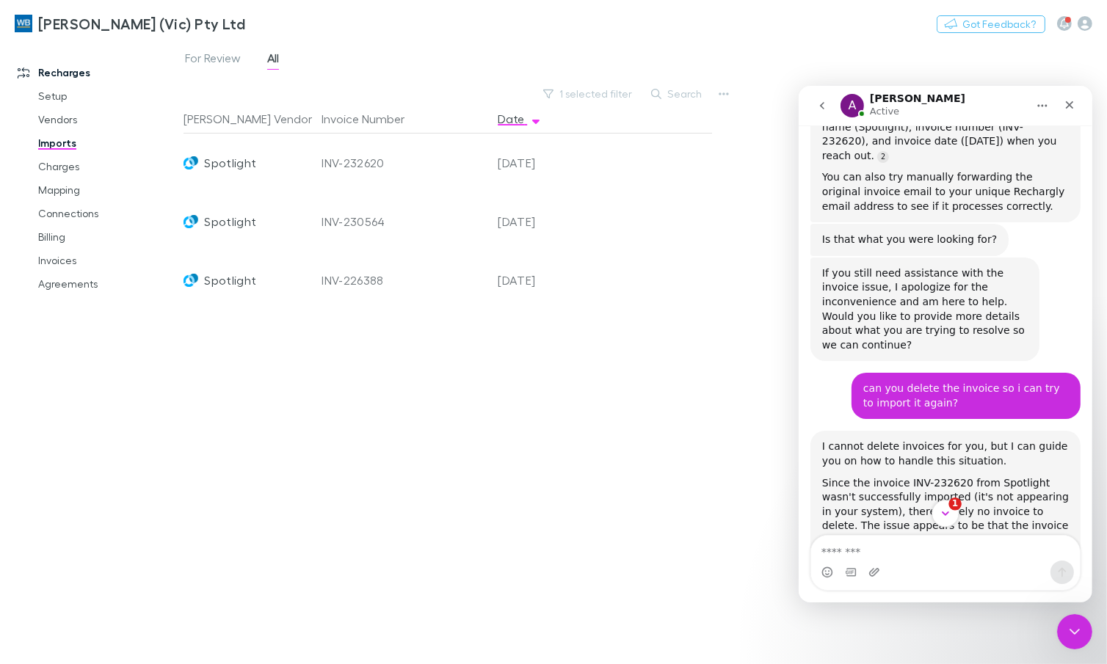
click at [942, 509] on icon "Scroll to bottom" at bounding box center [944, 512] width 13 height 13
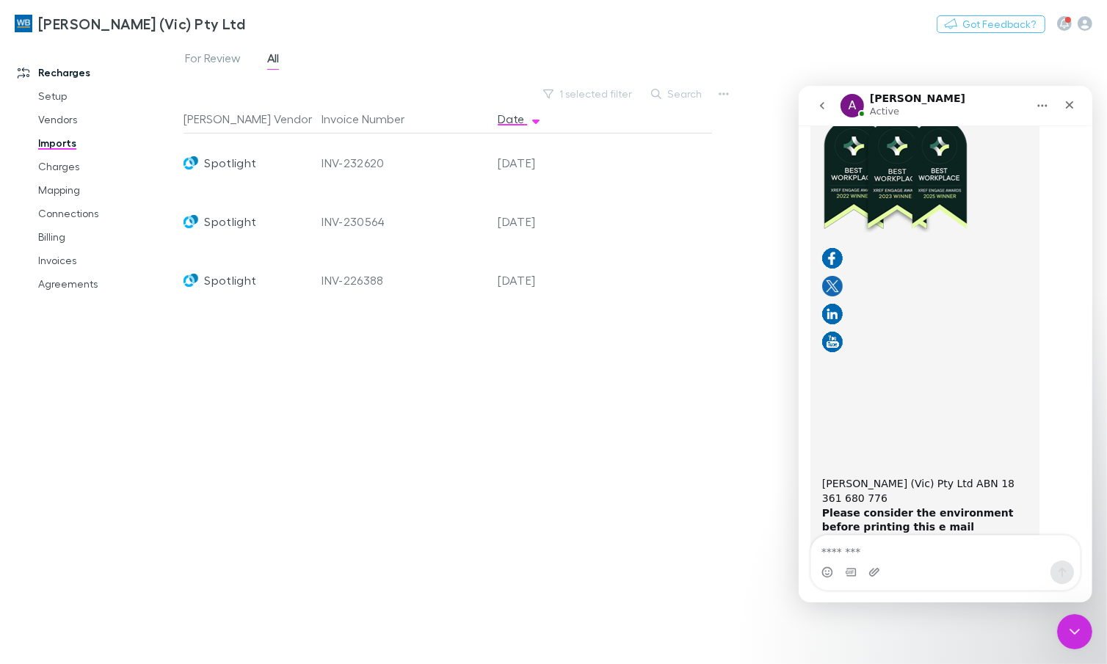
scroll to position [5255, 0]
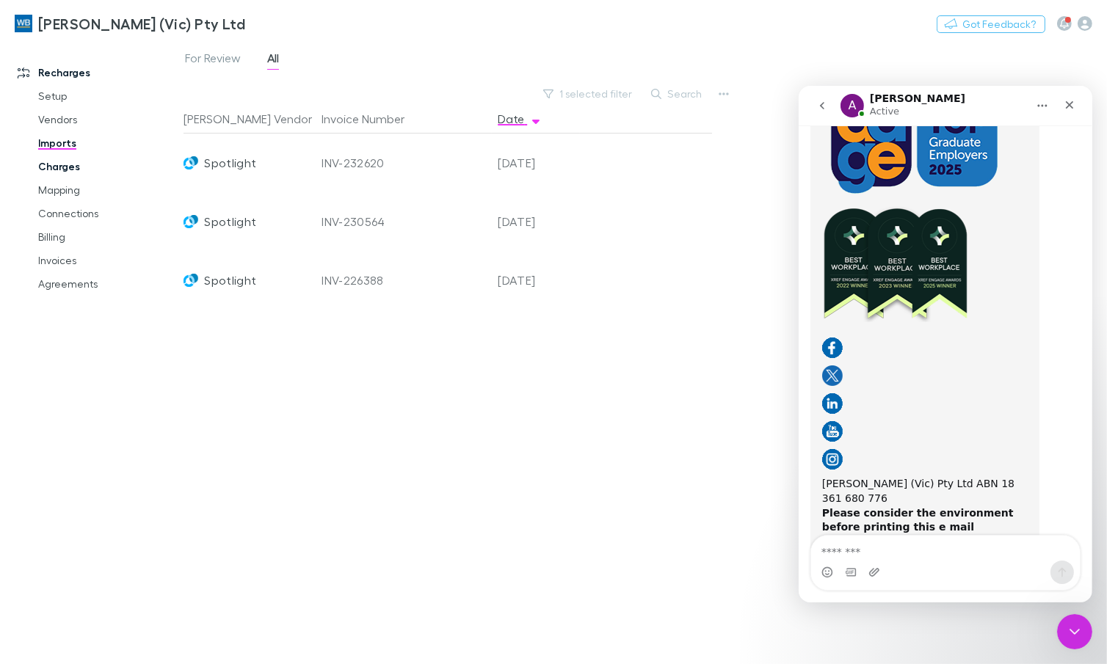
drag, startPoint x: 59, startPoint y: 167, endPoint x: 228, endPoint y: 503, distance: 377.1
click at [59, 167] on link "Charges" at bounding box center [106, 166] width 167 height 23
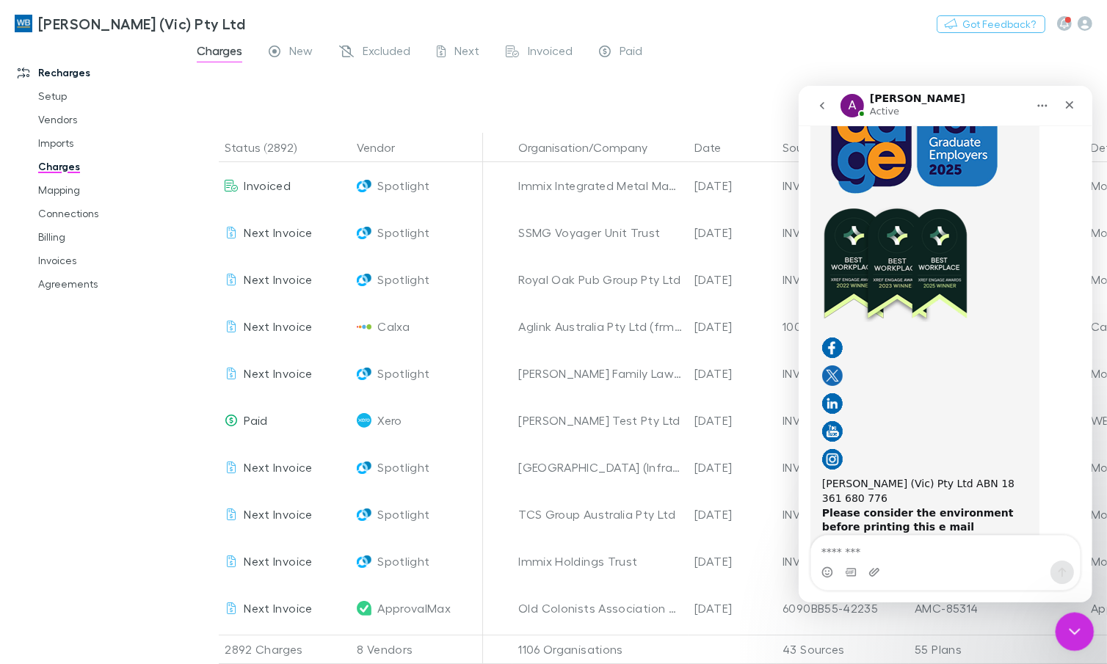
click at [1078, 628] on icon "Close Intercom Messenger" at bounding box center [1072, 630] width 18 height 18
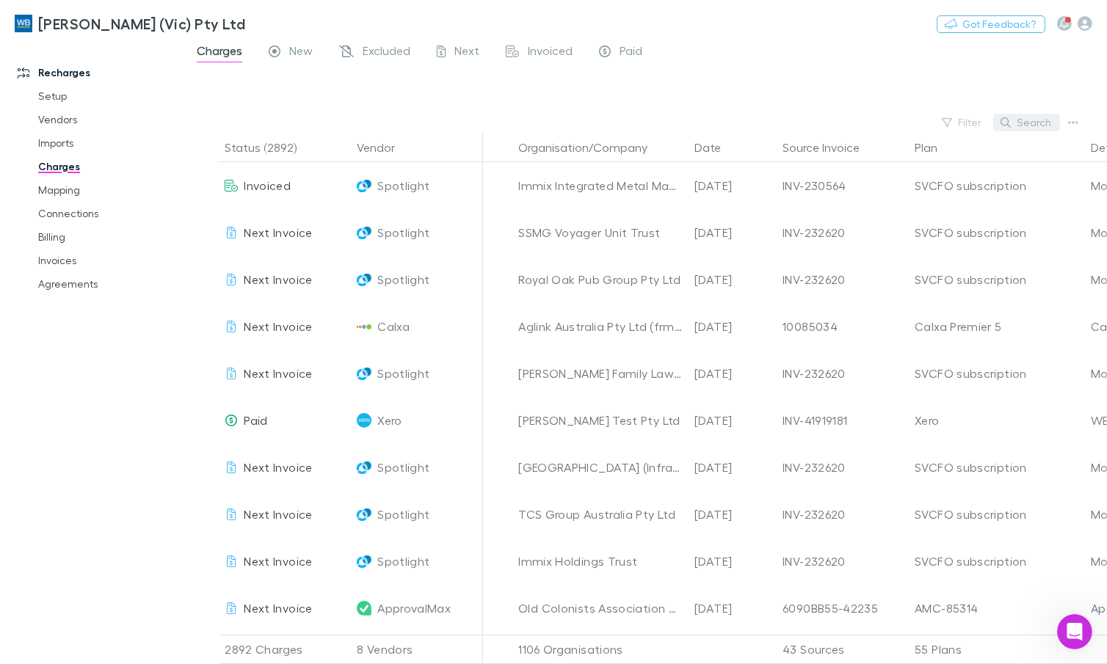
click at [1023, 123] on button "Search" at bounding box center [1026, 123] width 67 height 18
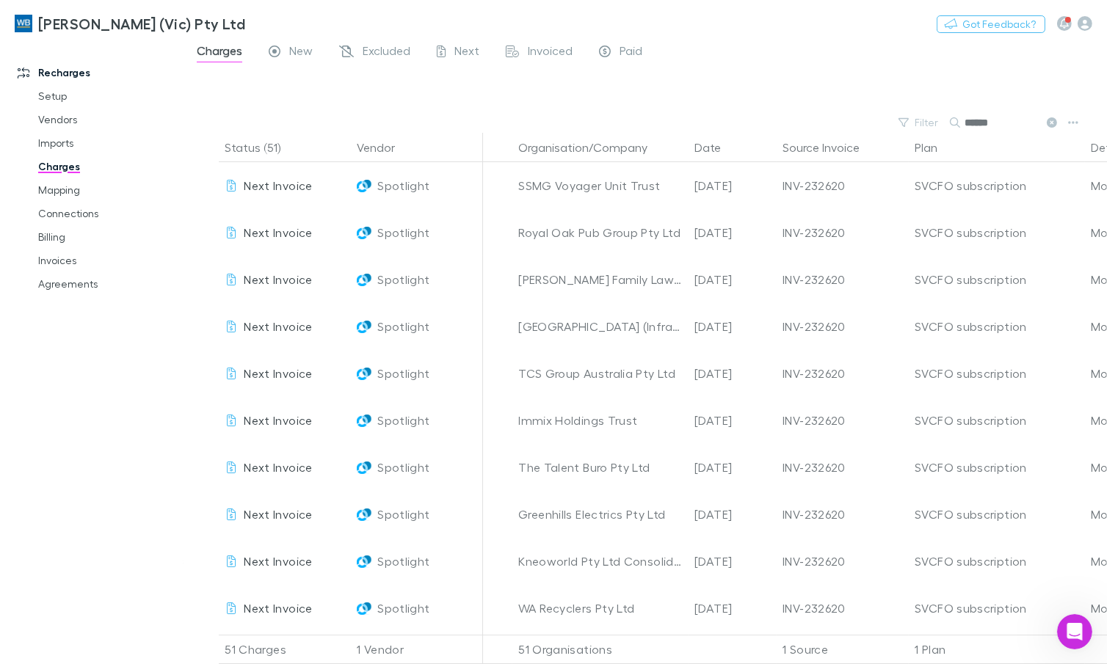
type input "******"
click at [729, 62] on div "Charges New Excluded Next Invoiced Paid" at bounding box center [644, 55] width 923 height 28
